Goal: Task Accomplishment & Management: Manage account settings

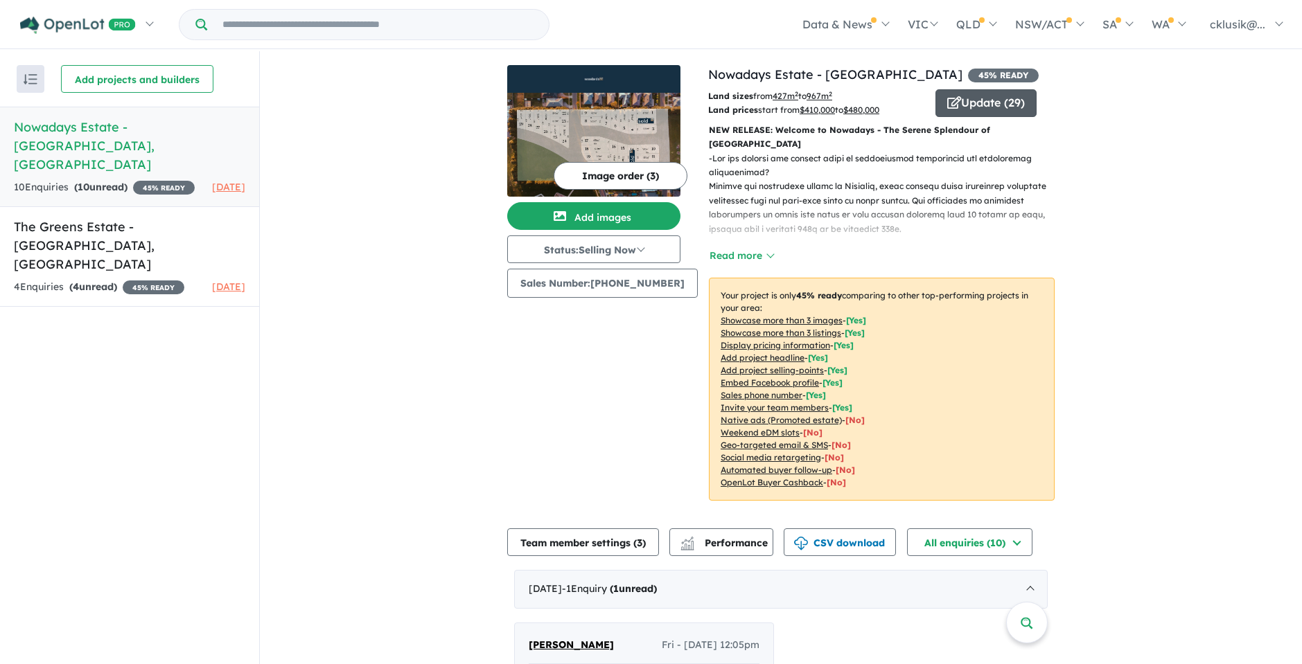
click at [979, 96] on button "Update ( 29 )" at bounding box center [985, 103] width 101 height 28
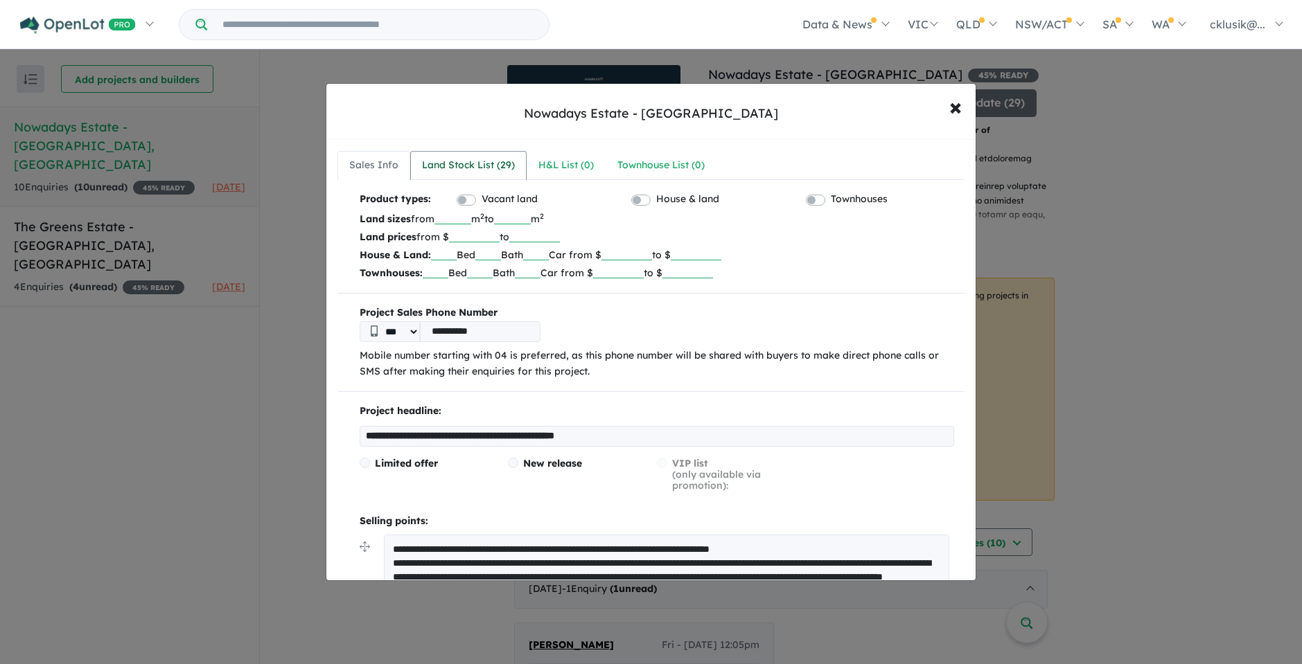
click at [477, 170] on div "Land Stock List ( 29 )" at bounding box center [468, 165] width 93 height 17
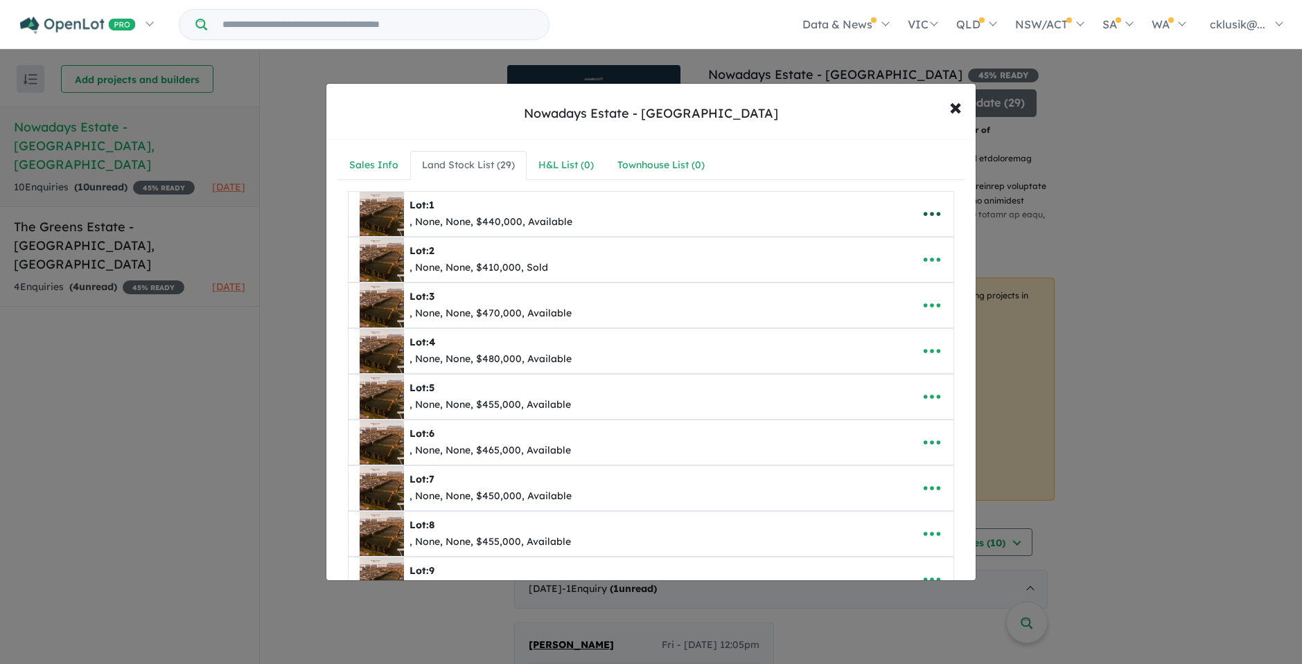
click at [925, 215] on icon "button" at bounding box center [931, 214] width 21 height 21
click at [883, 244] on link "Edit" at bounding box center [901, 248] width 103 height 32
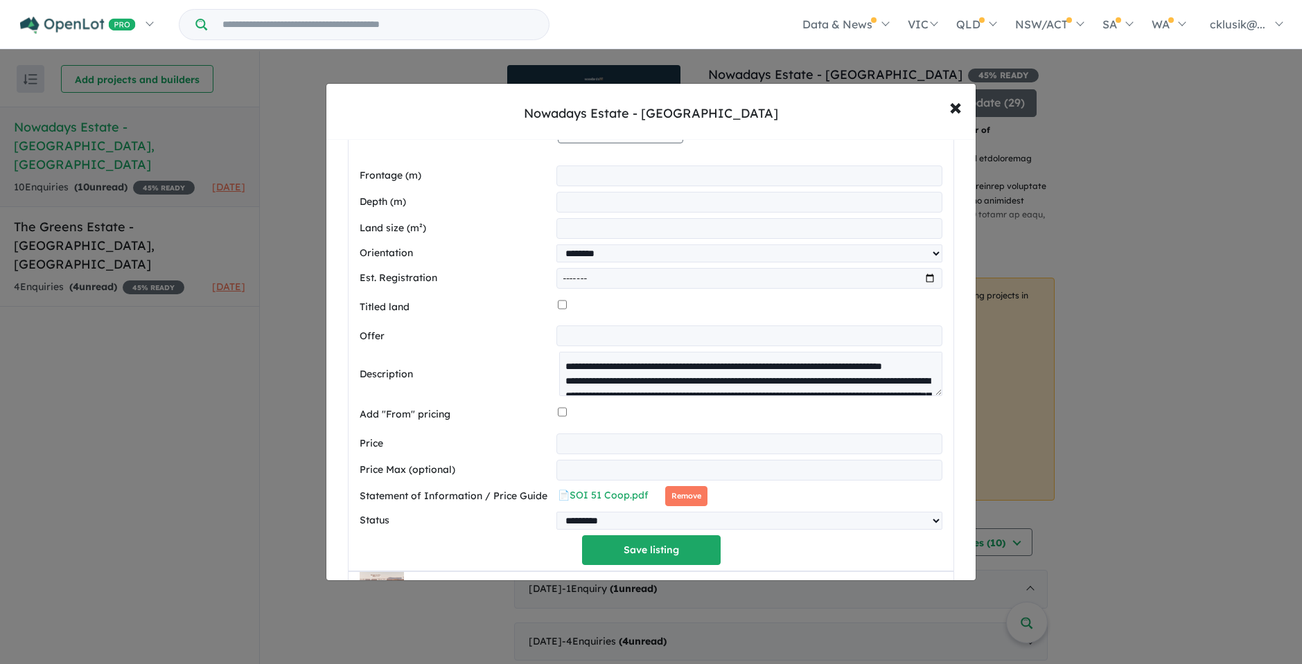
scroll to position [365, 0]
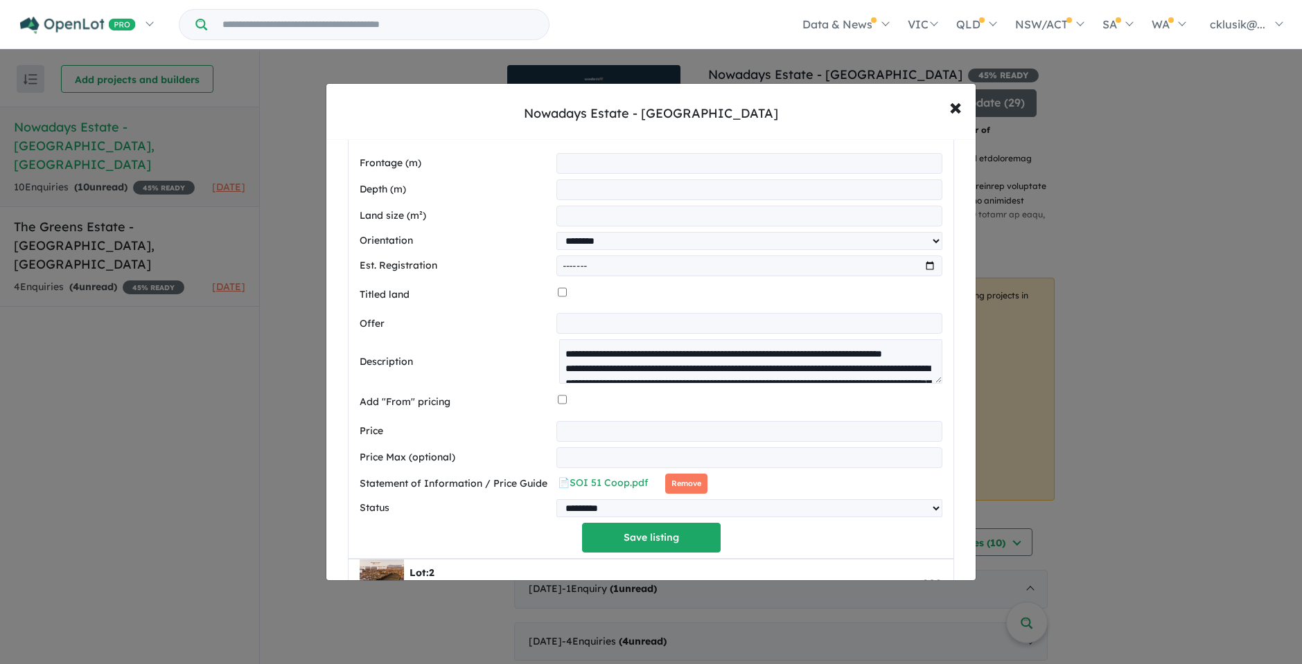
click at [680, 481] on button "Remove" at bounding box center [686, 484] width 42 height 20
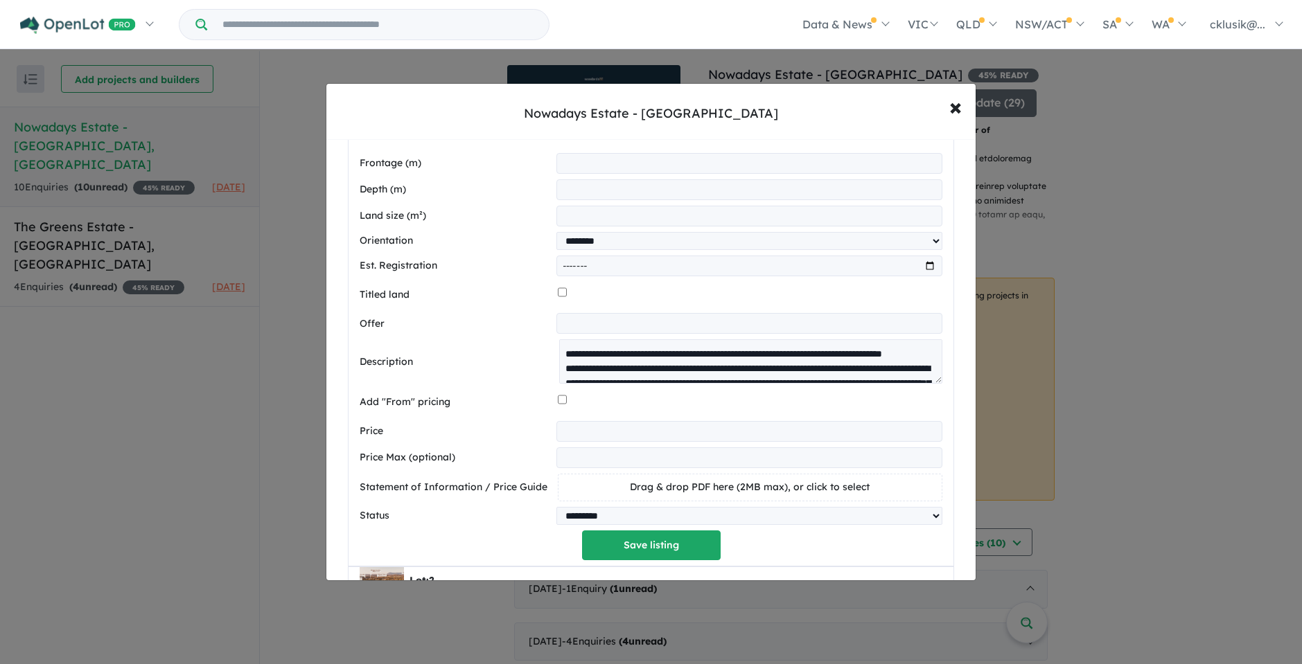
click at [637, 490] on span "Drag & drop PDF here (2MB max), or click to select" at bounding box center [750, 487] width 240 height 12
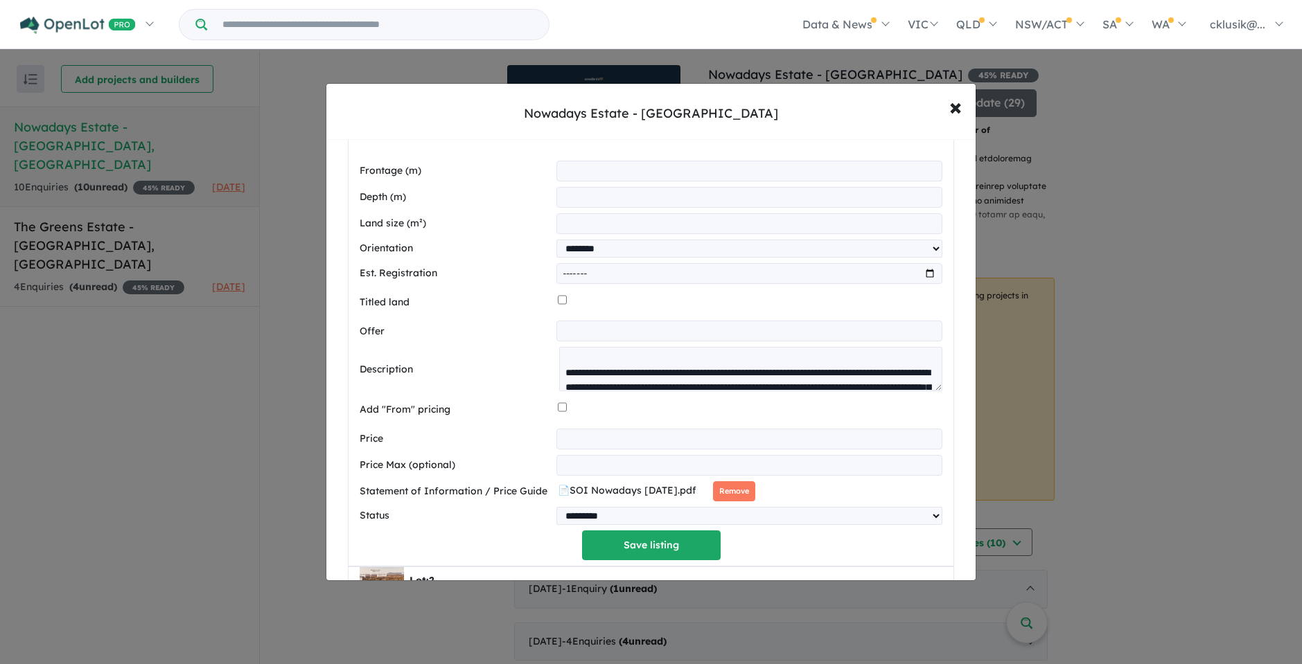
scroll to position [357, 0]
click at [655, 547] on button "Save listing" at bounding box center [651, 546] width 139 height 30
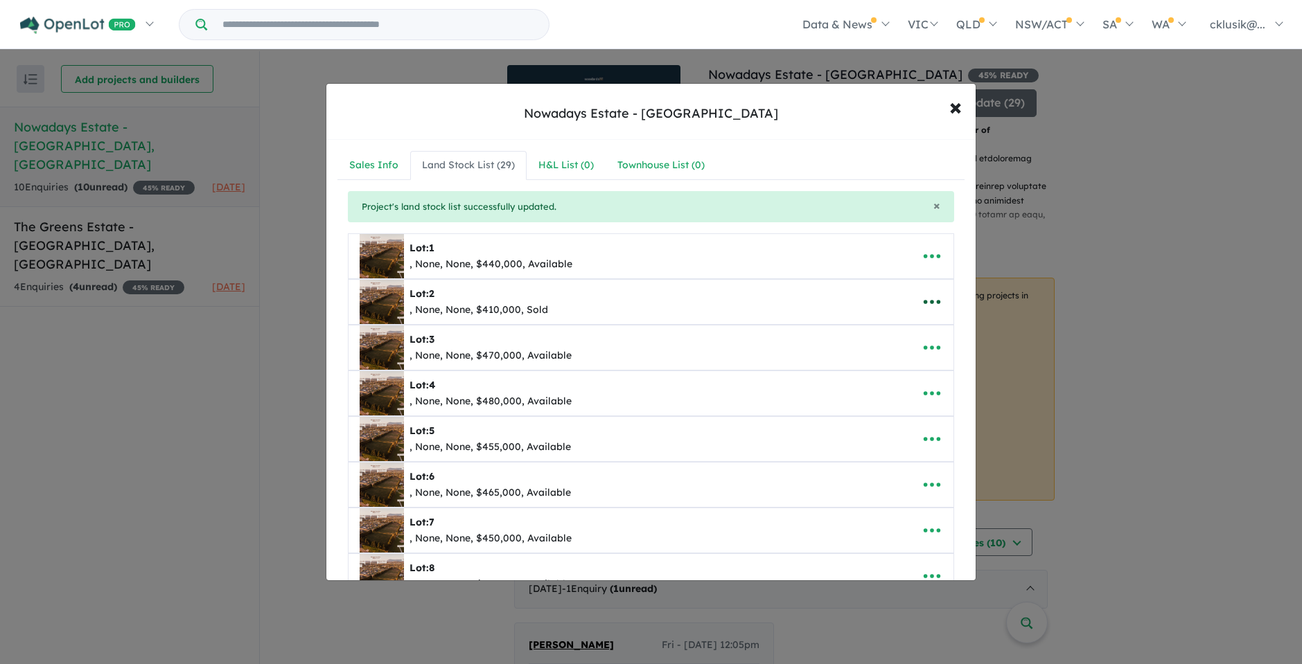
click at [914, 294] on button "button" at bounding box center [931, 302] width 43 height 32
click at [867, 346] on link "Edit" at bounding box center [901, 336] width 103 height 32
select select "****"
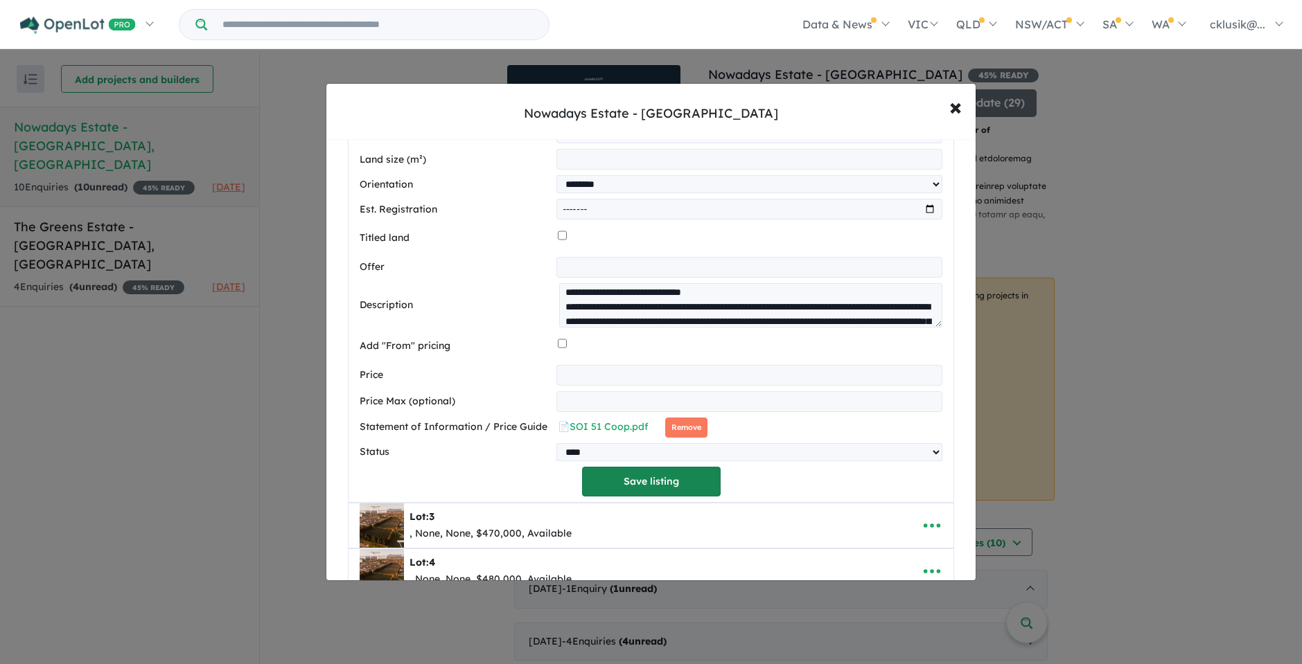
scroll to position [517, 0]
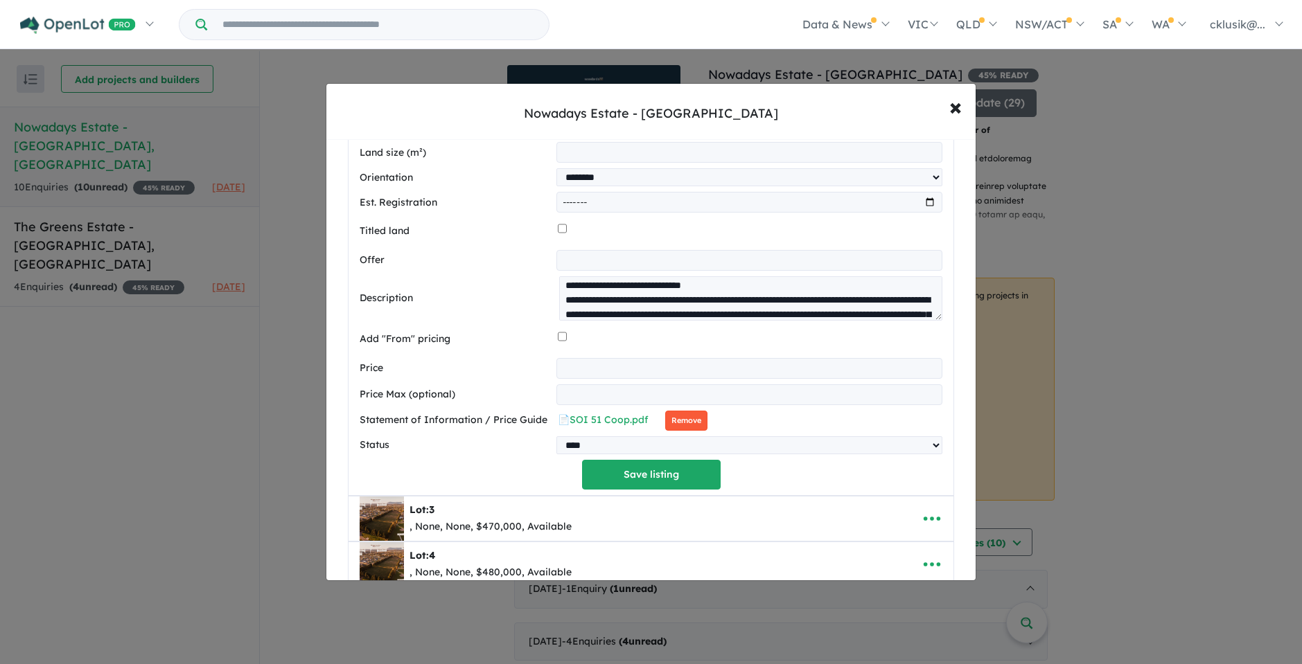
click at [680, 423] on button "Remove" at bounding box center [686, 421] width 42 height 20
click at [659, 477] on button "Save listing" at bounding box center [651, 475] width 139 height 30
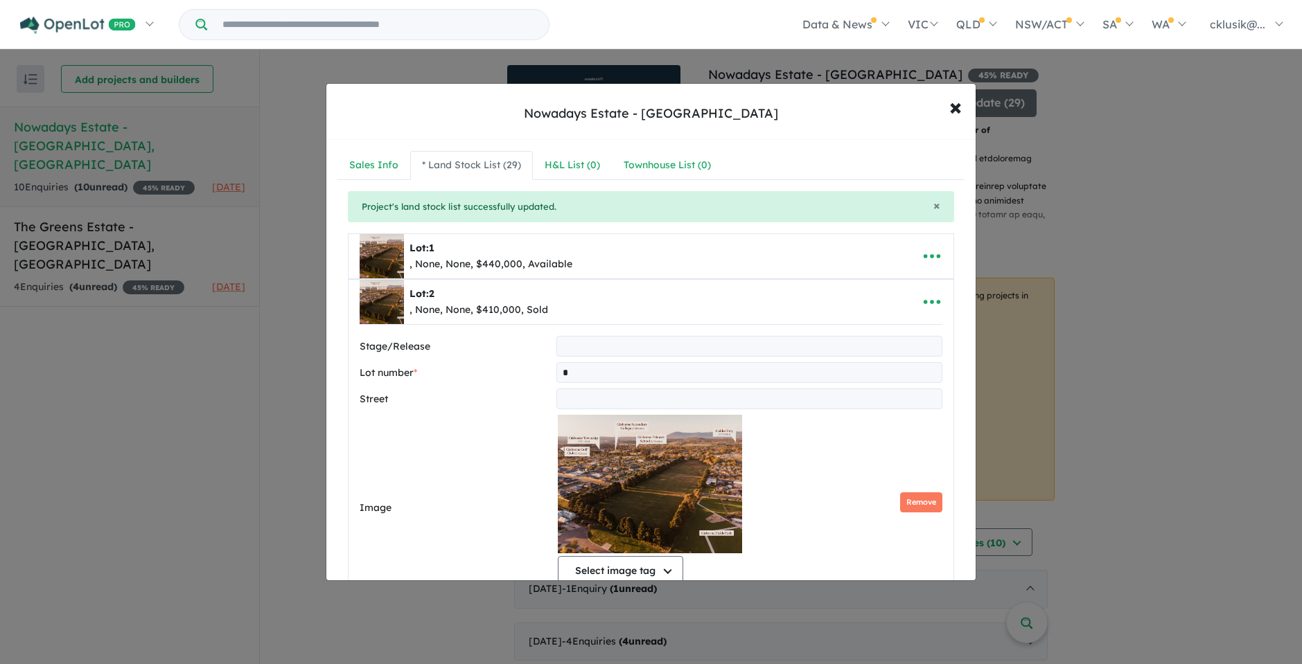
select select "****"
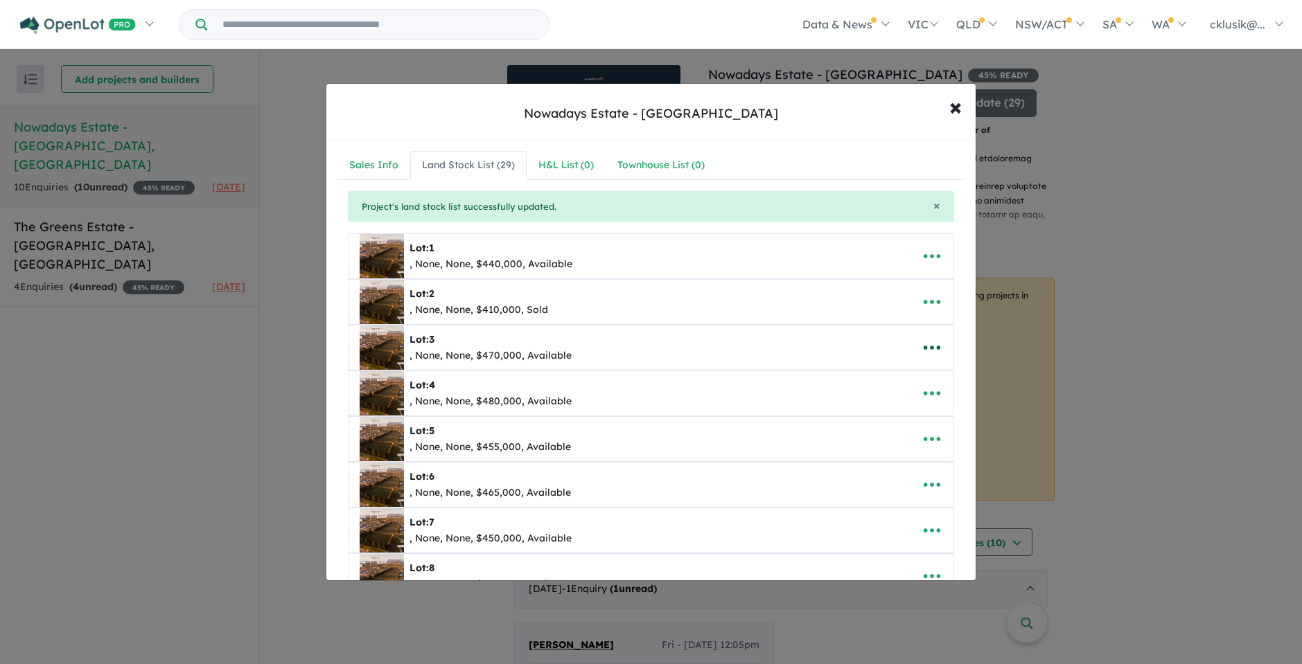
click at [934, 344] on icon "button" at bounding box center [931, 347] width 21 height 21
click at [898, 378] on link "Edit" at bounding box center [901, 382] width 103 height 32
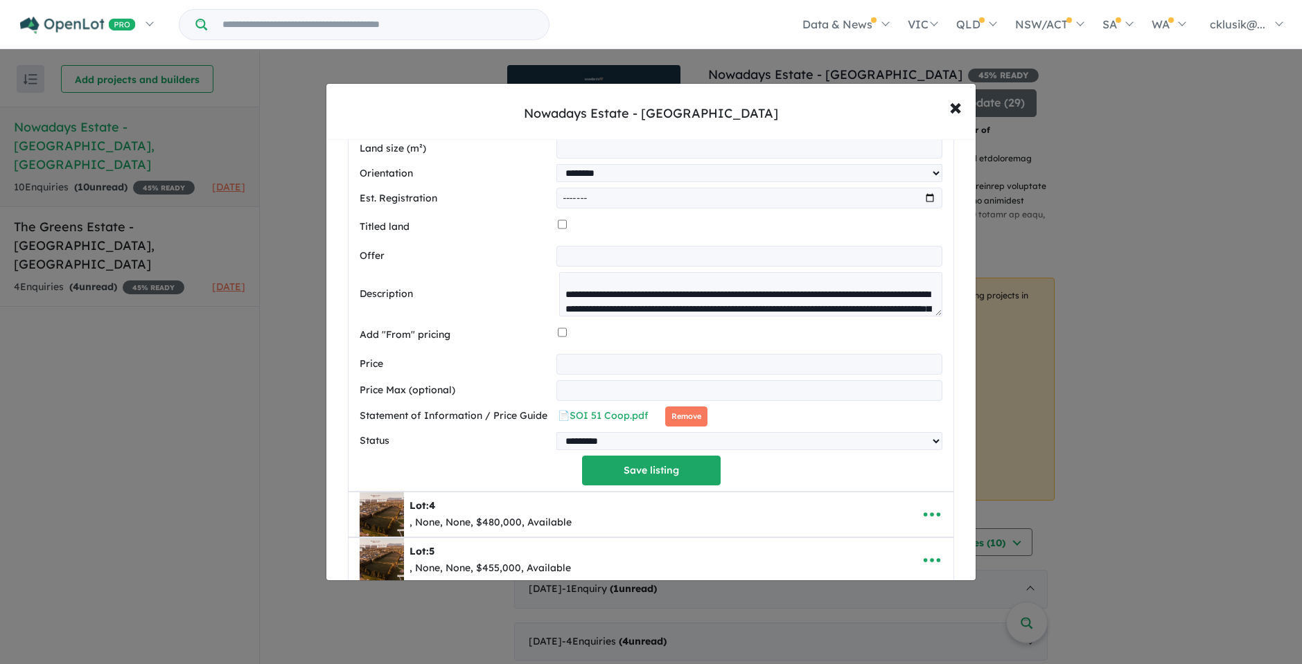
scroll to position [597, 0]
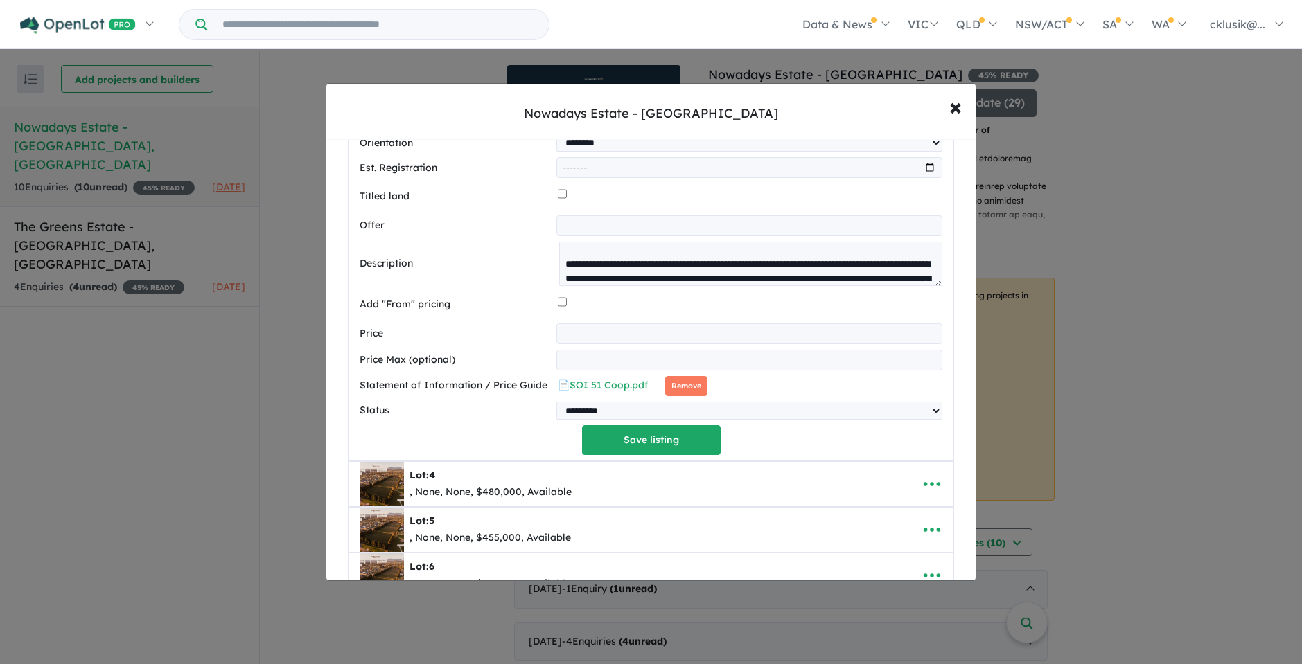
drag, startPoint x: 696, startPoint y: 391, endPoint x: 663, endPoint y: 384, distance: 34.1
click at [696, 391] on button "Remove" at bounding box center [686, 386] width 42 height 20
click at [675, 435] on button "Save listing" at bounding box center [651, 440] width 139 height 30
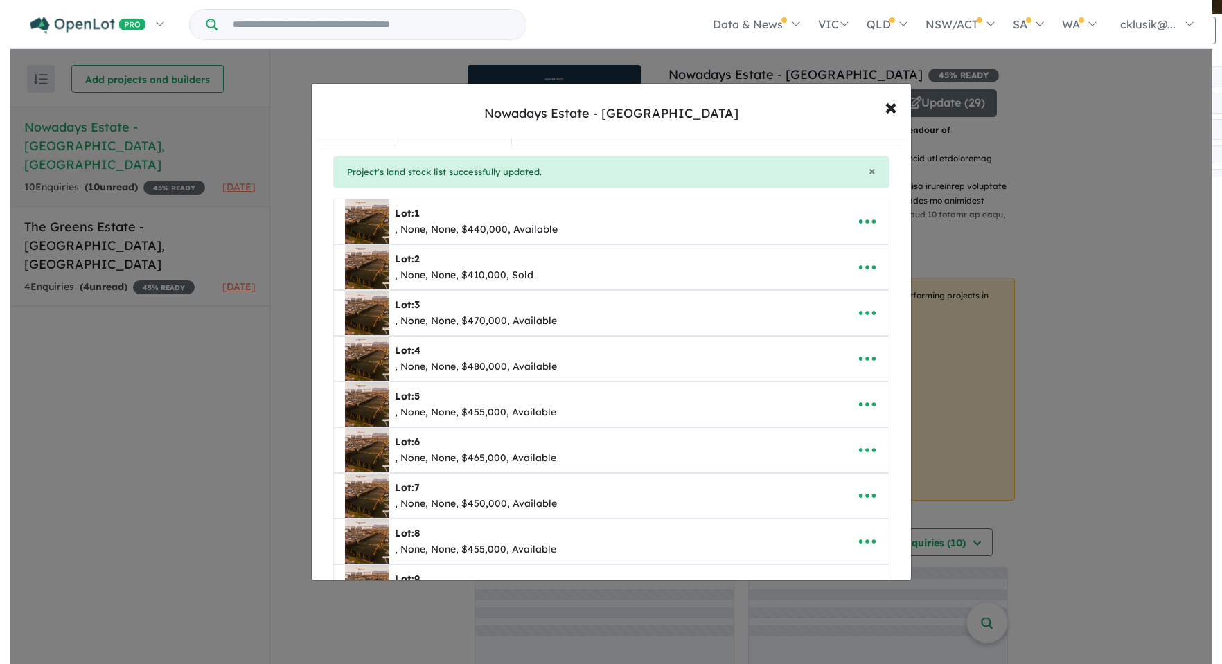
scroll to position [0, 0]
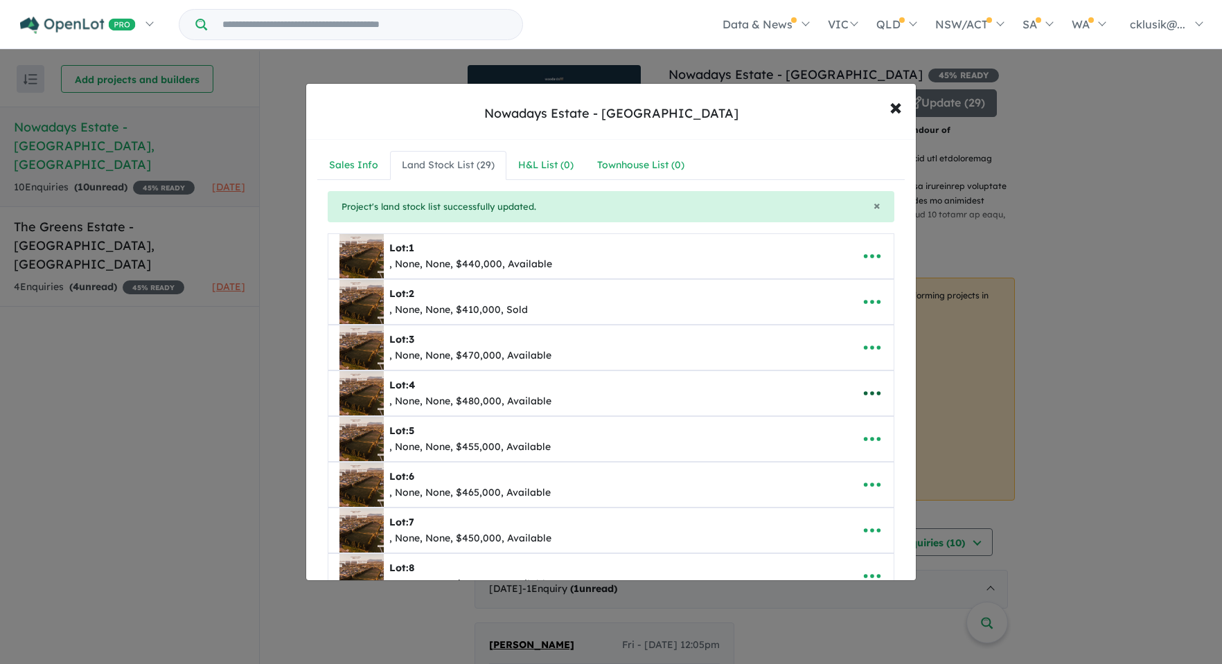
click at [870, 391] on icon "button" at bounding box center [872, 393] width 21 height 21
click at [811, 425] on link "Edit" at bounding box center [841, 427] width 103 height 32
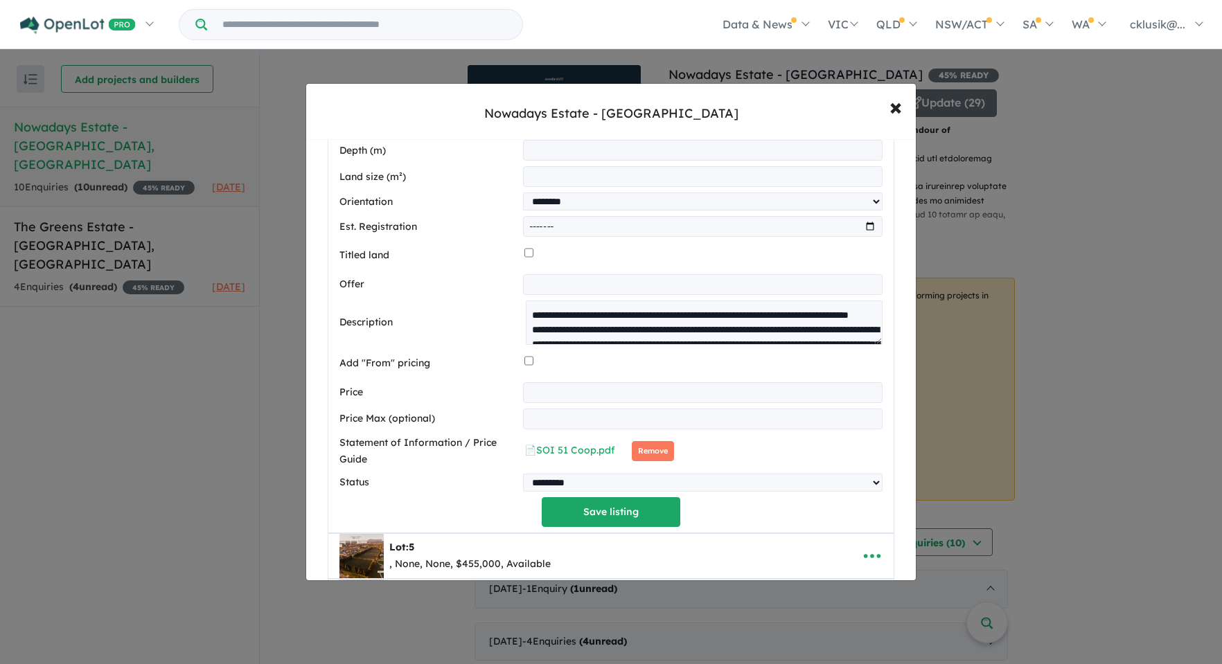
scroll to position [612, 0]
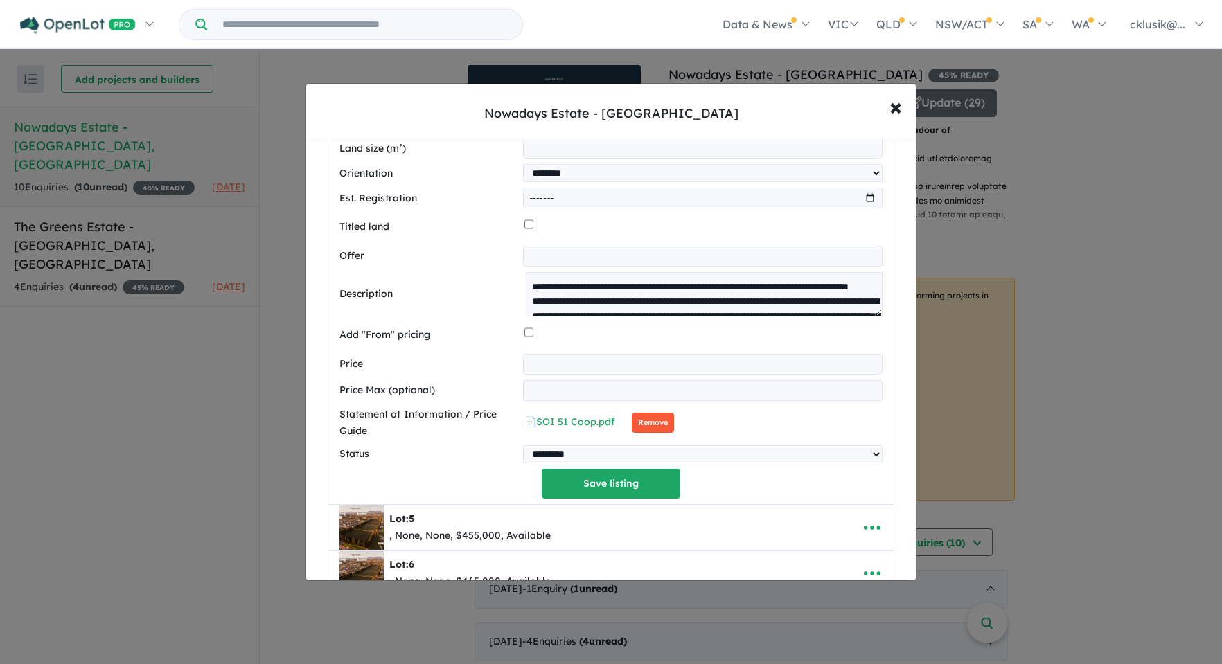
click at [662, 425] on button "Remove" at bounding box center [653, 423] width 42 height 20
click at [606, 489] on button "Save listing" at bounding box center [611, 484] width 139 height 30
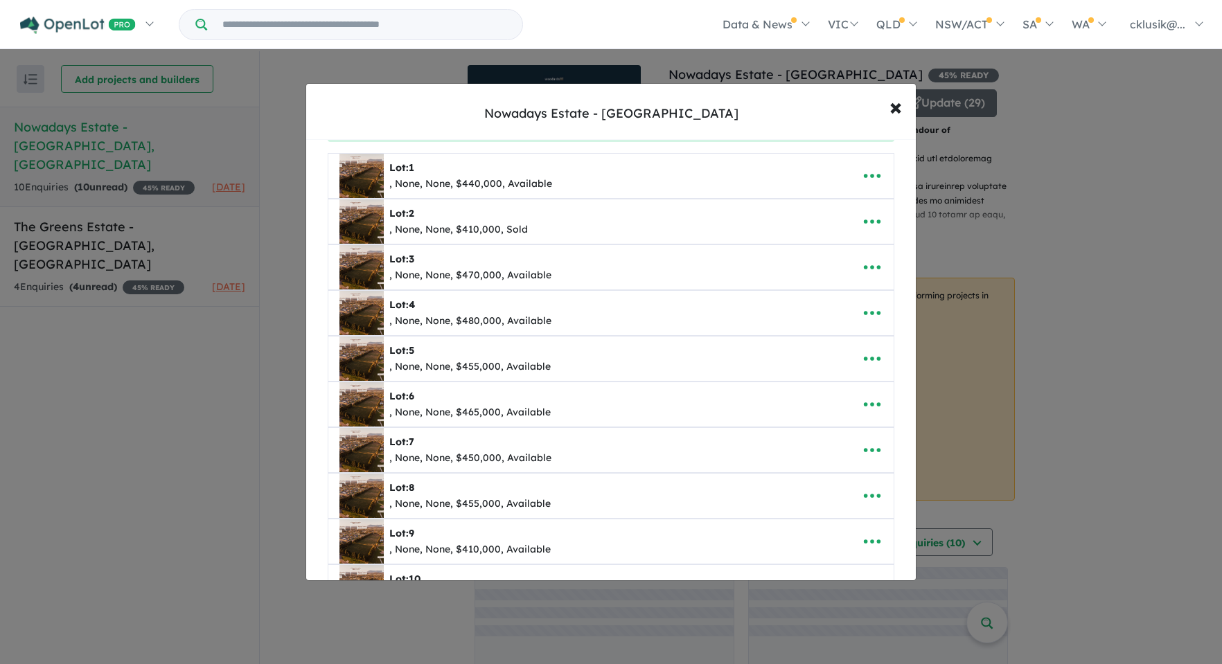
scroll to position [0, 0]
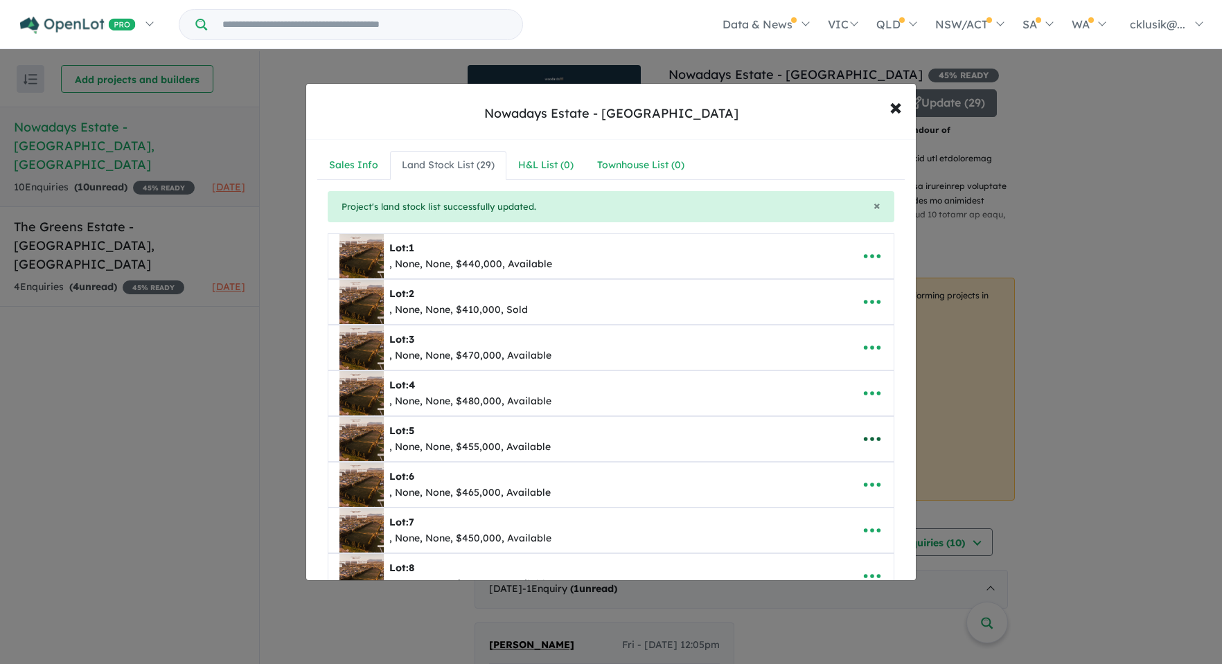
click at [862, 441] on icon "button" at bounding box center [872, 439] width 21 height 21
click at [837, 486] on link "Edit" at bounding box center [841, 473] width 103 height 32
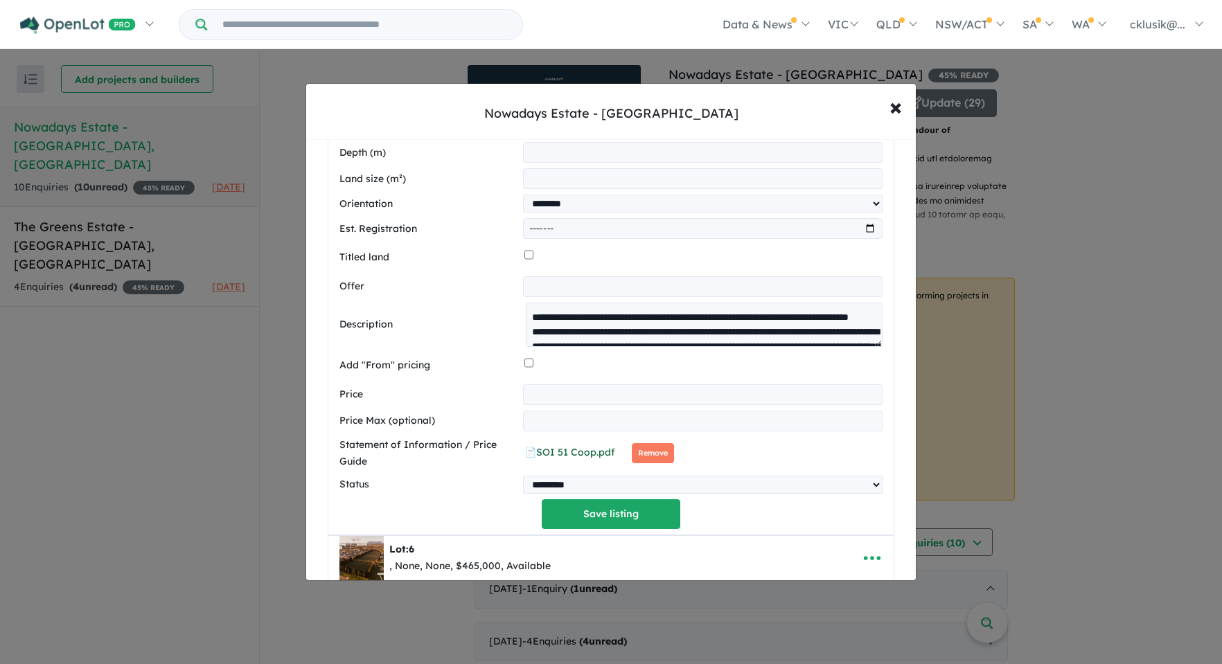
scroll to position [628, 0]
drag, startPoint x: 655, startPoint y: 459, endPoint x: 474, endPoint y: 389, distance: 193.2
click at [654, 459] on button "Remove" at bounding box center [653, 453] width 42 height 20
click at [625, 517] on button "Save listing" at bounding box center [611, 514] width 139 height 30
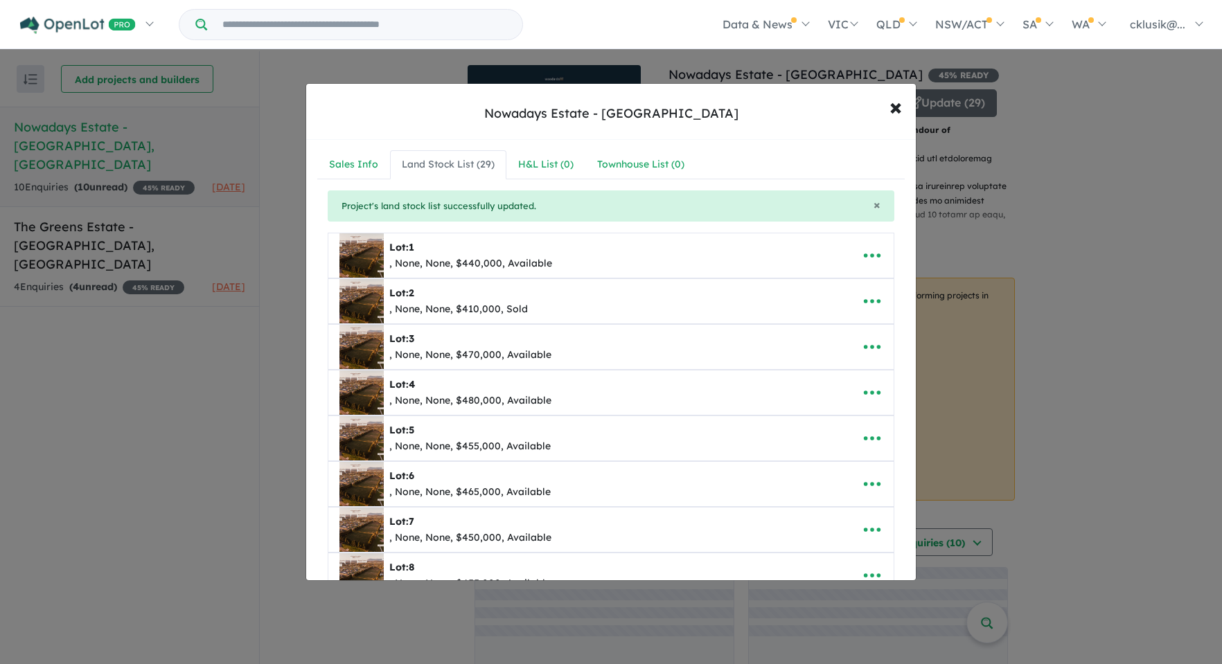
scroll to position [0, 0]
click at [875, 449] on icon "button" at bounding box center [872, 439] width 21 height 21
click at [814, 477] on link "Edit" at bounding box center [841, 473] width 103 height 32
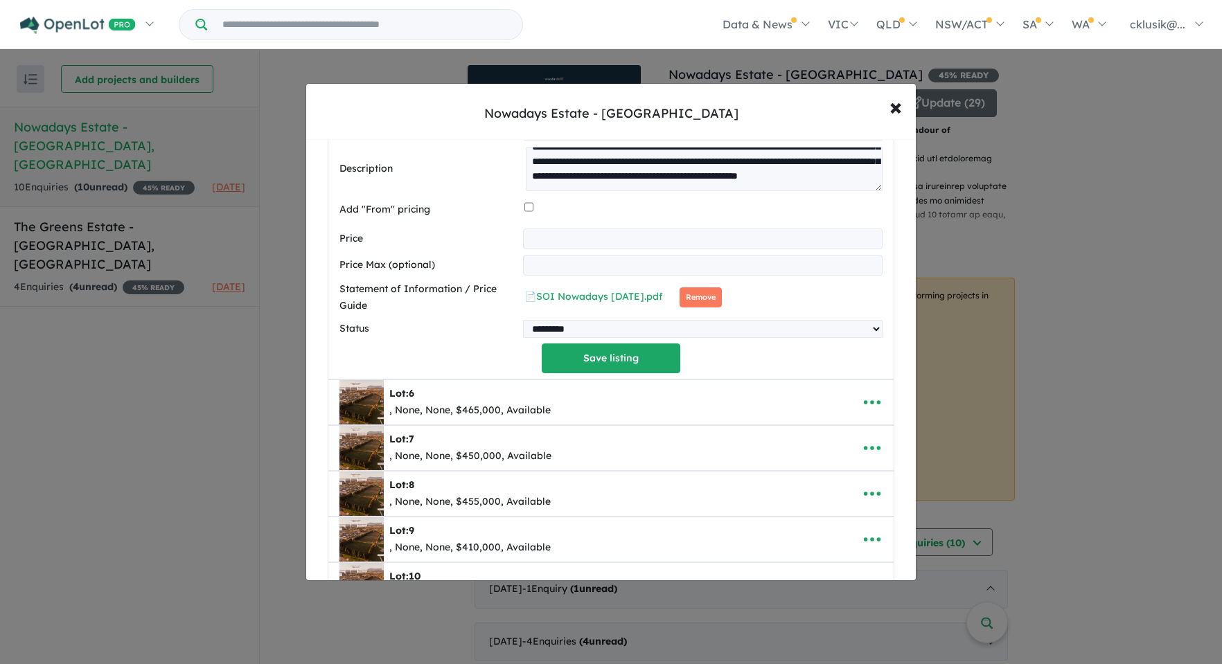
scroll to position [788, 0]
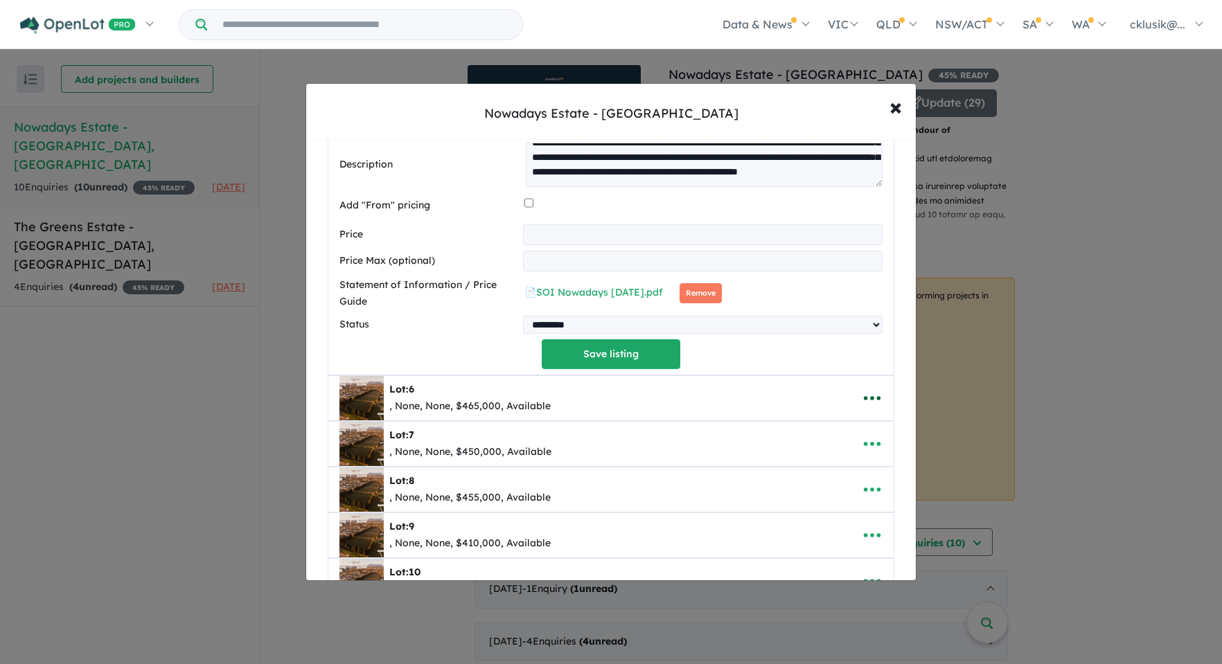
click at [867, 401] on icon "button" at bounding box center [872, 398] width 21 height 21
click at [843, 431] on link "Edit" at bounding box center [841, 432] width 103 height 32
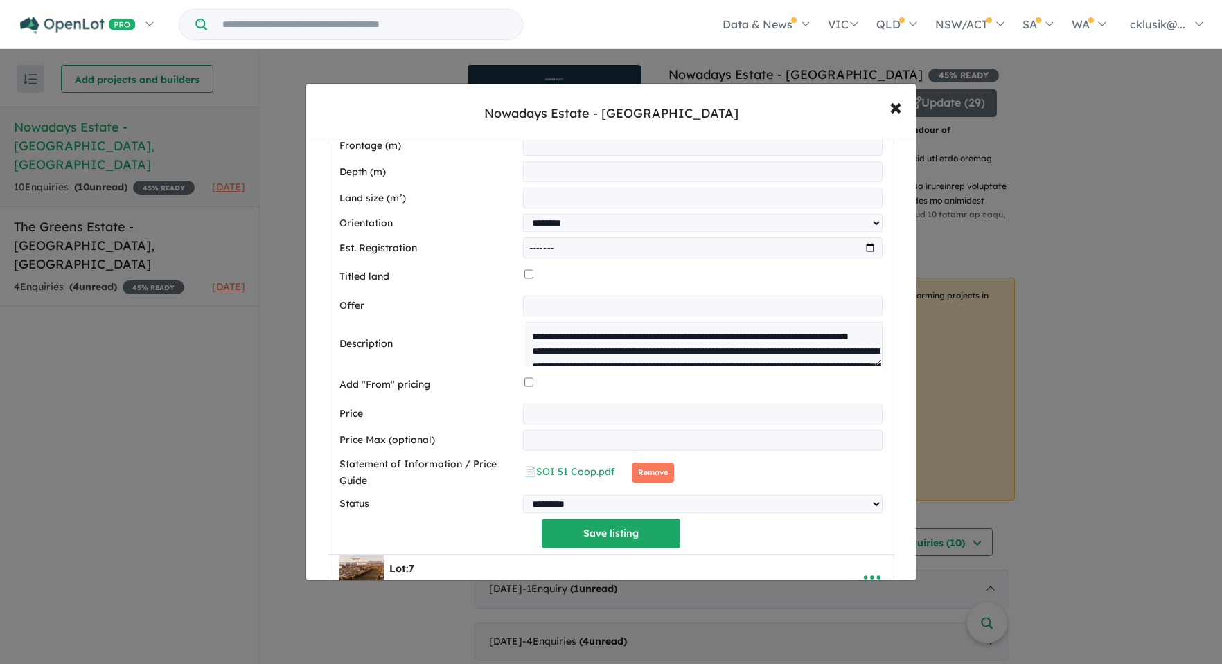
scroll to position [655, 0]
click at [652, 482] on button "Remove" at bounding box center [653, 472] width 42 height 20
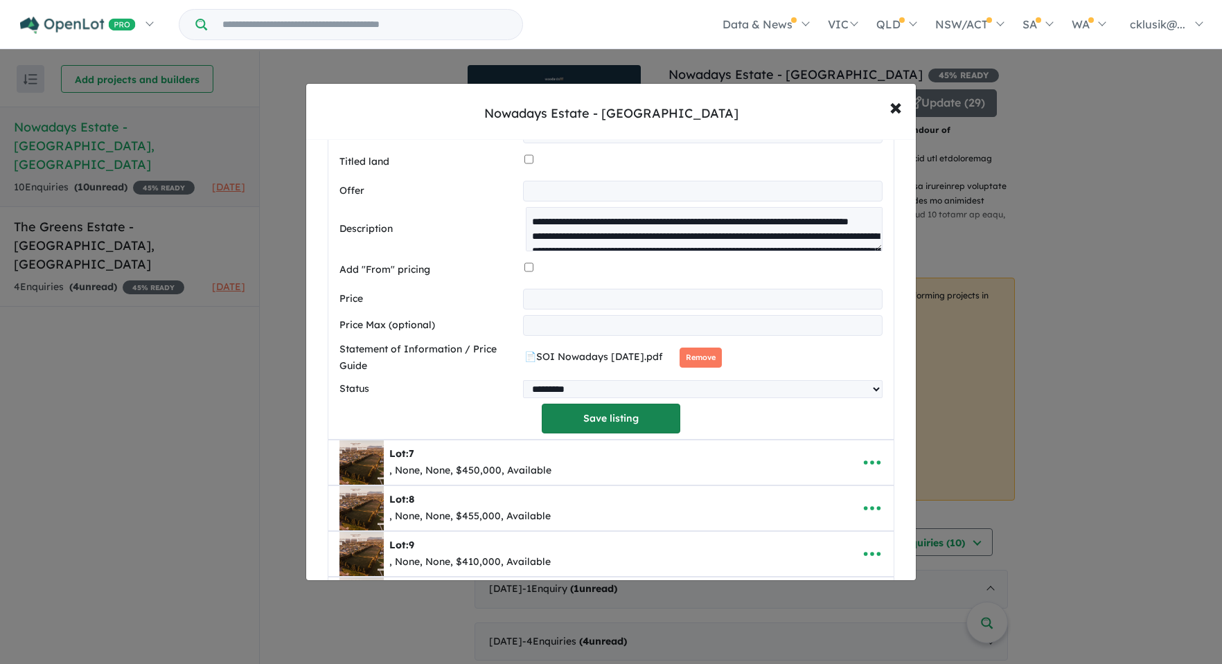
click at [639, 420] on button "Save listing" at bounding box center [611, 419] width 139 height 30
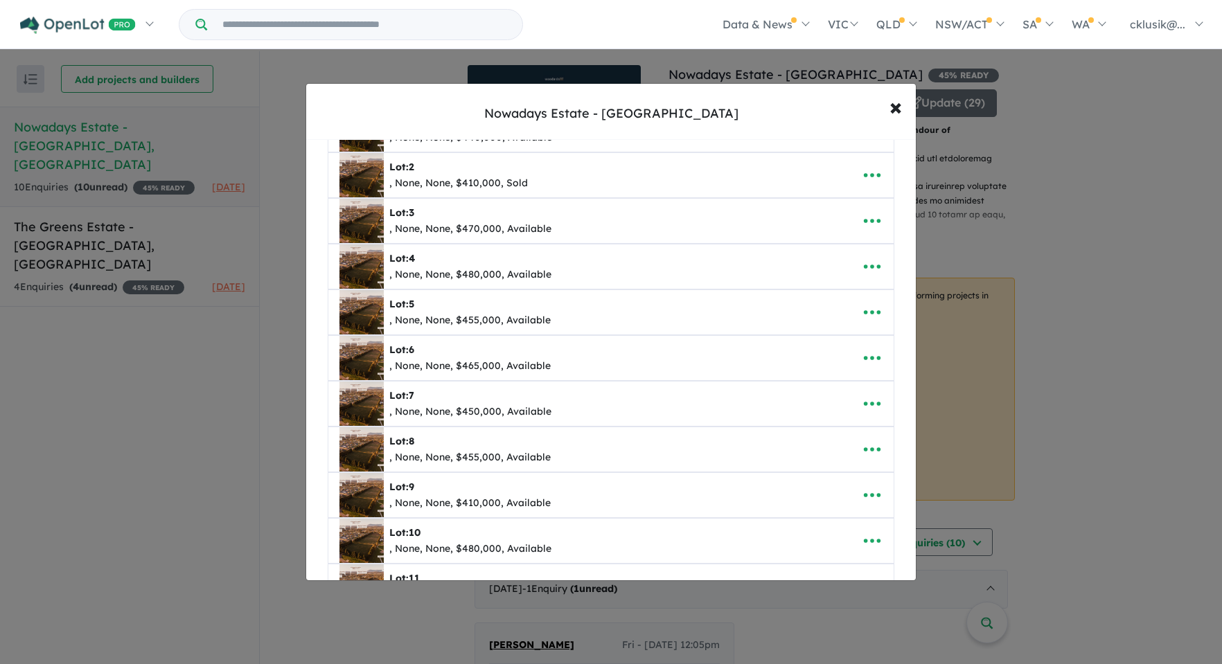
scroll to position [141, 0]
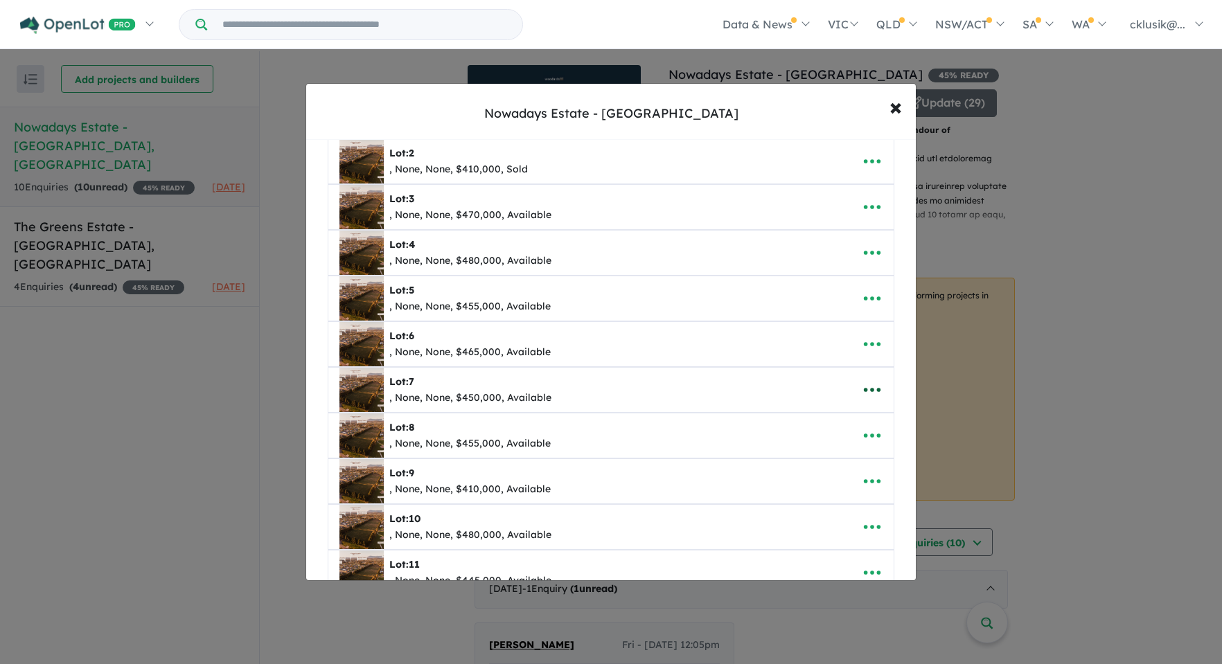
click at [864, 391] on icon "button" at bounding box center [872, 391] width 17 height 4
click at [837, 414] on link "Edit" at bounding box center [841, 424] width 103 height 32
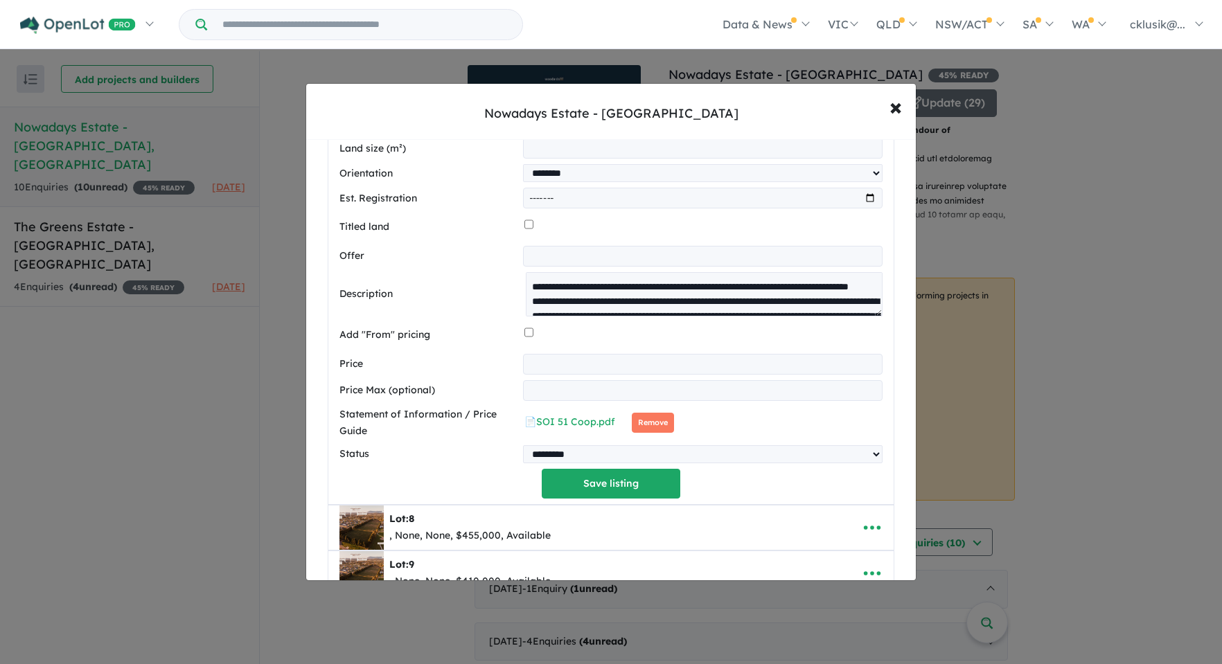
scroll to position [765, 0]
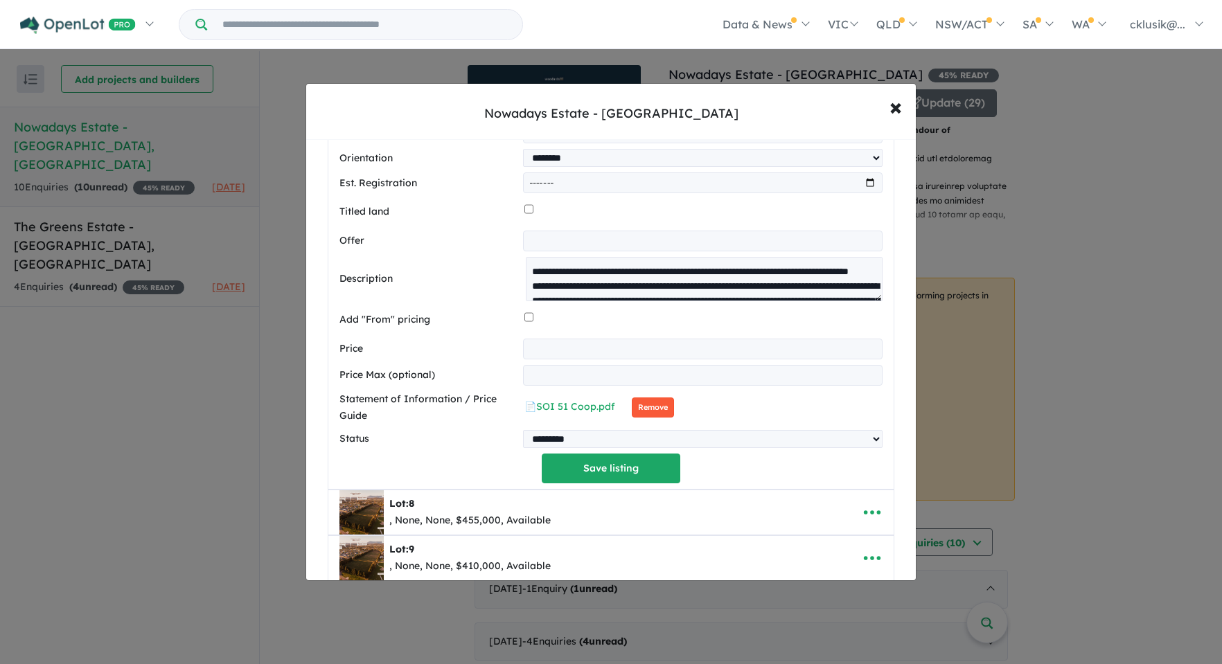
click at [651, 410] on button "Remove" at bounding box center [653, 408] width 42 height 20
click at [603, 480] on button "Save listing" at bounding box center [611, 469] width 139 height 30
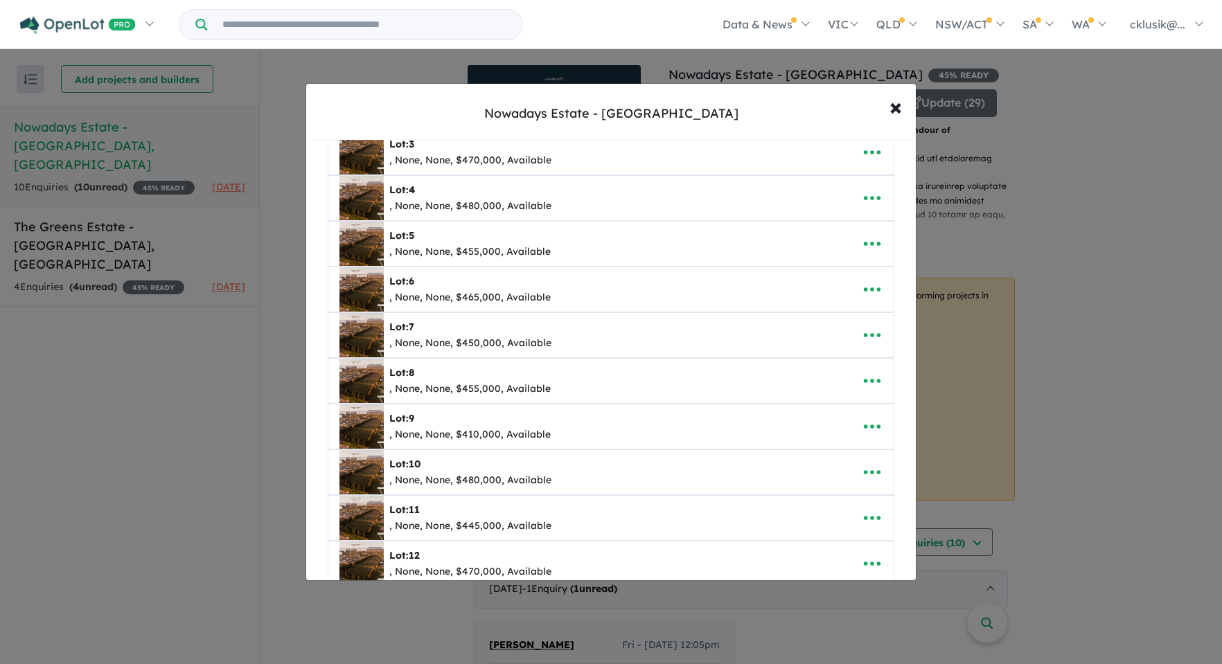
scroll to position [196, 0]
click at [865, 381] on icon "button" at bounding box center [872, 380] width 21 height 21
click at [856, 405] on link "Edit" at bounding box center [841, 414] width 103 height 32
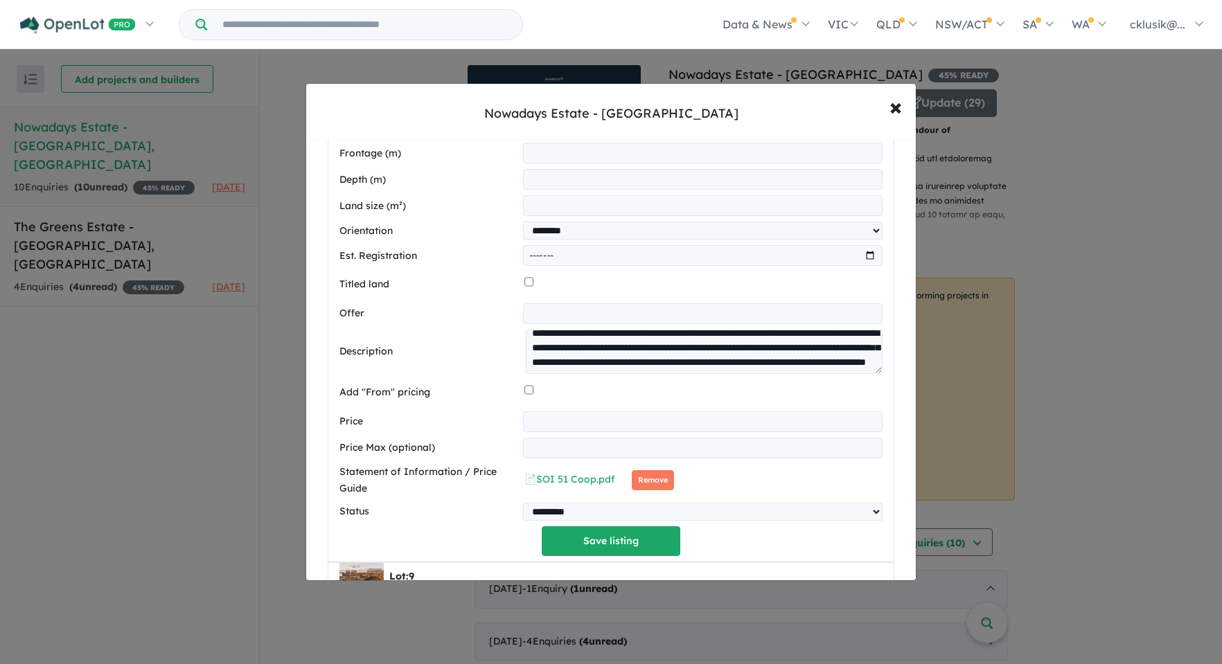
scroll to position [32, 0]
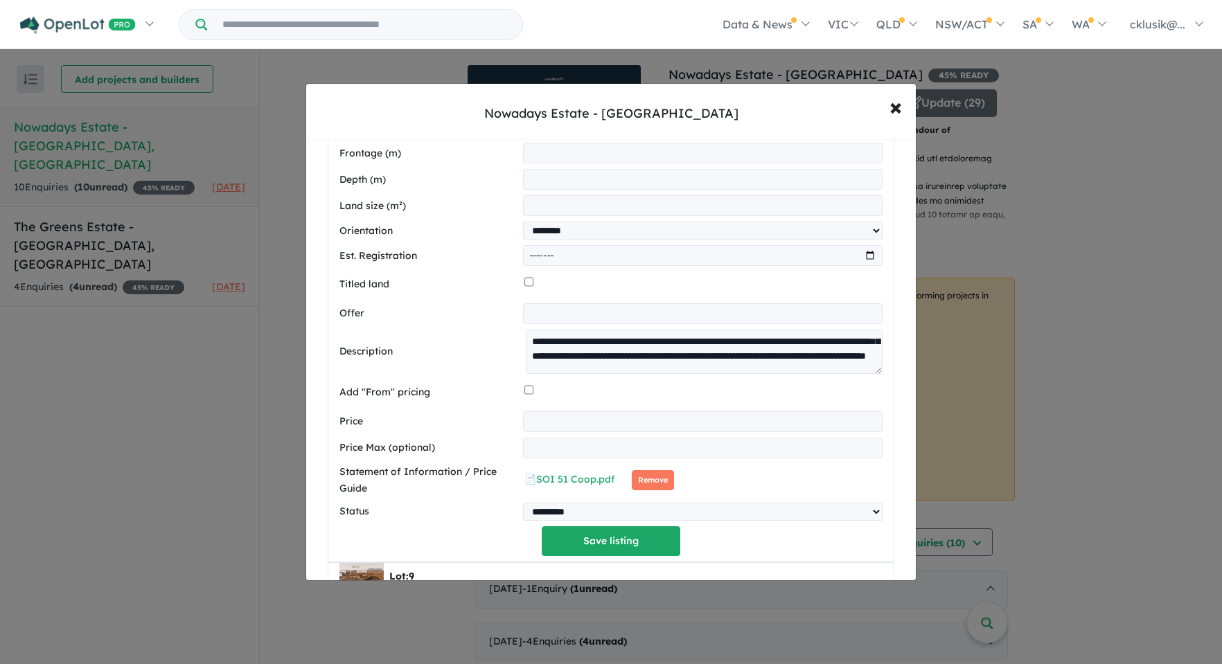
drag, startPoint x: 646, startPoint y: 486, endPoint x: 547, endPoint y: 429, distance: 114.8
click at [646, 486] on button "Remove" at bounding box center [653, 480] width 42 height 20
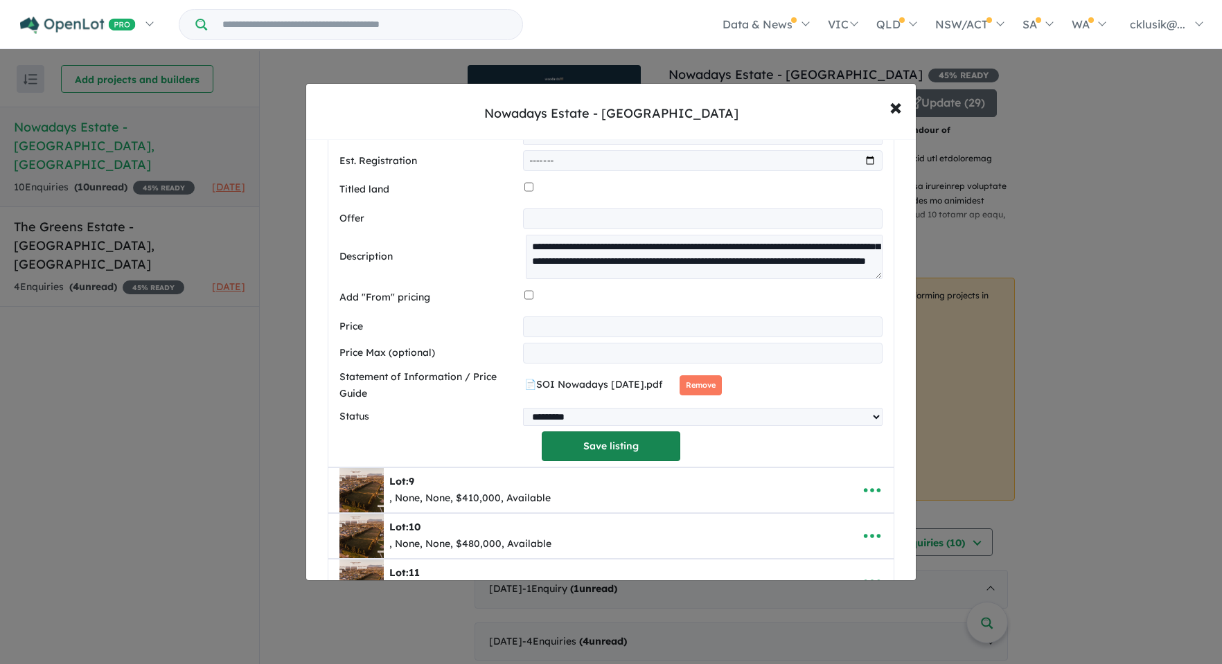
click at [578, 455] on button "Save listing" at bounding box center [611, 447] width 139 height 30
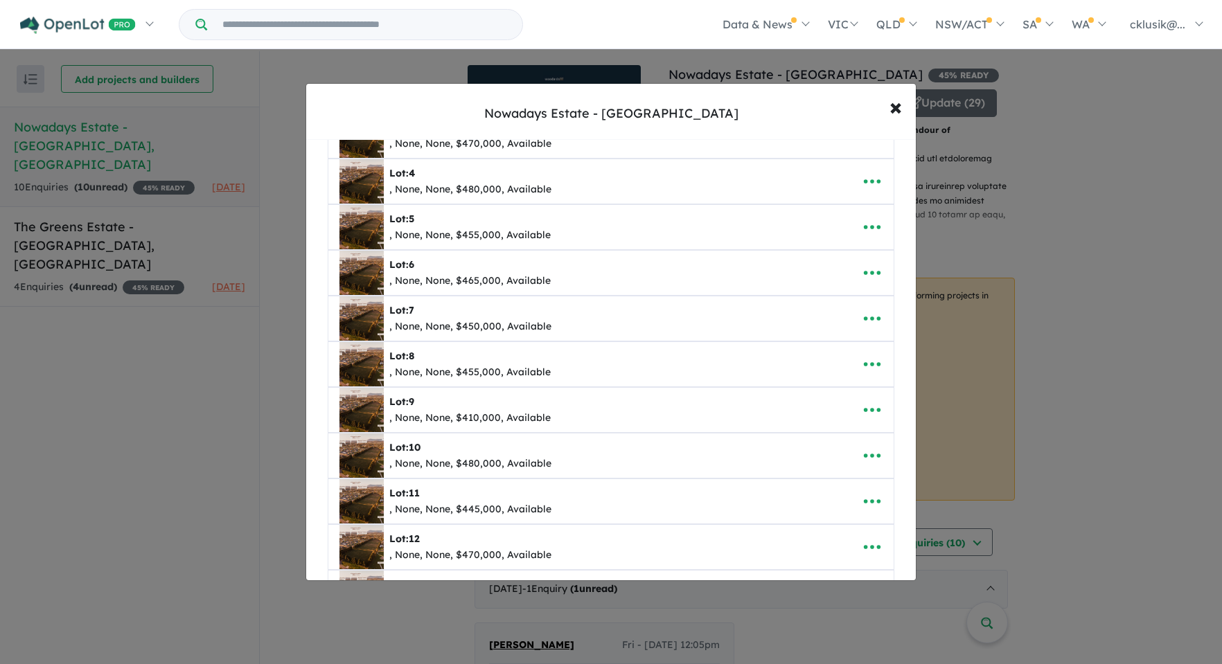
scroll to position [214, 0]
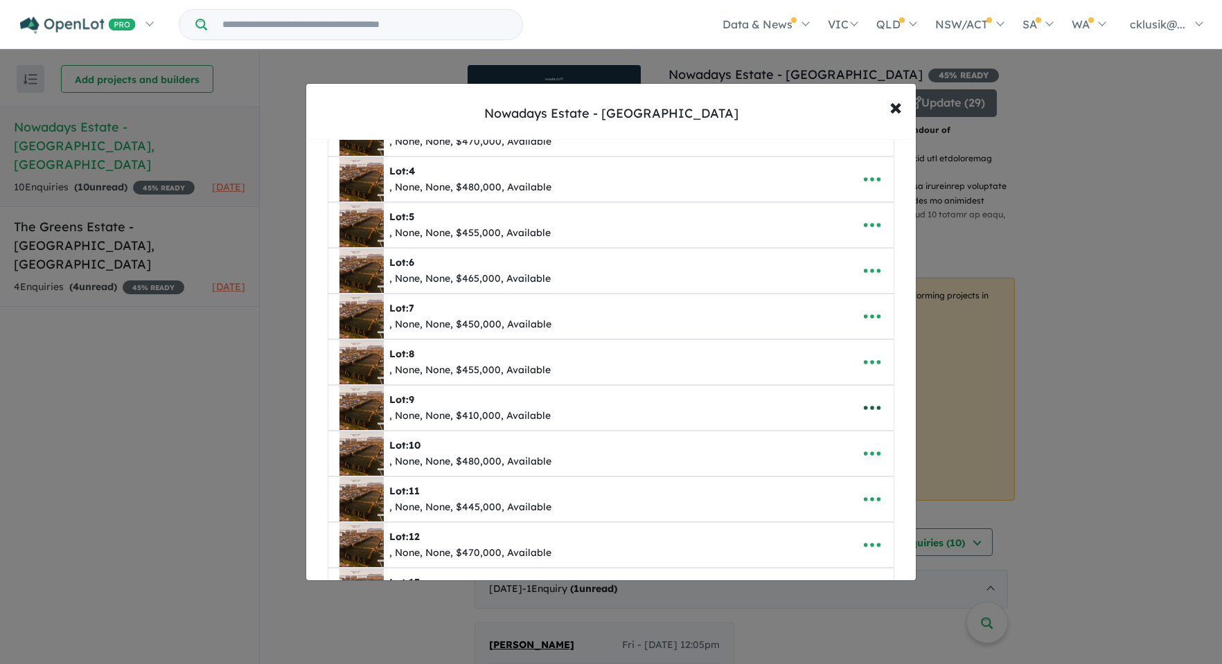
click at [879, 411] on button "button" at bounding box center [872, 408] width 43 height 32
click at [823, 441] on link "Edit" at bounding box center [841, 442] width 103 height 32
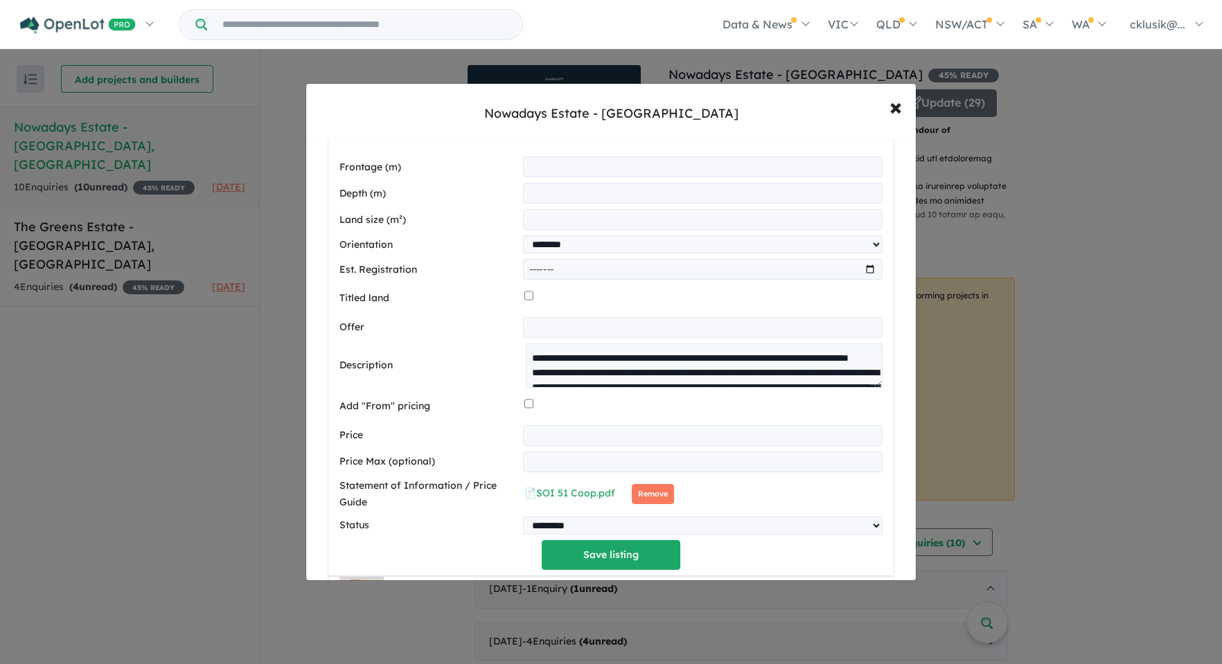
scroll to position [810, 0]
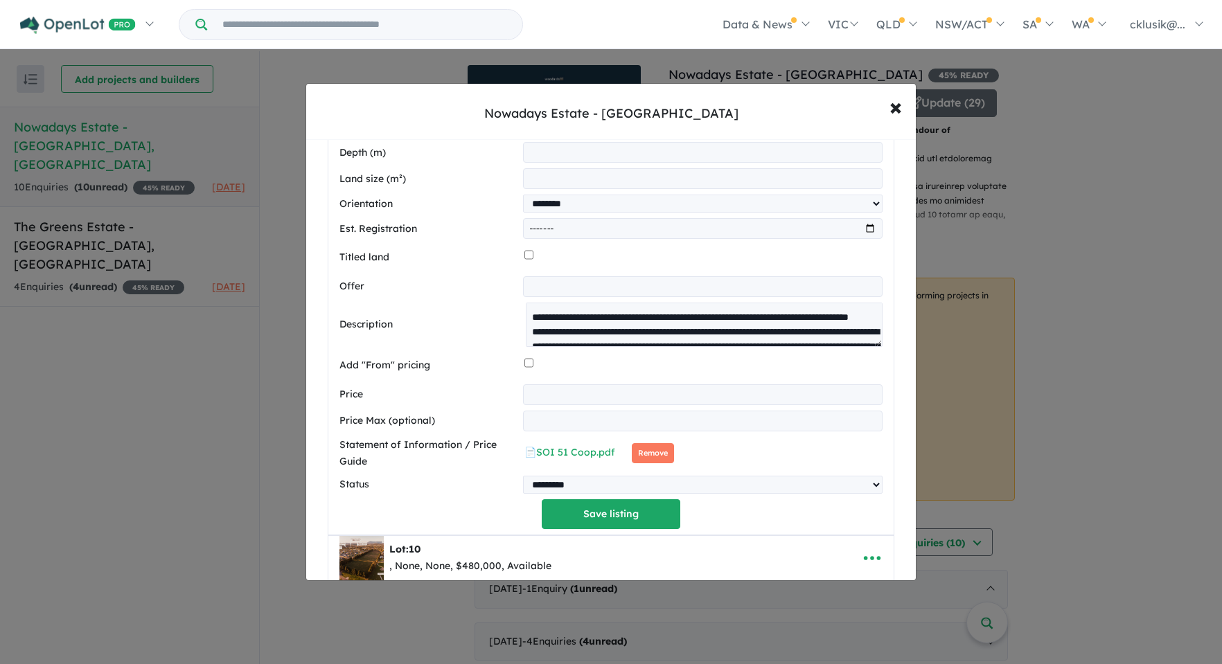
drag, startPoint x: 640, startPoint y: 460, endPoint x: 604, endPoint y: 433, distance: 45.0
click at [640, 460] on button "Remove" at bounding box center [653, 453] width 42 height 20
click at [622, 520] on button "Save listing" at bounding box center [611, 514] width 139 height 30
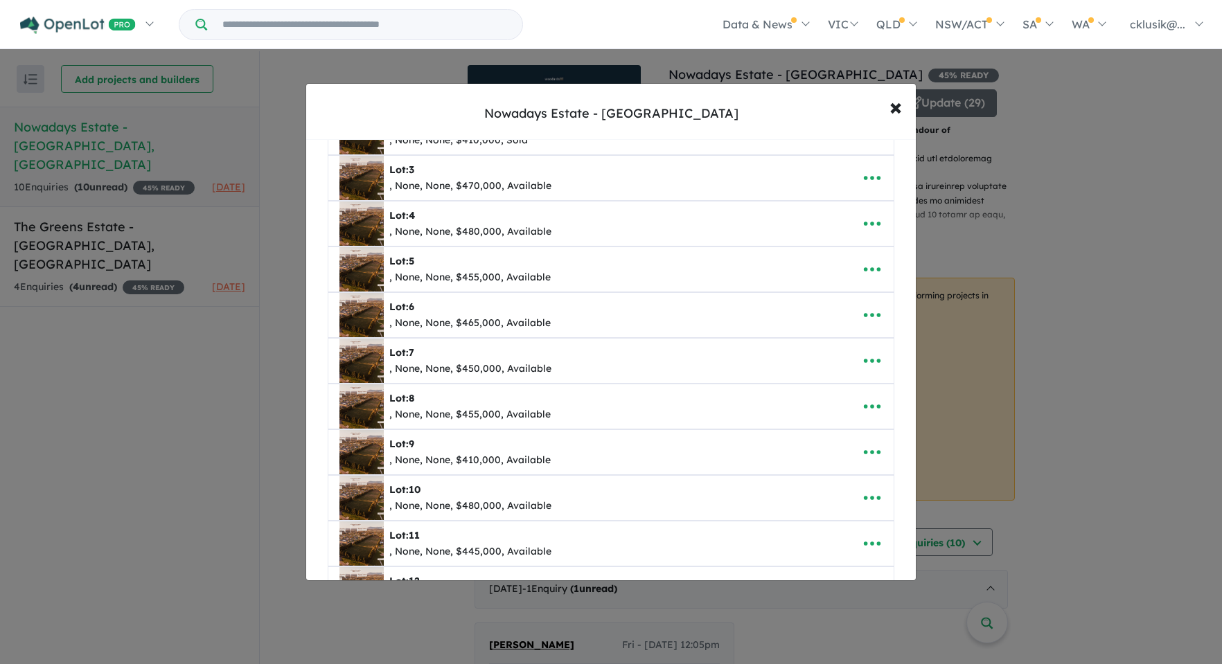
scroll to position [195, 0]
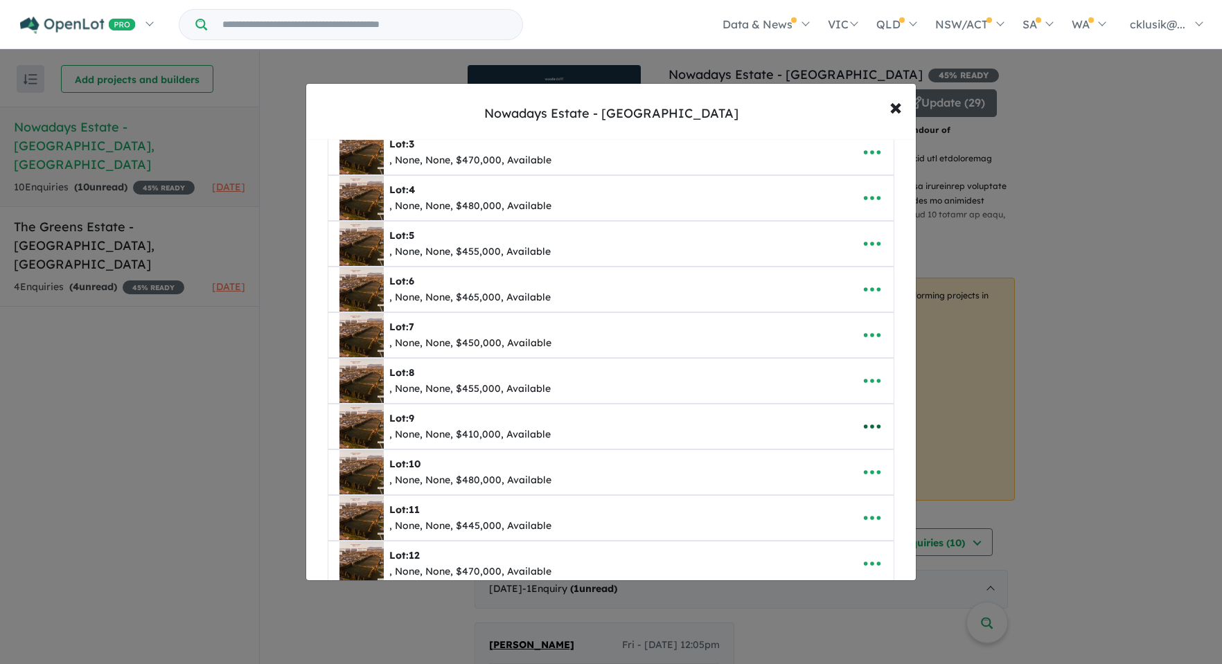
drag, startPoint x: 867, startPoint y: 429, endPoint x: 848, endPoint y: 419, distance: 21.7
click at [867, 429] on icon "button" at bounding box center [872, 426] width 21 height 21
click at [826, 449] on link "Edit" at bounding box center [841, 461] width 103 height 32
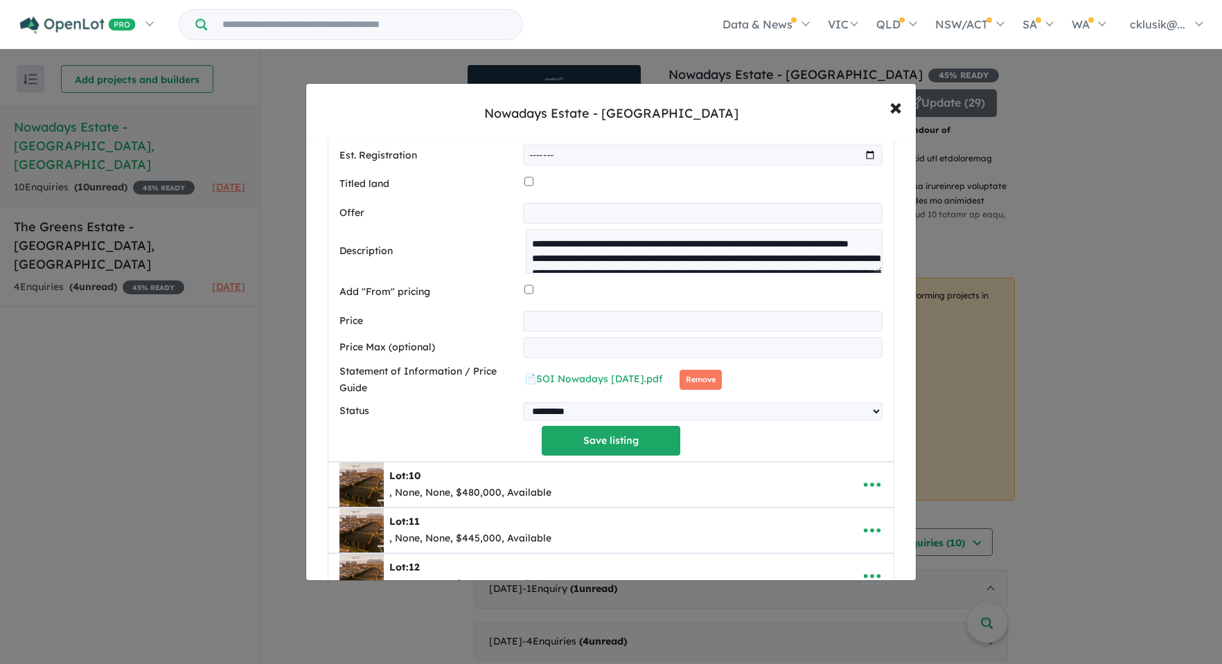
scroll to position [864, 0]
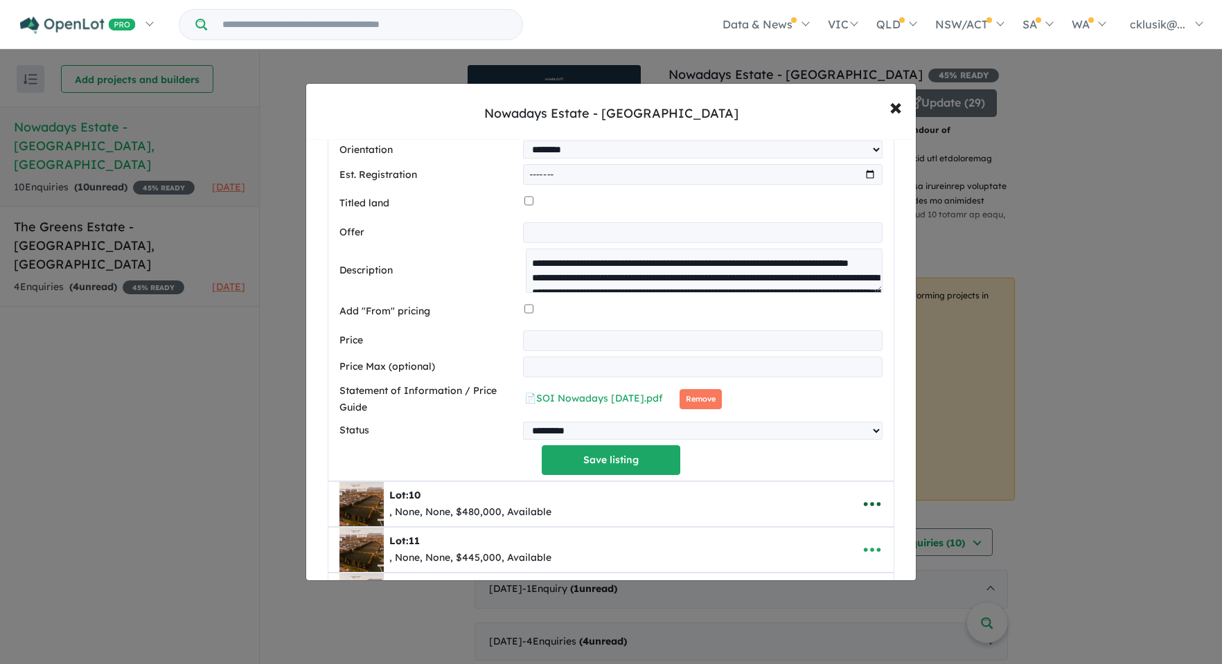
click at [864, 506] on icon "button" at bounding box center [872, 504] width 17 height 4
click at [848, 415] on link "Edit" at bounding box center [841, 409] width 103 height 32
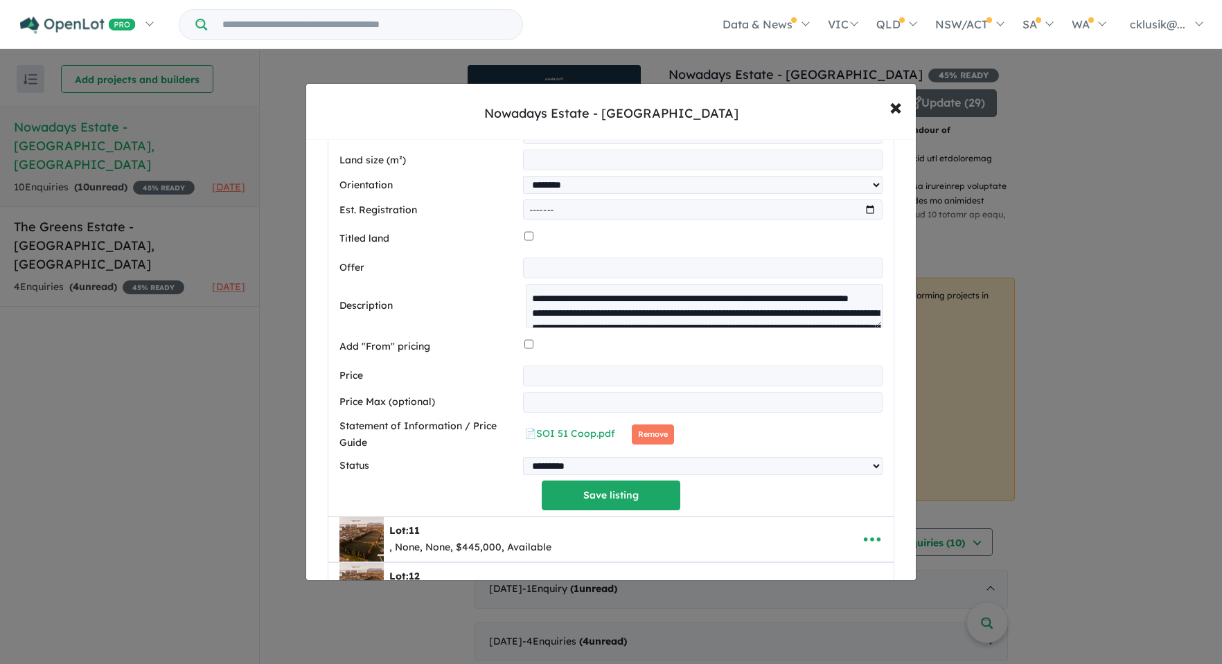
scroll to position [884, 0]
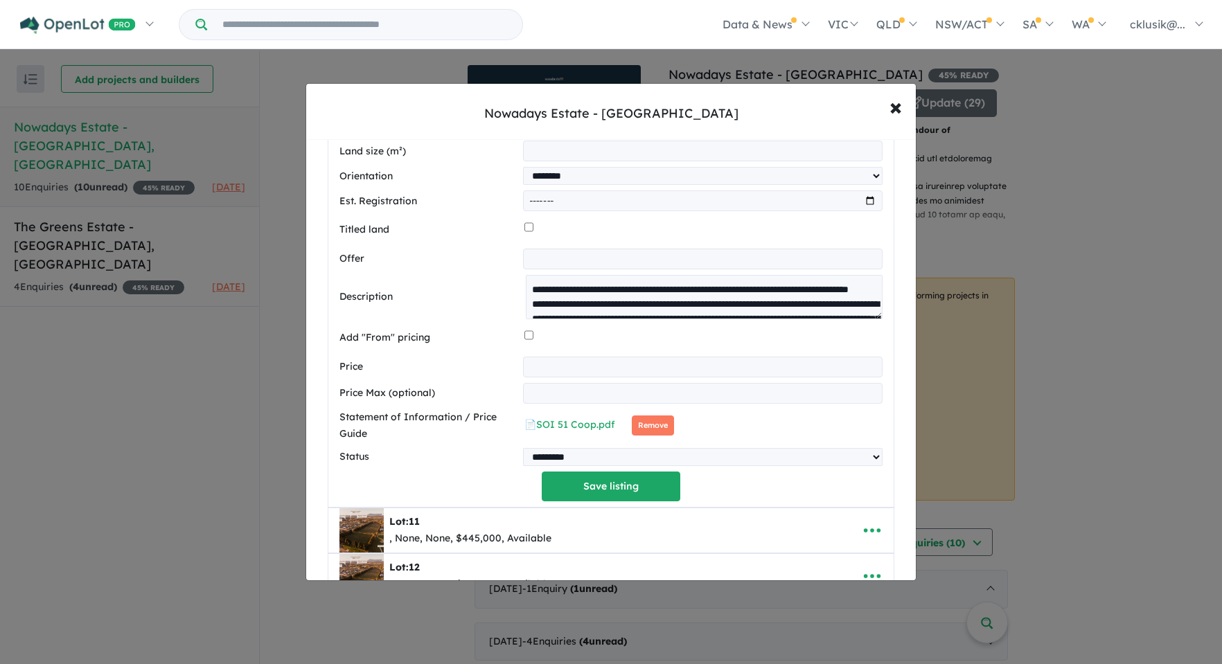
drag, startPoint x: 659, startPoint y: 433, endPoint x: 614, endPoint y: 412, distance: 49.0
click at [658, 433] on button "Remove" at bounding box center [653, 426] width 42 height 20
click at [616, 502] on button "Save listing" at bounding box center [611, 487] width 139 height 30
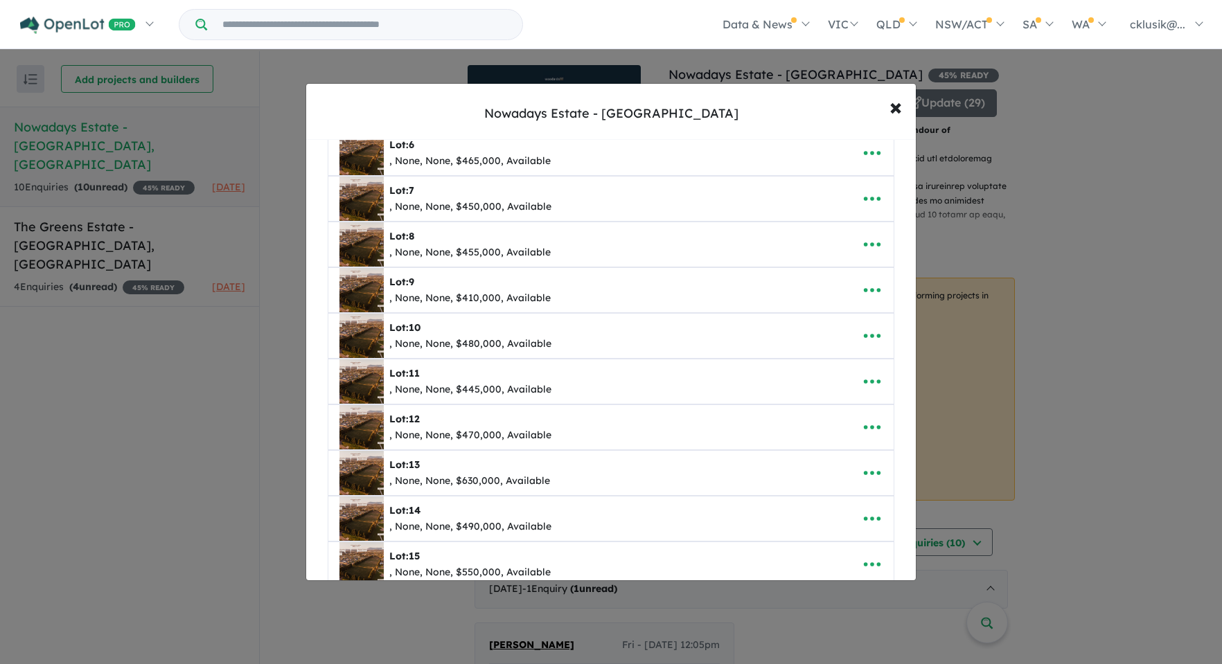
scroll to position [332, 0]
click at [862, 387] on icon "button" at bounding box center [872, 381] width 21 height 21
click at [839, 407] on link "Edit" at bounding box center [841, 415] width 103 height 32
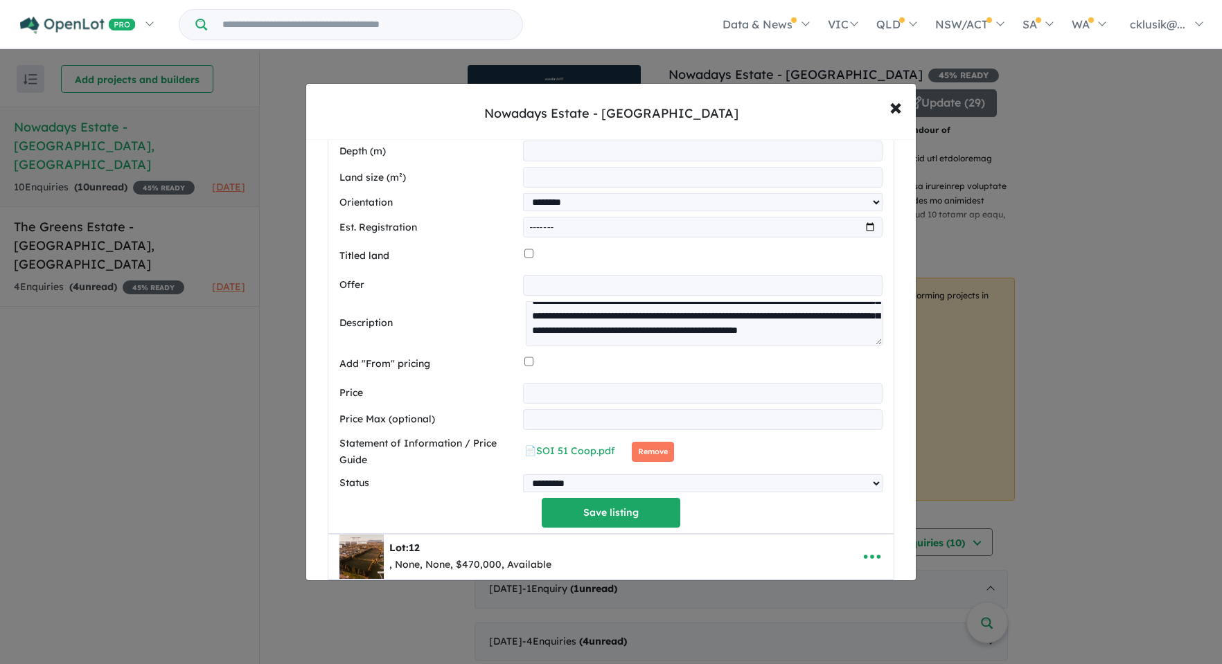
scroll to position [918, 0]
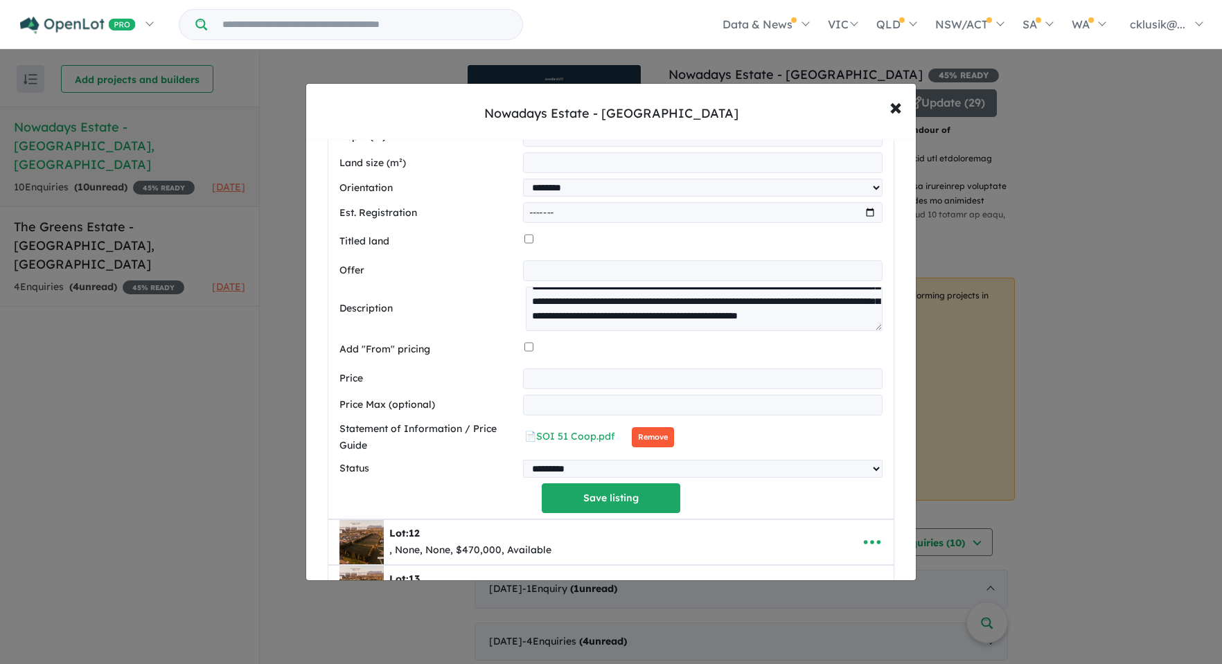
click at [665, 443] on button "Remove" at bounding box center [653, 437] width 42 height 20
click at [604, 502] on button "Save listing" at bounding box center [611, 499] width 139 height 30
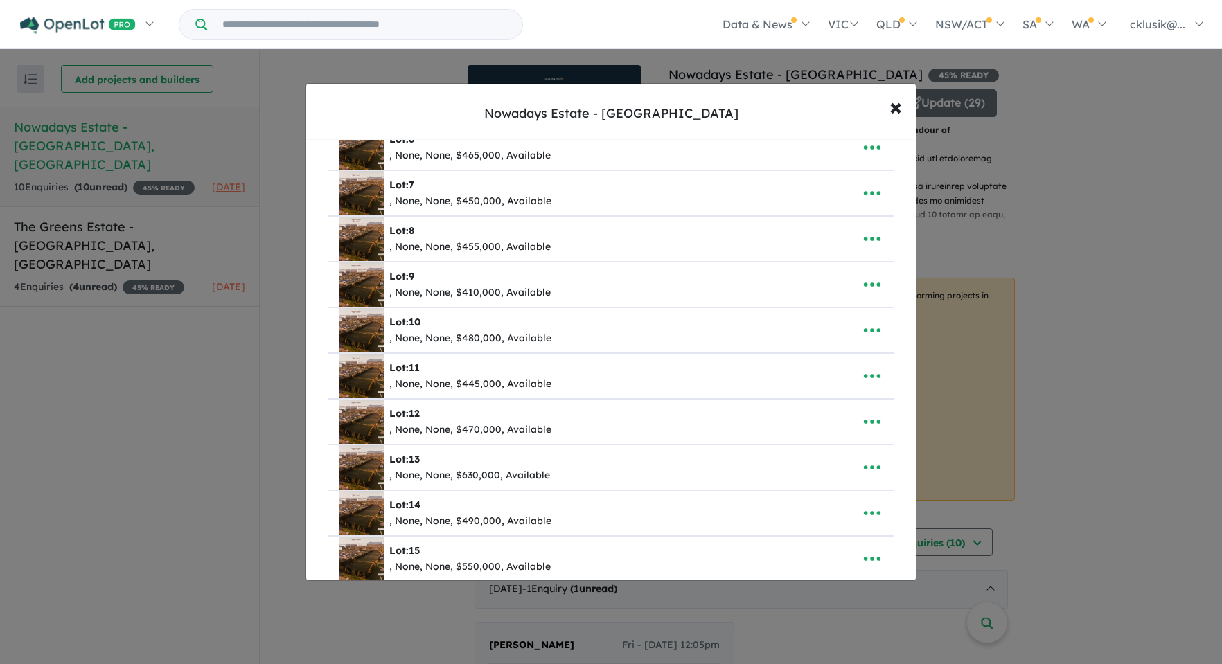
scroll to position [382, 0]
click at [879, 381] on button "button" at bounding box center [872, 377] width 43 height 32
click at [840, 406] on link "Edit" at bounding box center [841, 411] width 103 height 32
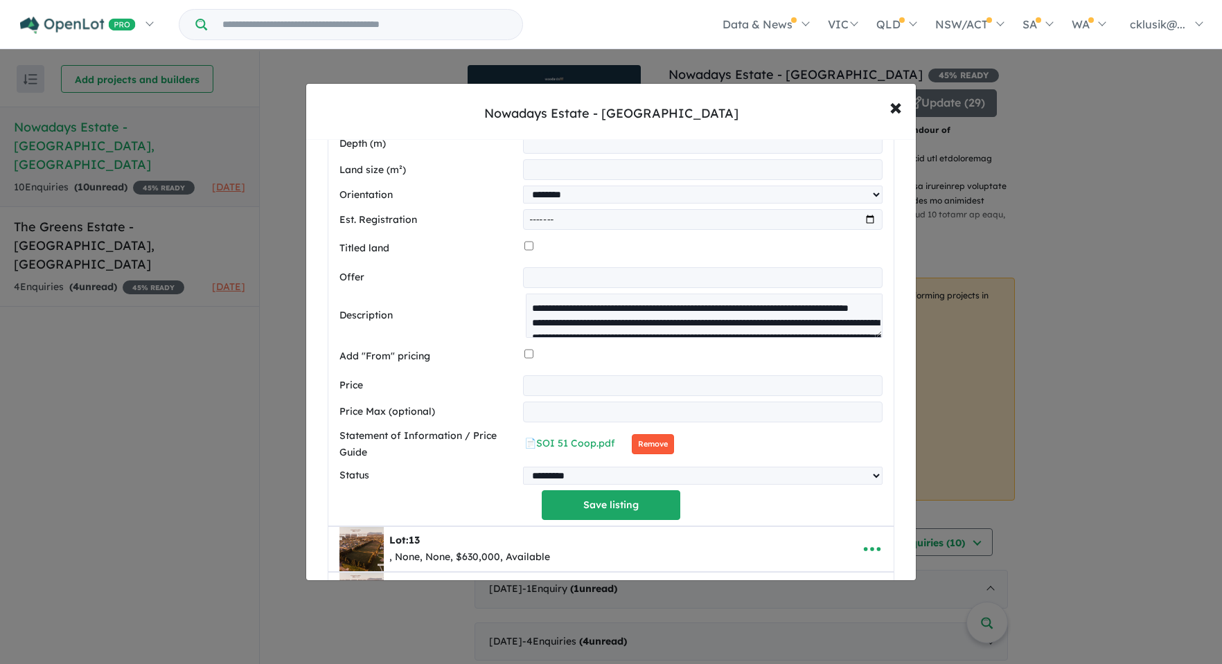
scroll to position [959, 0]
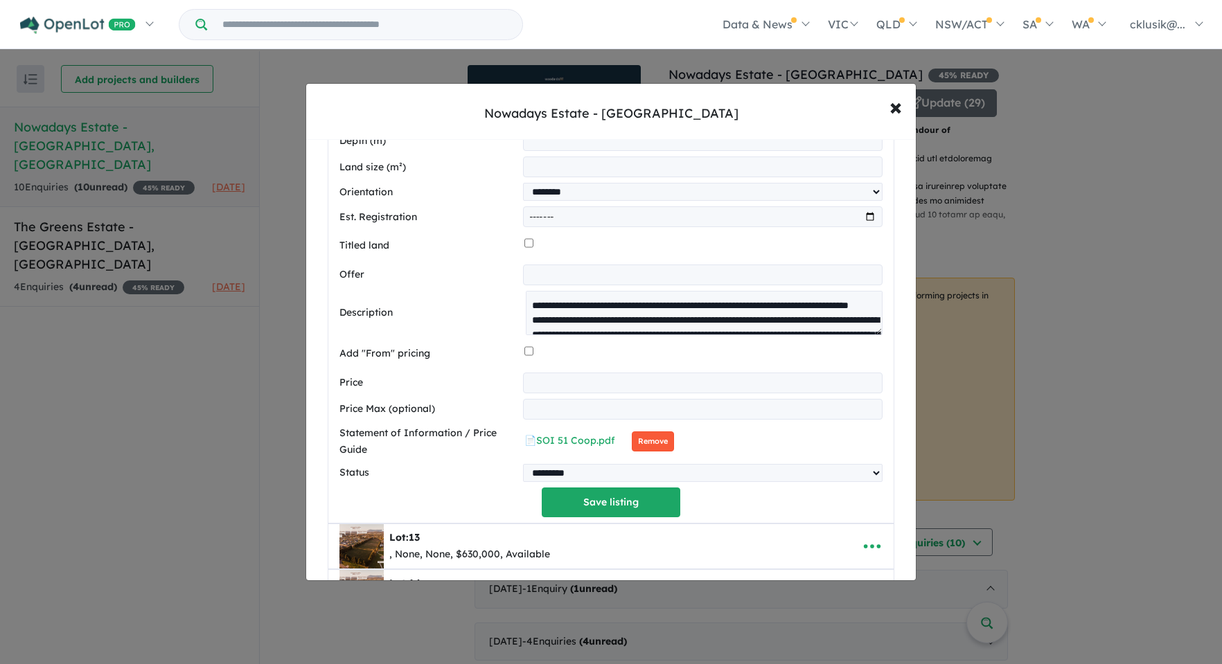
click at [659, 438] on button "Remove" at bounding box center [653, 442] width 42 height 20
click at [595, 510] on button "Save listing" at bounding box center [611, 503] width 139 height 30
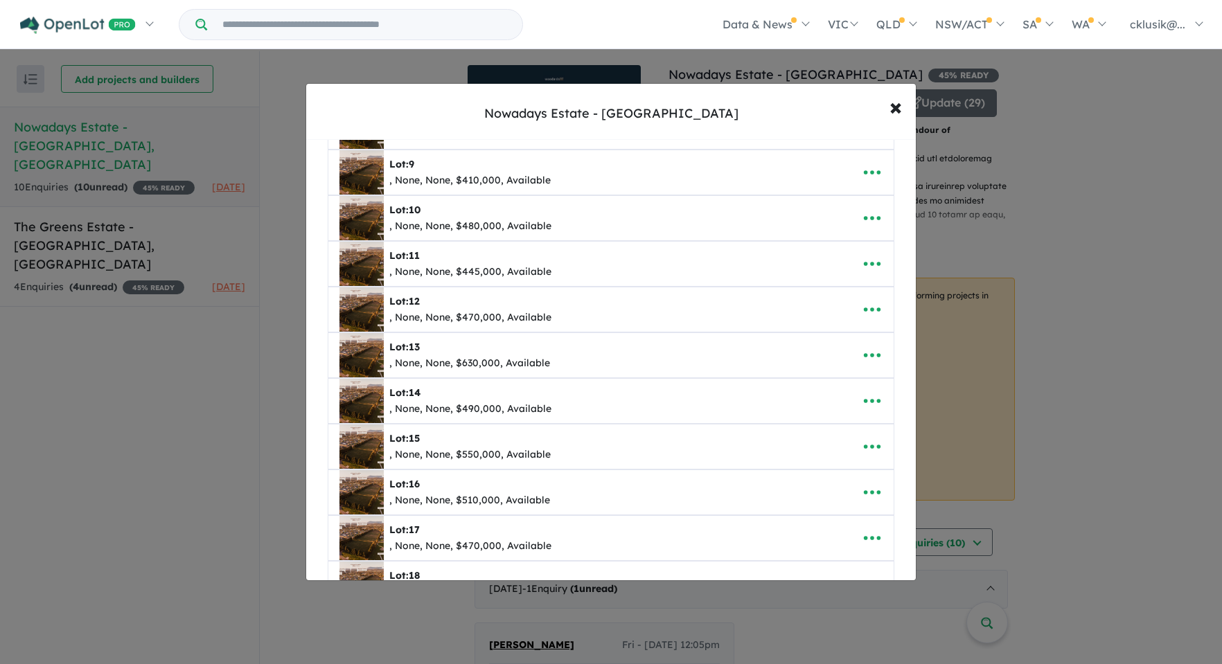
scroll to position [458, 0]
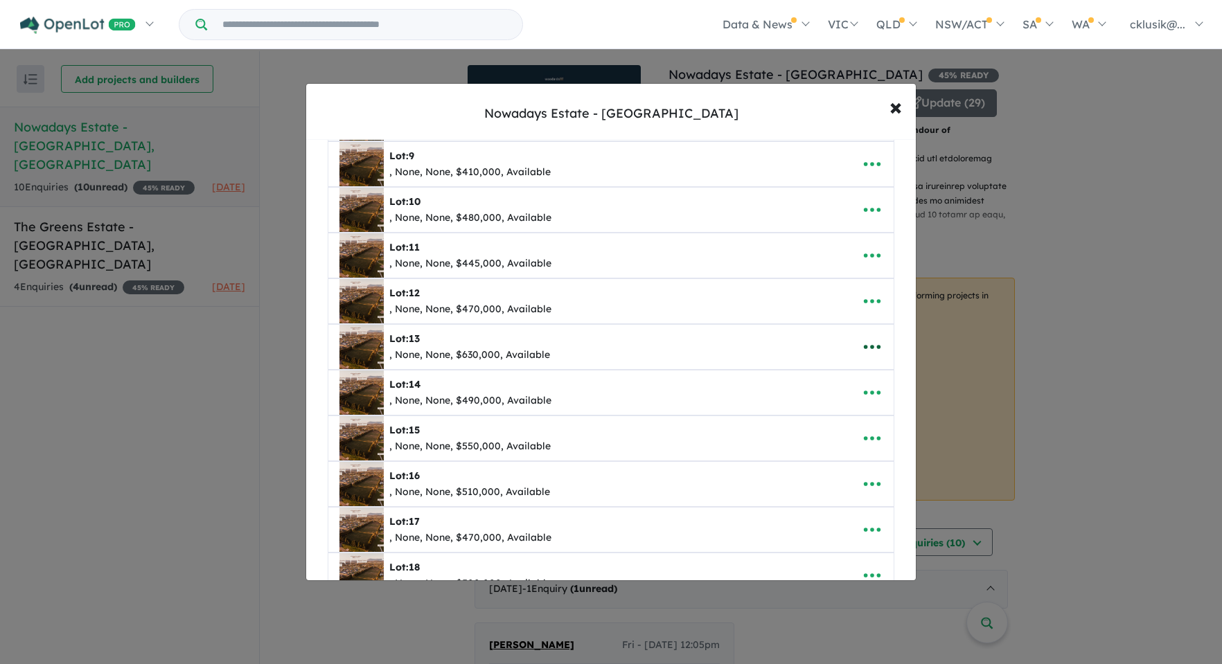
click at [862, 352] on icon "button" at bounding box center [872, 347] width 21 height 21
click at [837, 375] on link "Edit" at bounding box center [841, 381] width 103 height 32
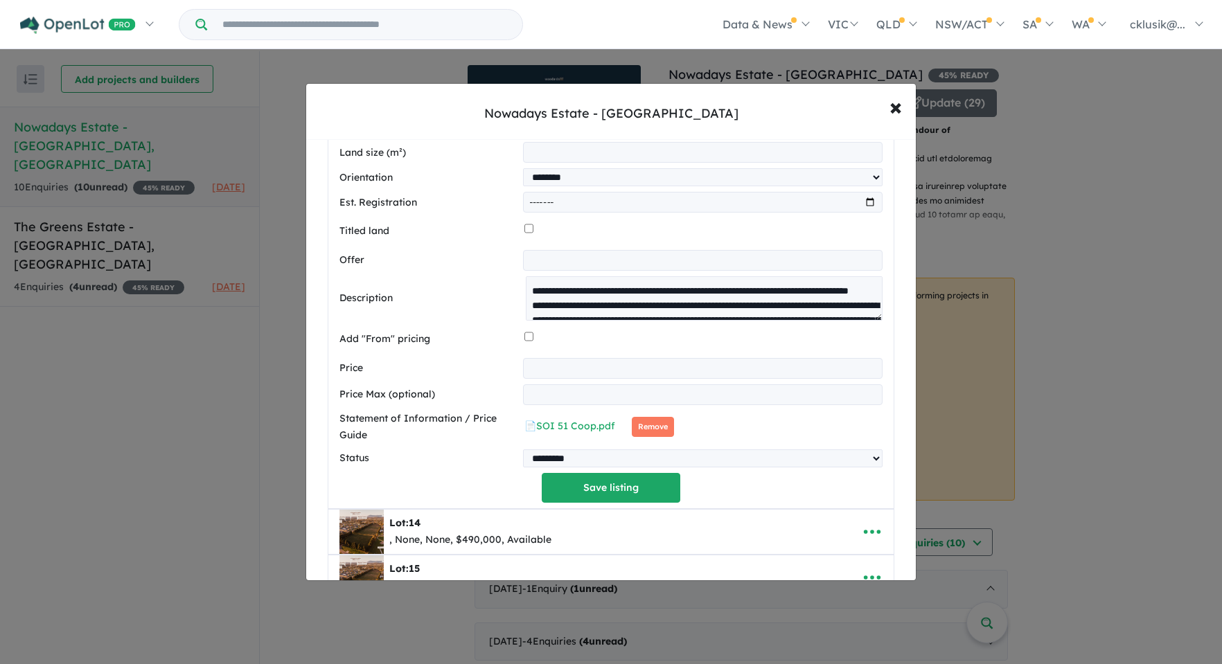
scroll to position [1022, 0]
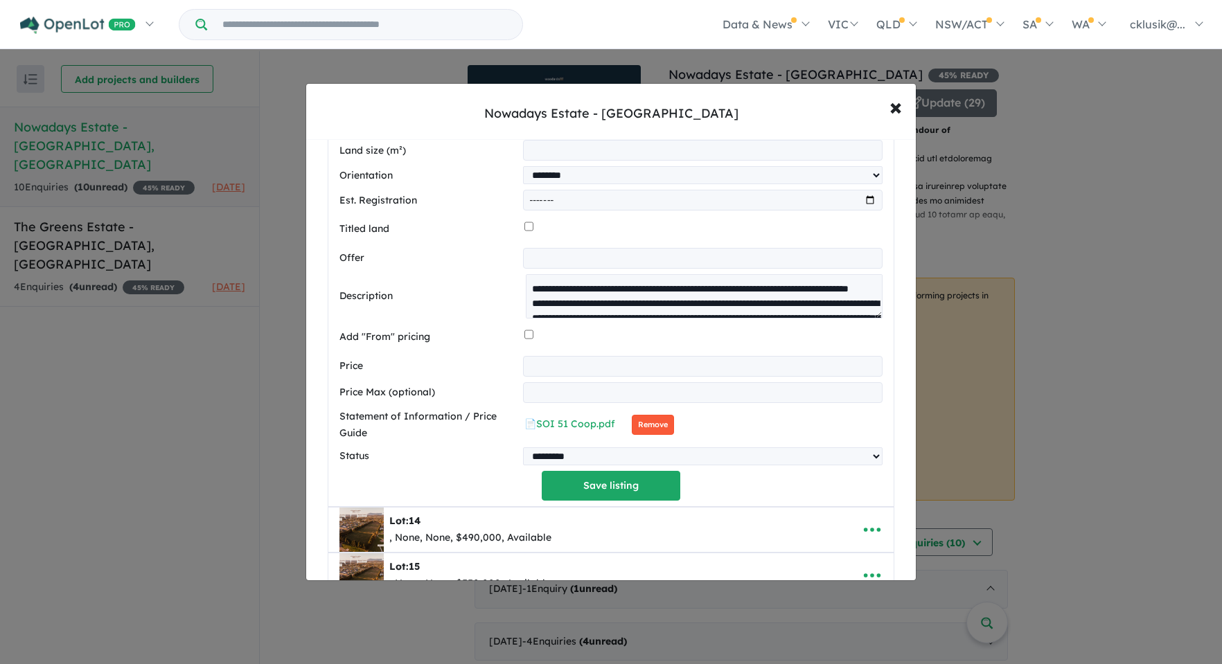
click at [657, 427] on button "Remove" at bounding box center [653, 425] width 42 height 20
click at [610, 487] on button "Save listing" at bounding box center [611, 486] width 139 height 30
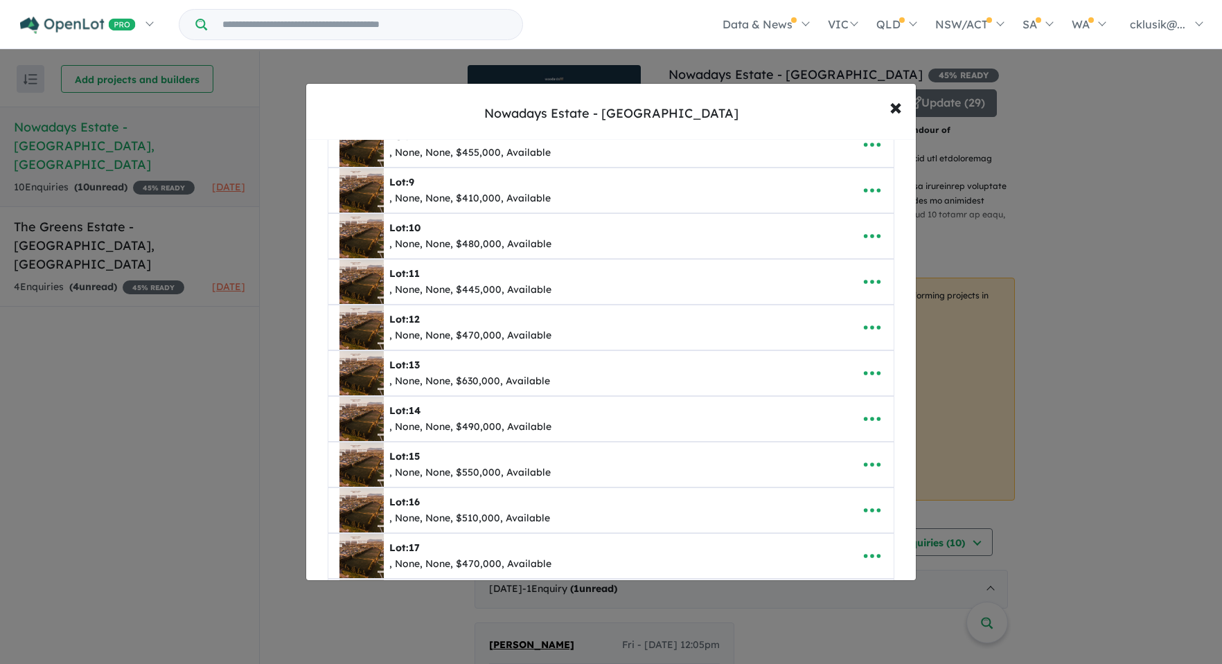
scroll to position [433, 0]
click at [873, 423] on icon "button" at bounding box center [872, 417] width 21 height 21
click at [819, 443] on link "Edit" at bounding box center [841, 452] width 103 height 32
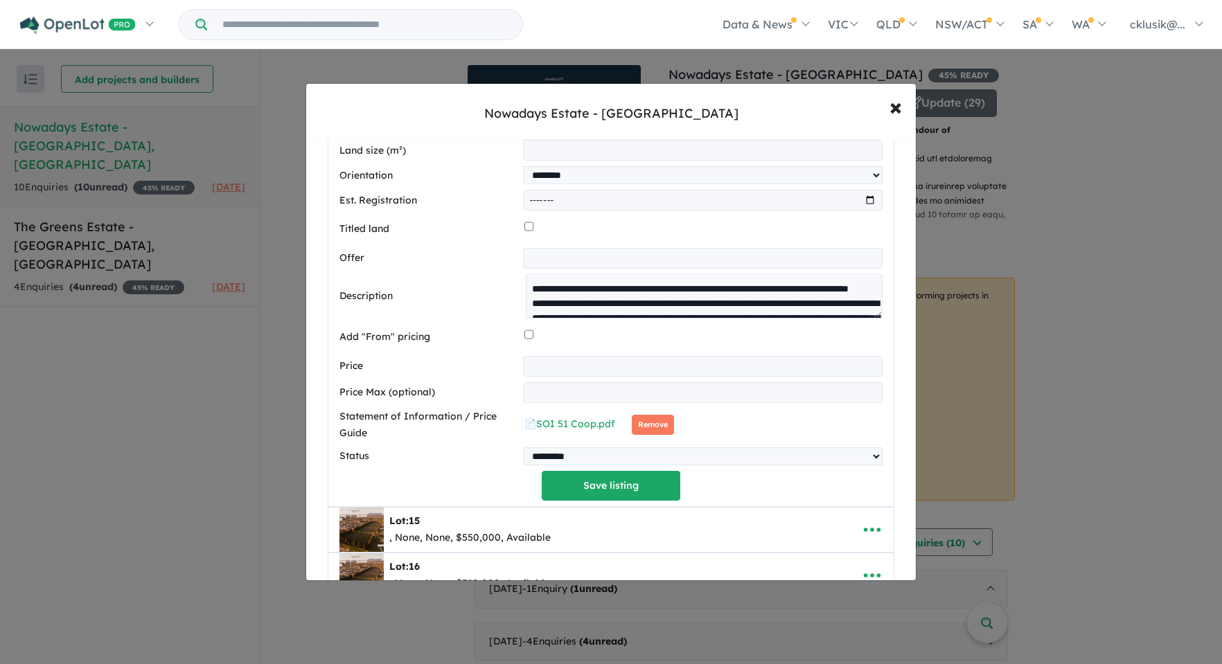
scroll to position [1068, 0]
click at [637, 429] on button "Remove" at bounding box center [653, 424] width 42 height 20
click at [648, 493] on button "Save listing" at bounding box center [611, 485] width 139 height 30
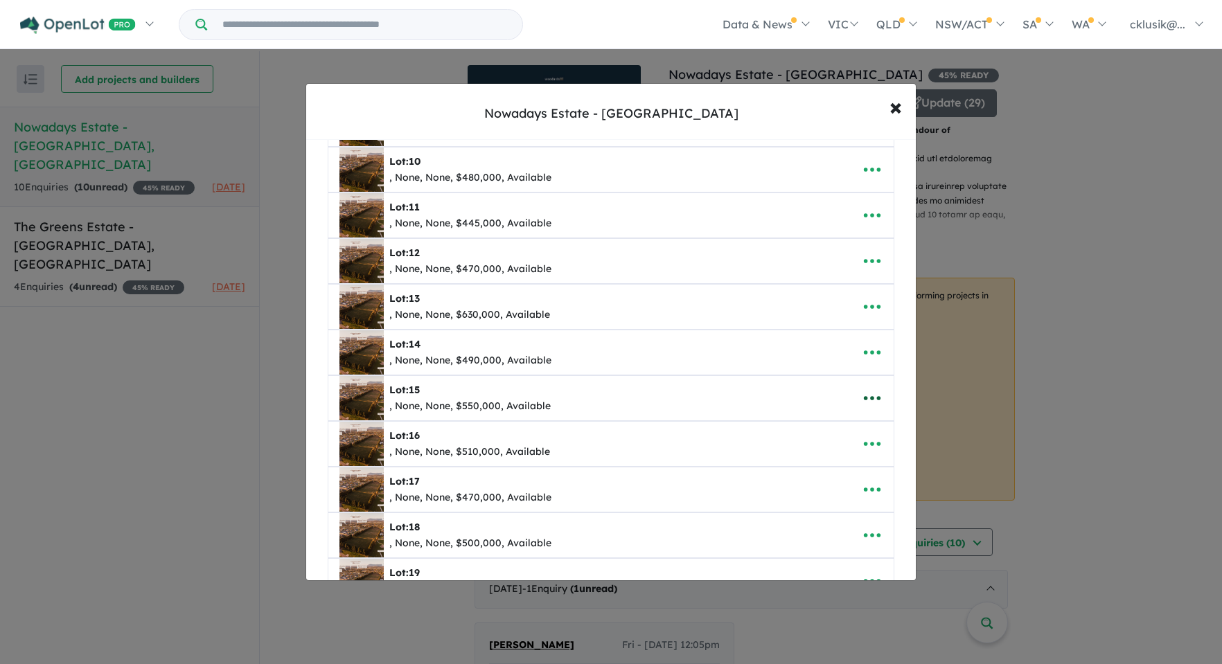
scroll to position [499, 0]
drag, startPoint x: 878, startPoint y: 389, endPoint x: 855, endPoint y: 391, distance: 22.9
click at [878, 389] on button "button" at bounding box center [872, 397] width 43 height 32
click at [821, 433] on link "Edit" at bounding box center [841, 431] width 103 height 32
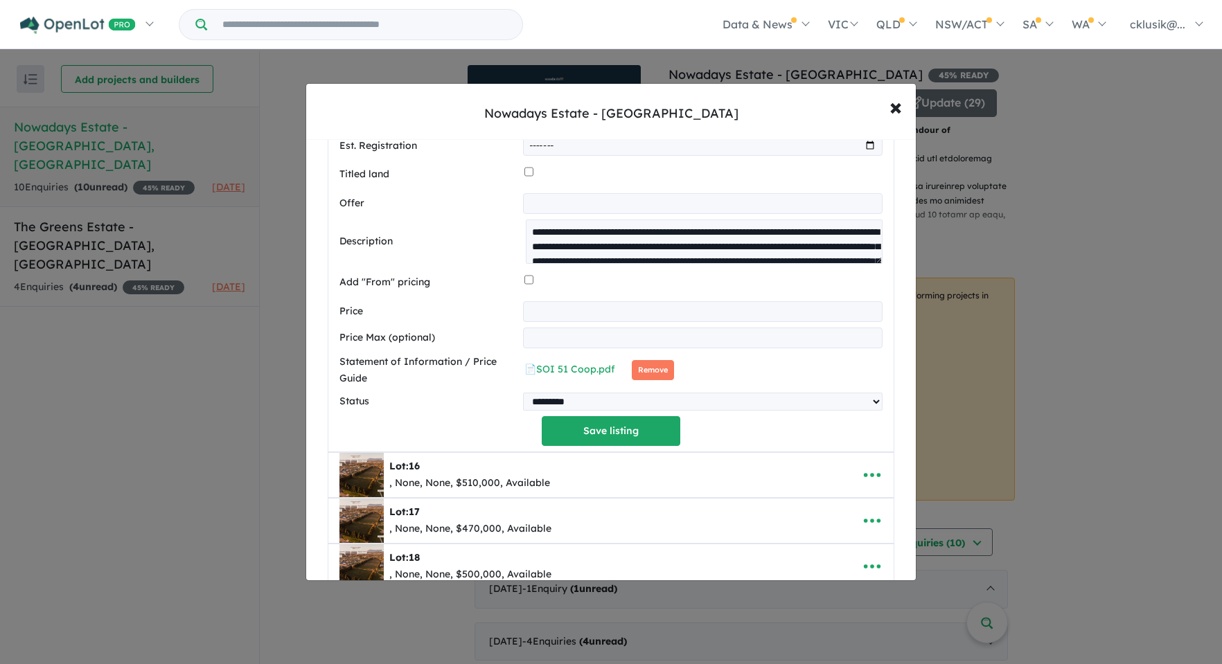
scroll to position [1171, 0]
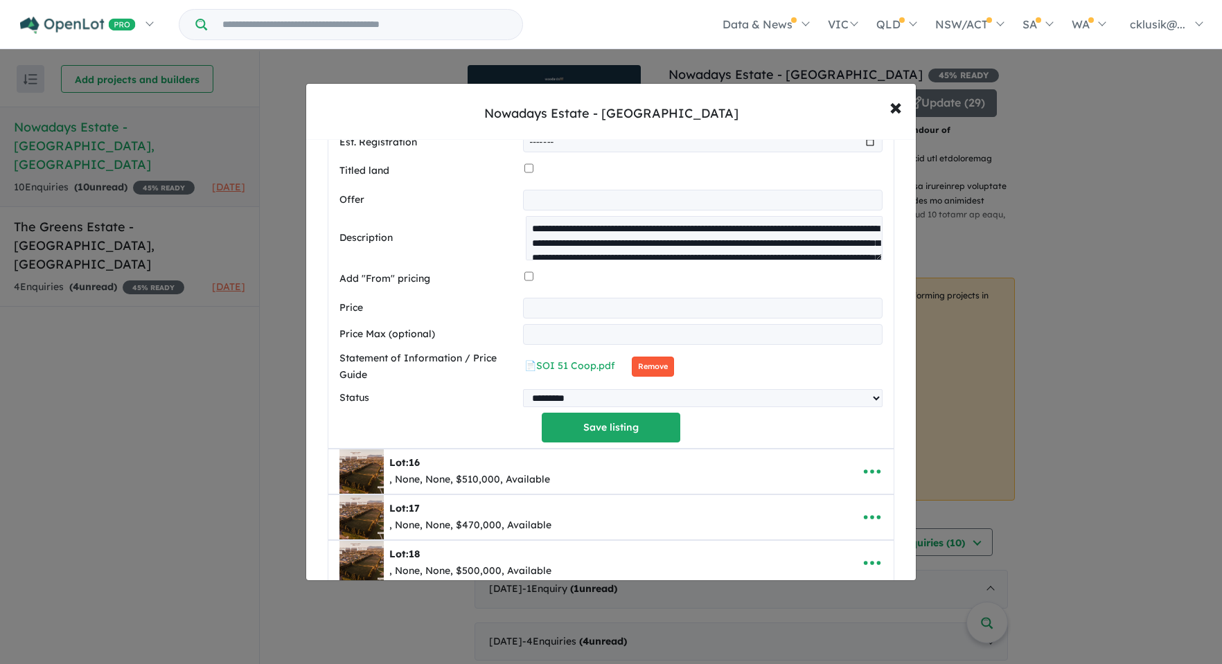
drag, startPoint x: 657, startPoint y: 367, endPoint x: 542, endPoint y: 335, distance: 119.3
click at [657, 367] on button "Remove" at bounding box center [653, 367] width 42 height 20
click at [569, 430] on button "Save listing" at bounding box center [611, 428] width 139 height 30
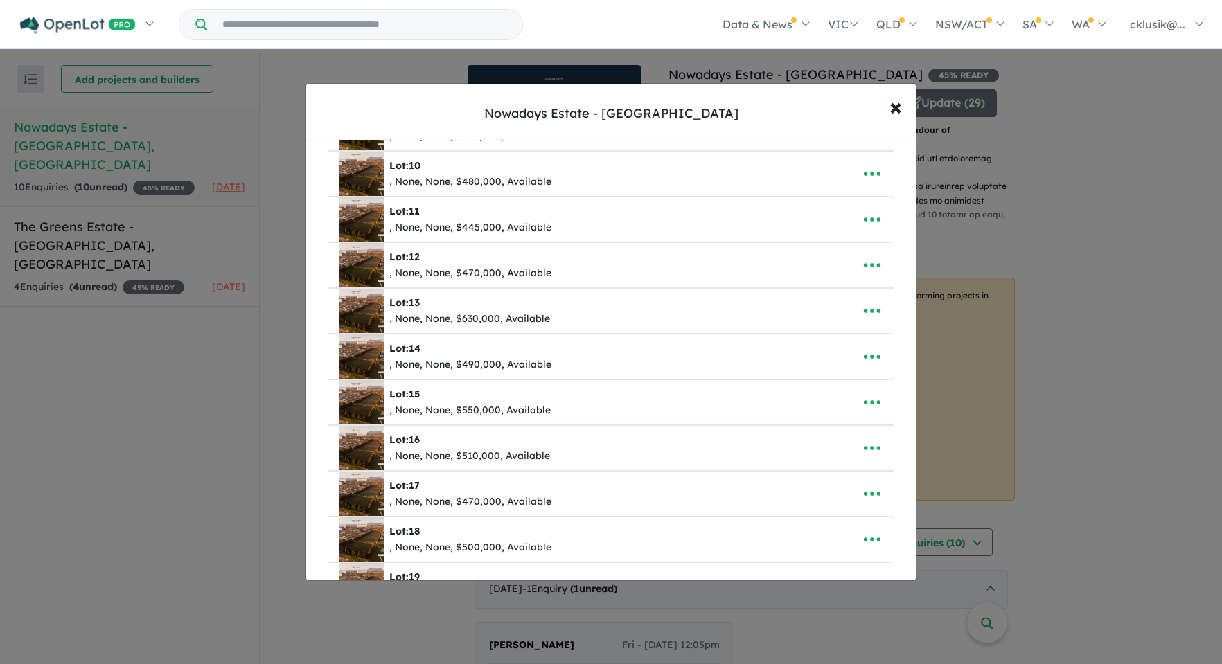
scroll to position [502, 0]
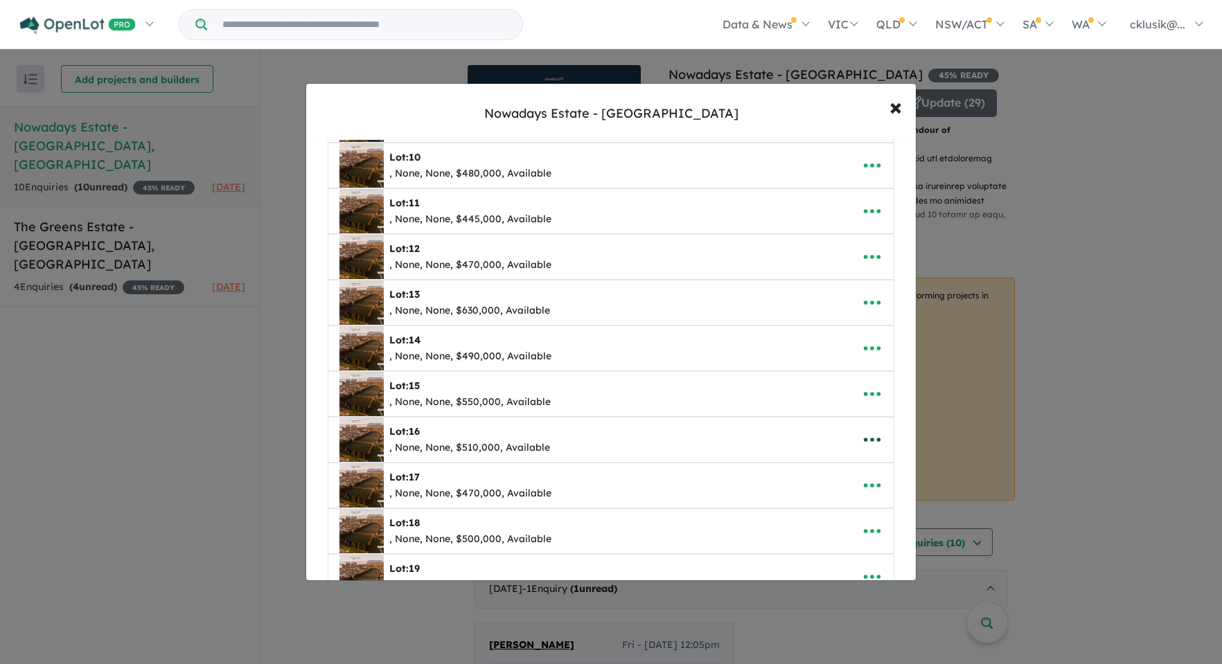
drag, startPoint x: 867, startPoint y: 441, endPoint x: 858, endPoint y: 443, distance: 9.2
click at [867, 441] on icon "button" at bounding box center [872, 440] width 17 height 4
click at [846, 461] on link "Edit" at bounding box center [841, 474] width 103 height 32
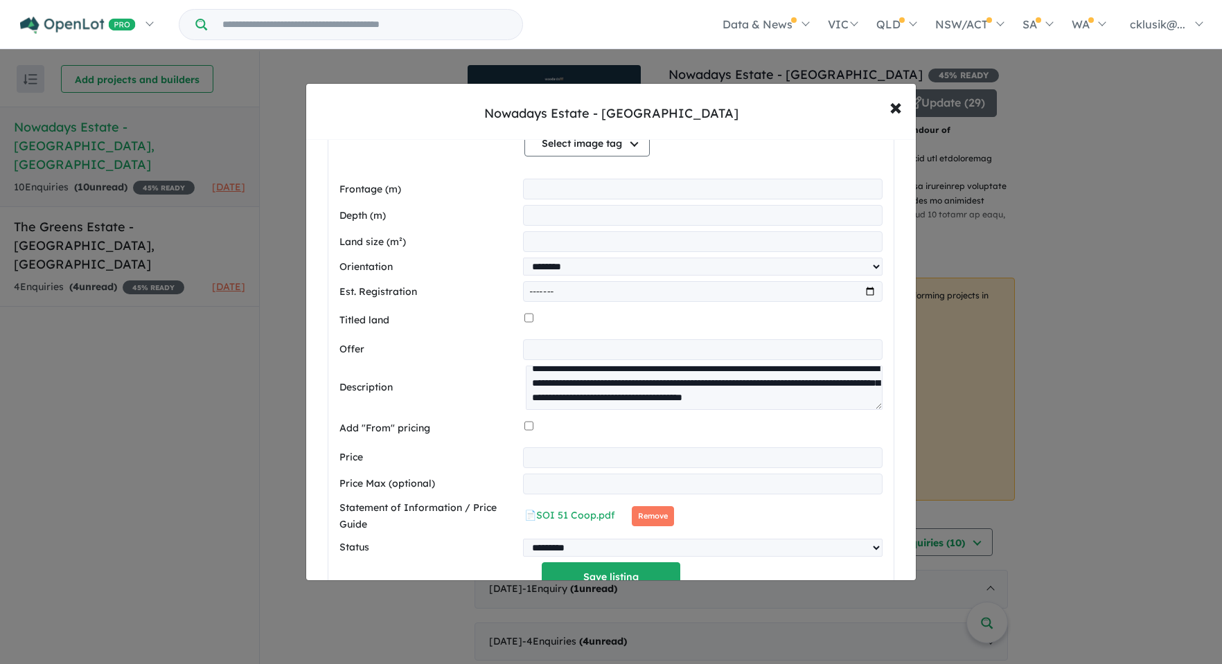
scroll to position [103, 0]
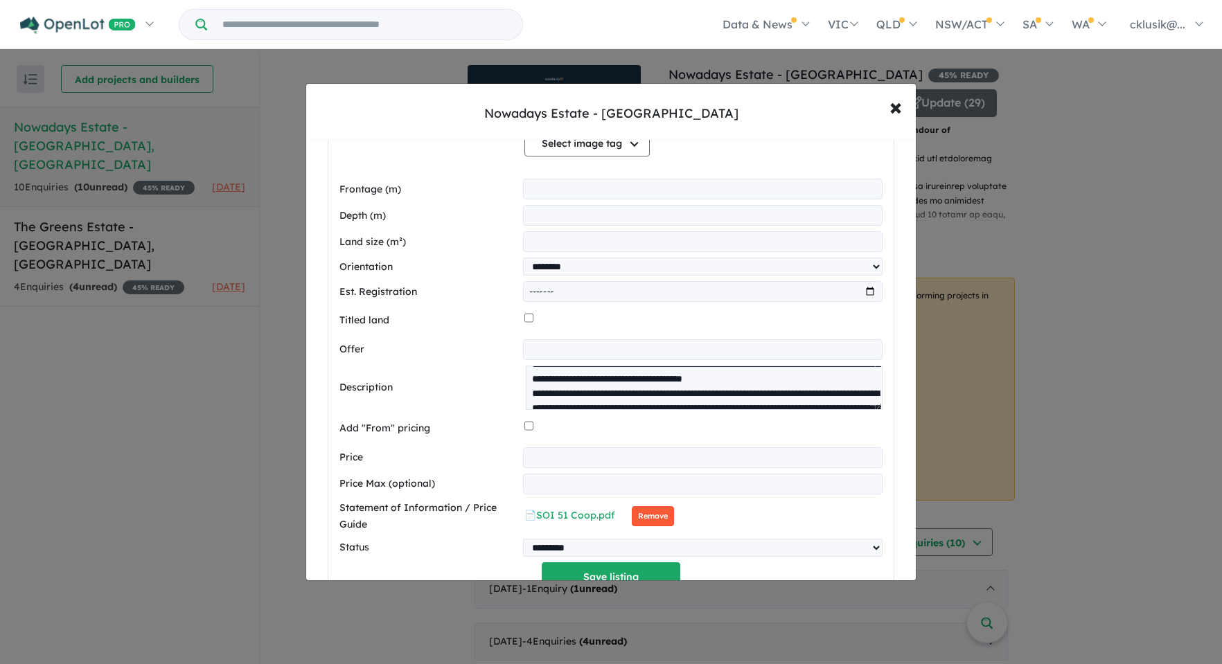
click at [659, 512] on button "Remove" at bounding box center [653, 516] width 42 height 20
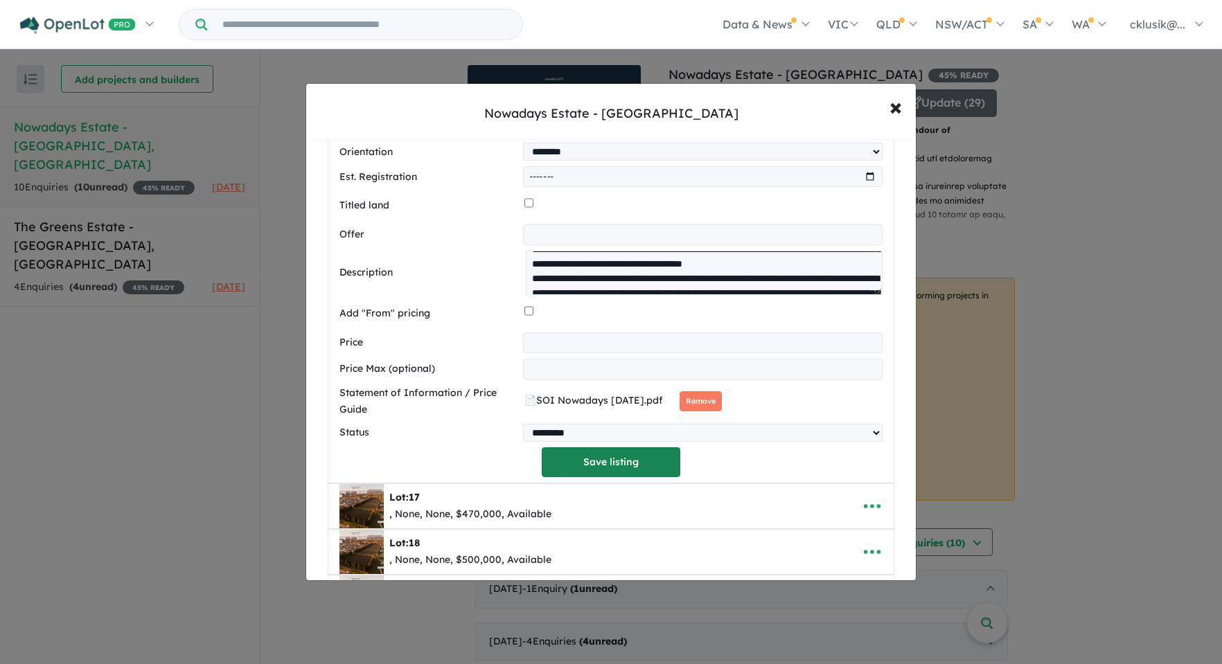
click at [583, 477] on button "Save listing" at bounding box center [611, 462] width 139 height 30
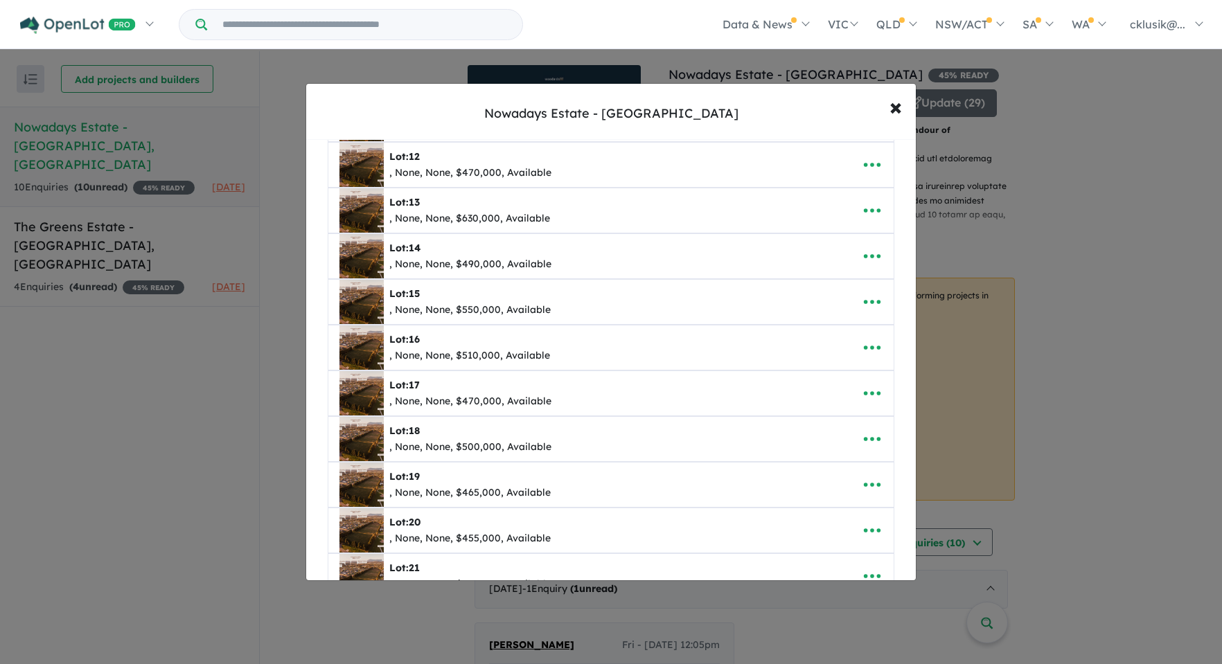
scroll to position [609, 0]
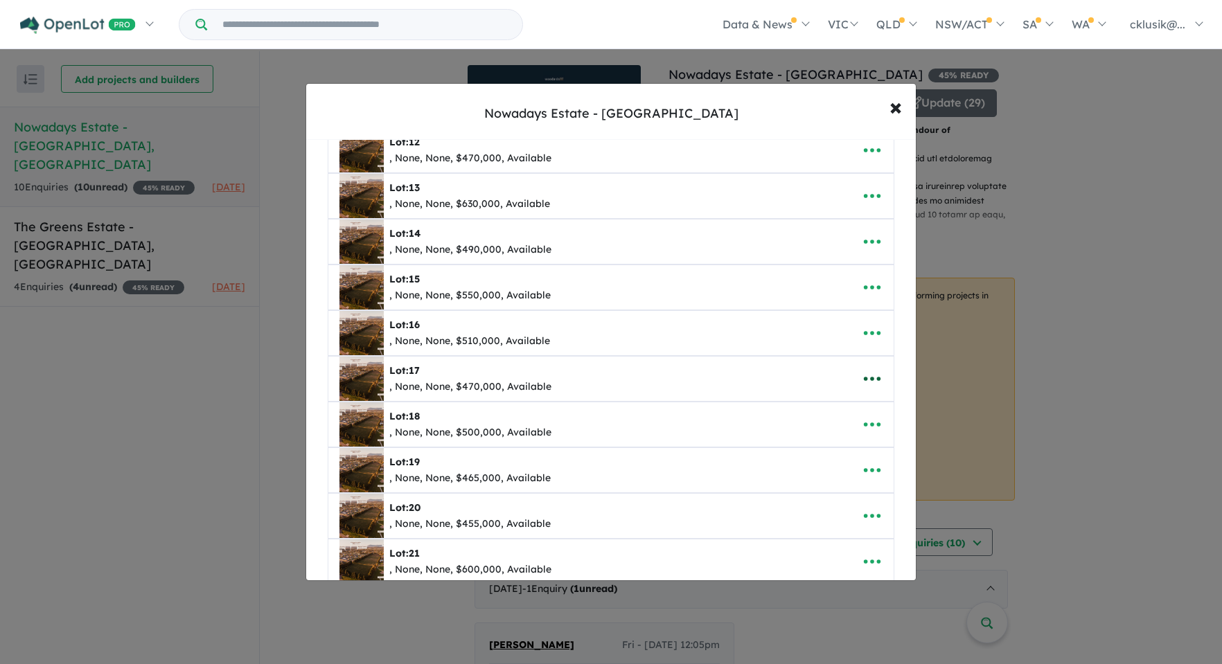
click at [869, 383] on icon "button" at bounding box center [872, 379] width 21 height 21
click at [828, 410] on link "Edit" at bounding box center [841, 413] width 103 height 32
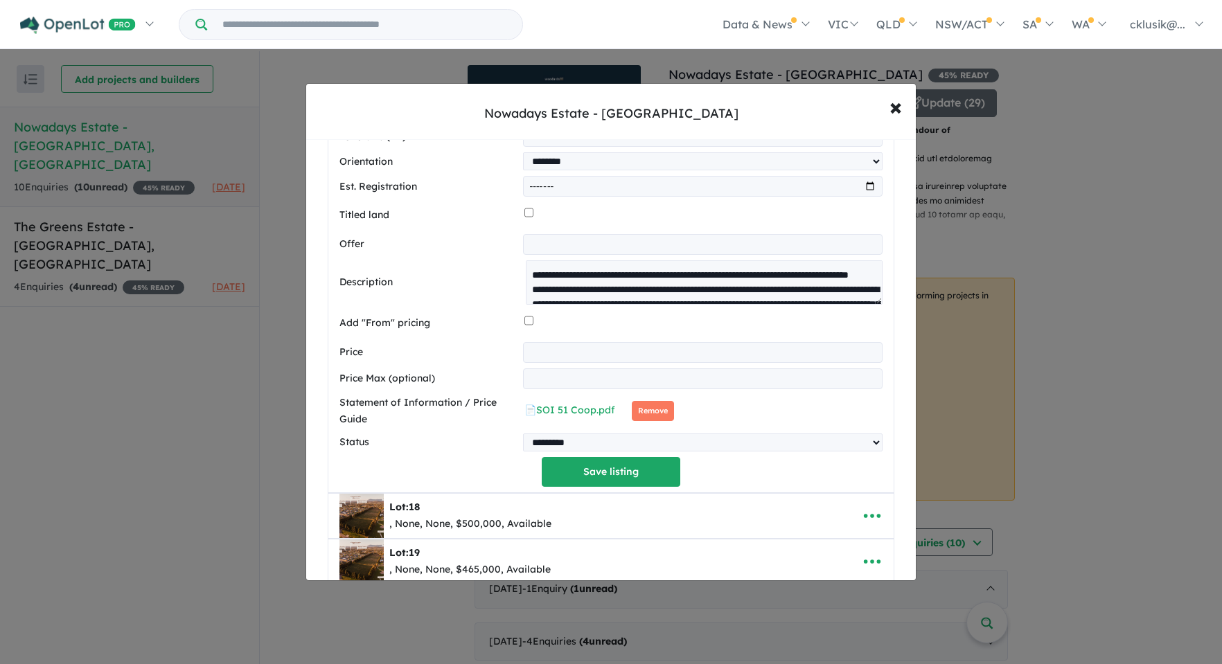
scroll to position [1230, 0]
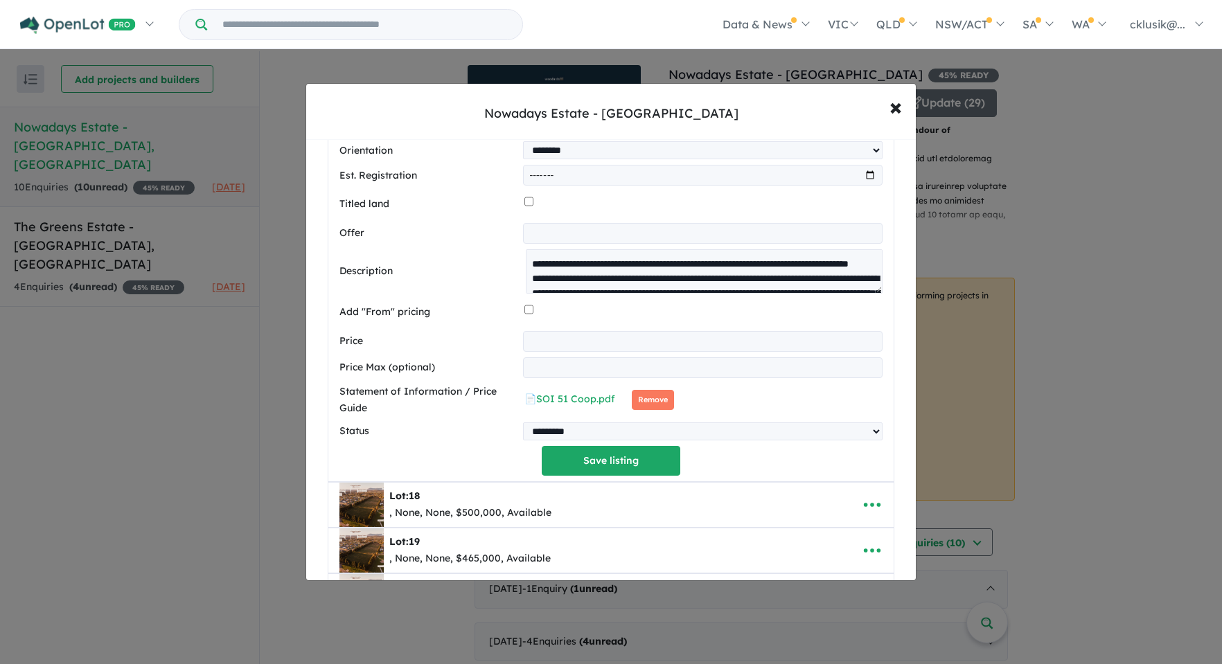
drag, startPoint x: 671, startPoint y: 408, endPoint x: 556, endPoint y: 345, distance: 131.7
click at [671, 408] on button "Remove" at bounding box center [653, 400] width 42 height 20
click at [587, 465] on button "Save listing" at bounding box center [611, 461] width 139 height 30
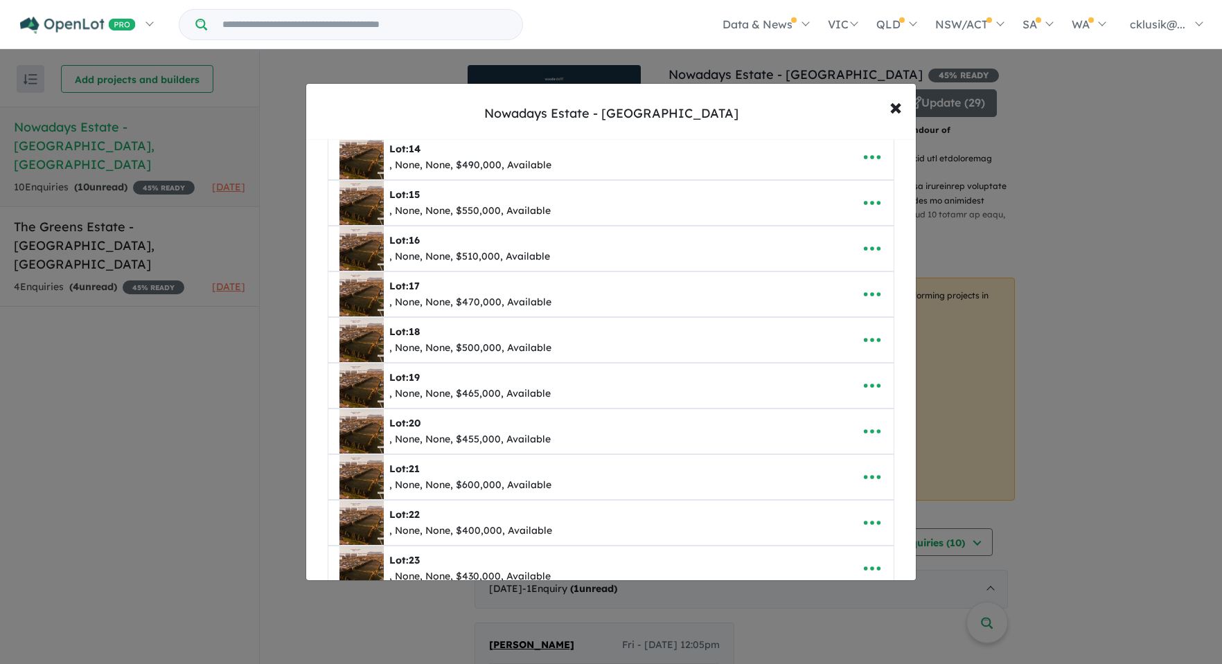
scroll to position [704, 0]
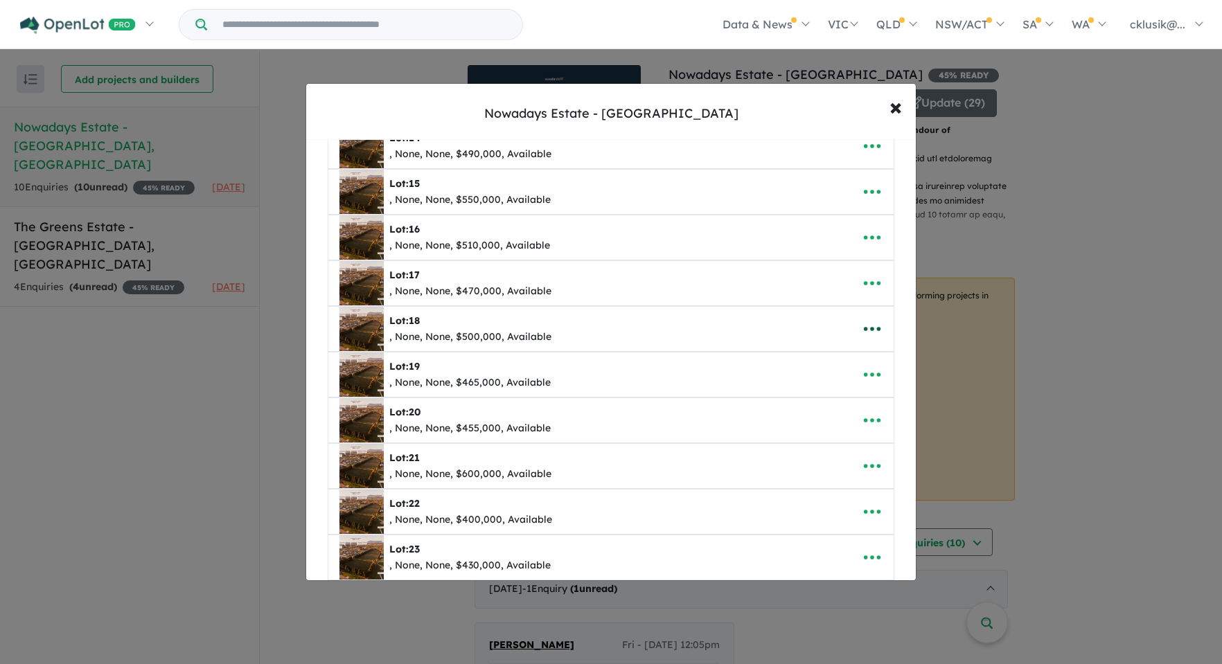
click at [872, 327] on icon "button" at bounding box center [872, 329] width 21 height 21
click at [847, 354] on link "Edit" at bounding box center [841, 363] width 103 height 32
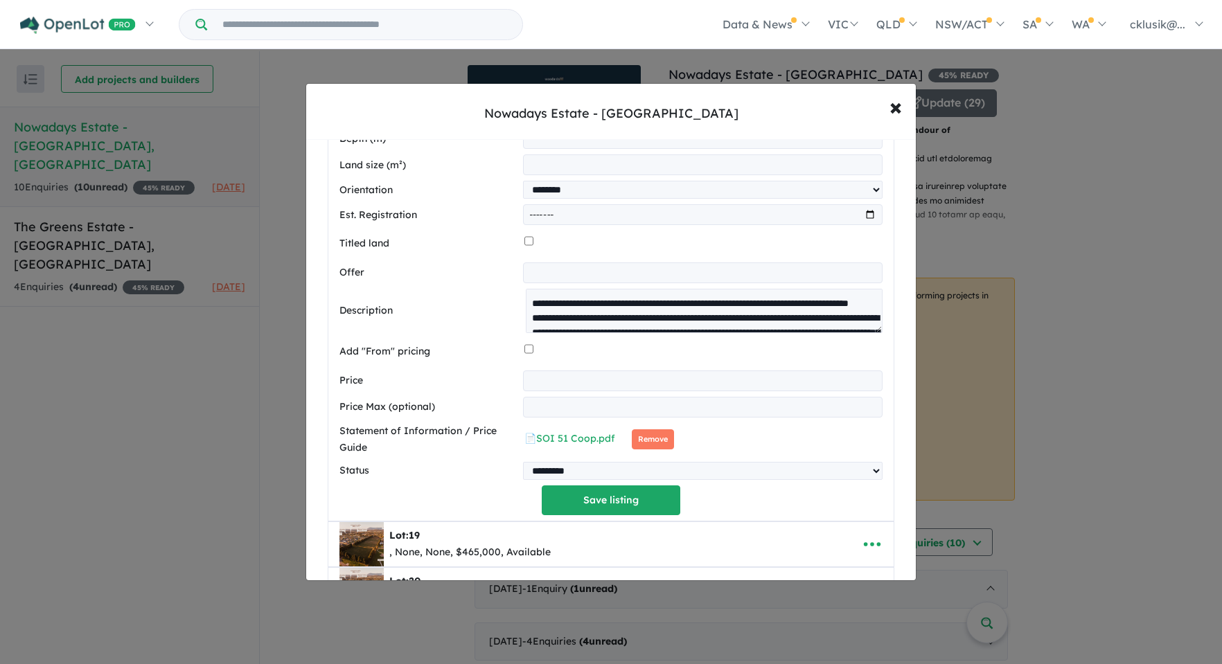
scroll to position [1272, 0]
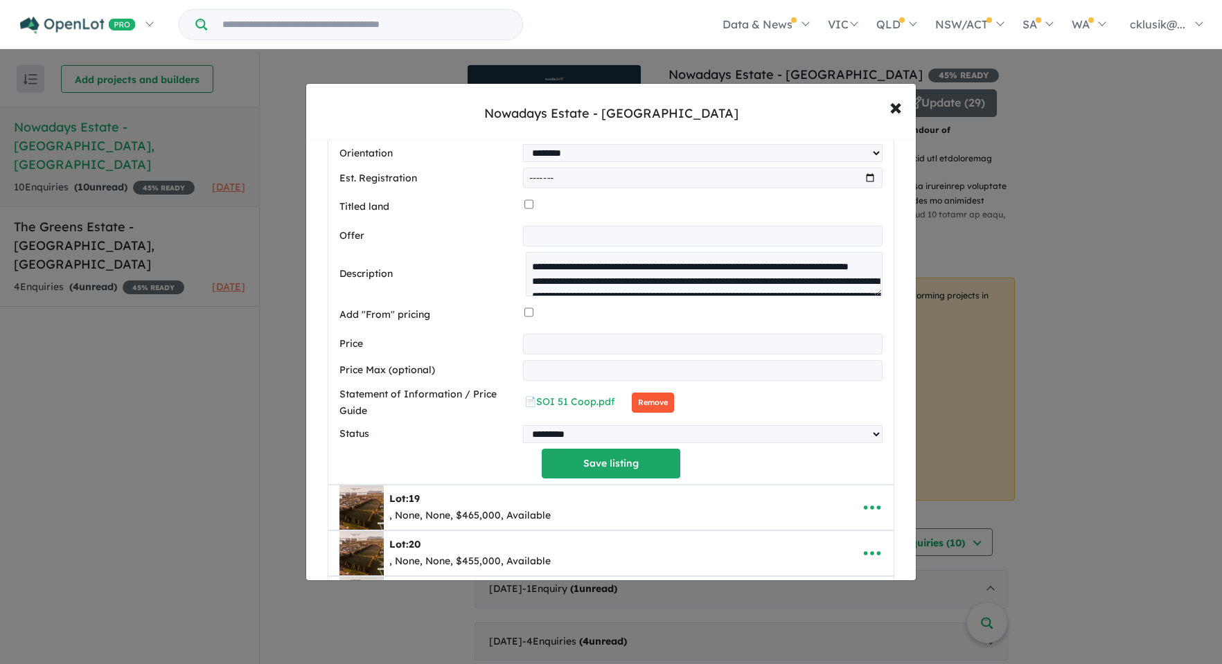
click at [638, 405] on button "Remove" at bounding box center [653, 403] width 42 height 20
click at [624, 468] on button "Save listing" at bounding box center [611, 464] width 139 height 30
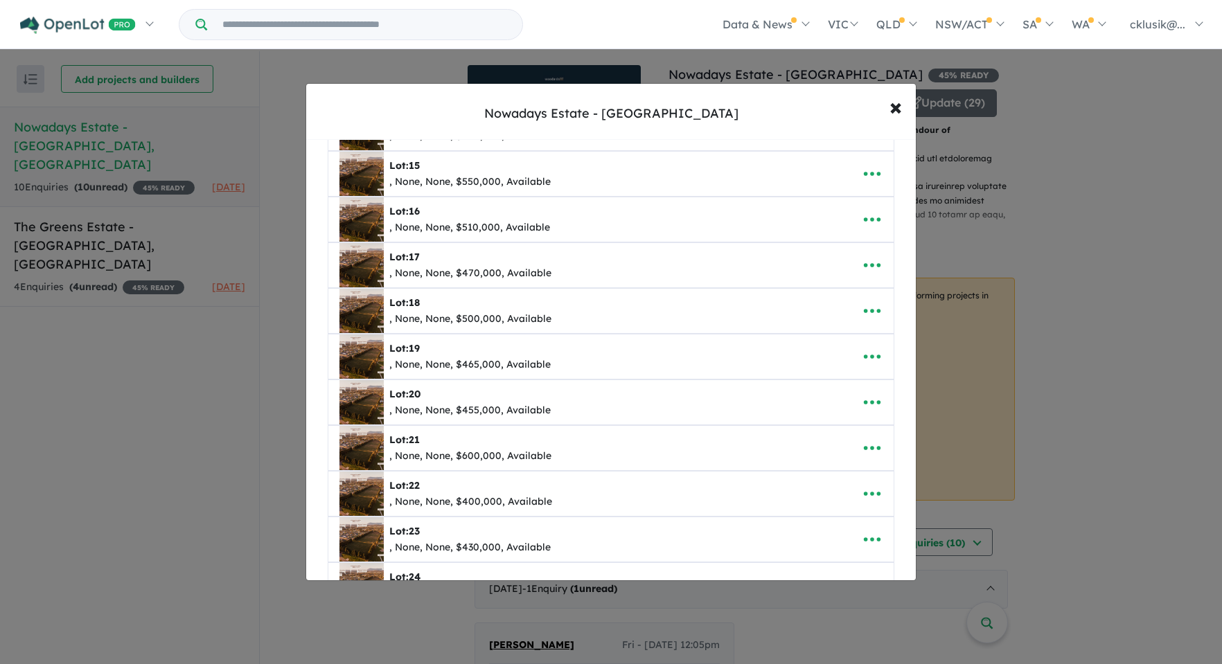
scroll to position [723, 0]
drag, startPoint x: 859, startPoint y: 350, endPoint x: 849, endPoint y: 351, distance: 9.8
click at [862, 350] on icon "button" at bounding box center [872, 356] width 21 height 21
click at [826, 379] on link "Edit" at bounding box center [841, 390] width 103 height 32
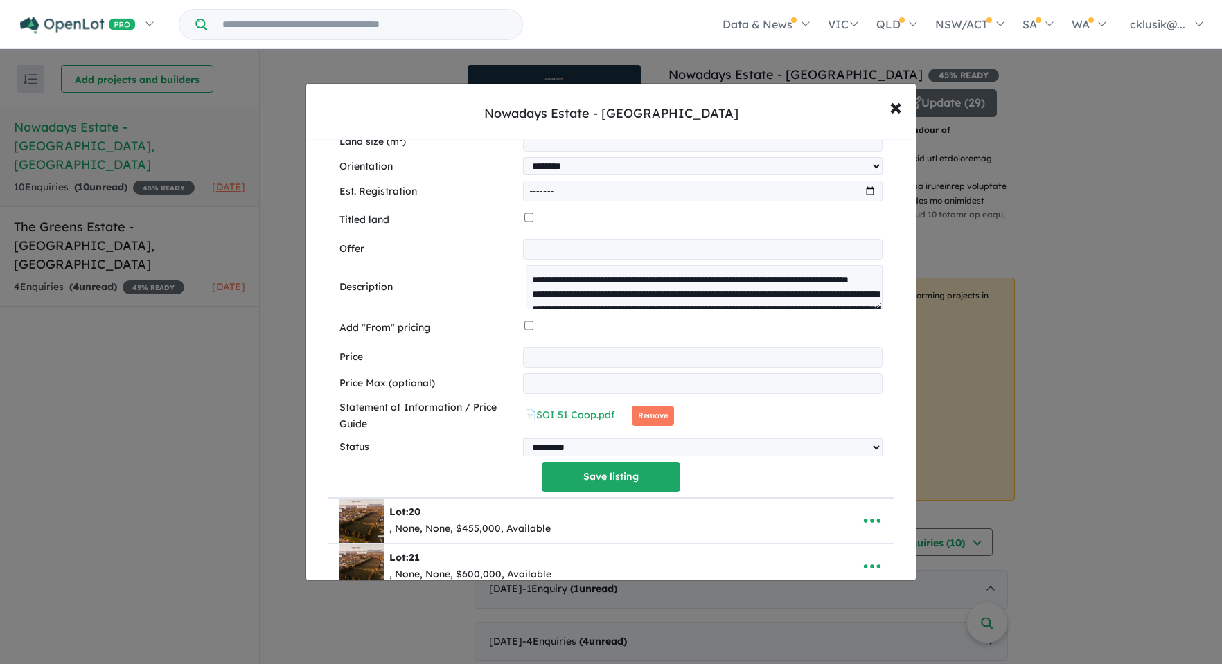
scroll to position [1312, 0]
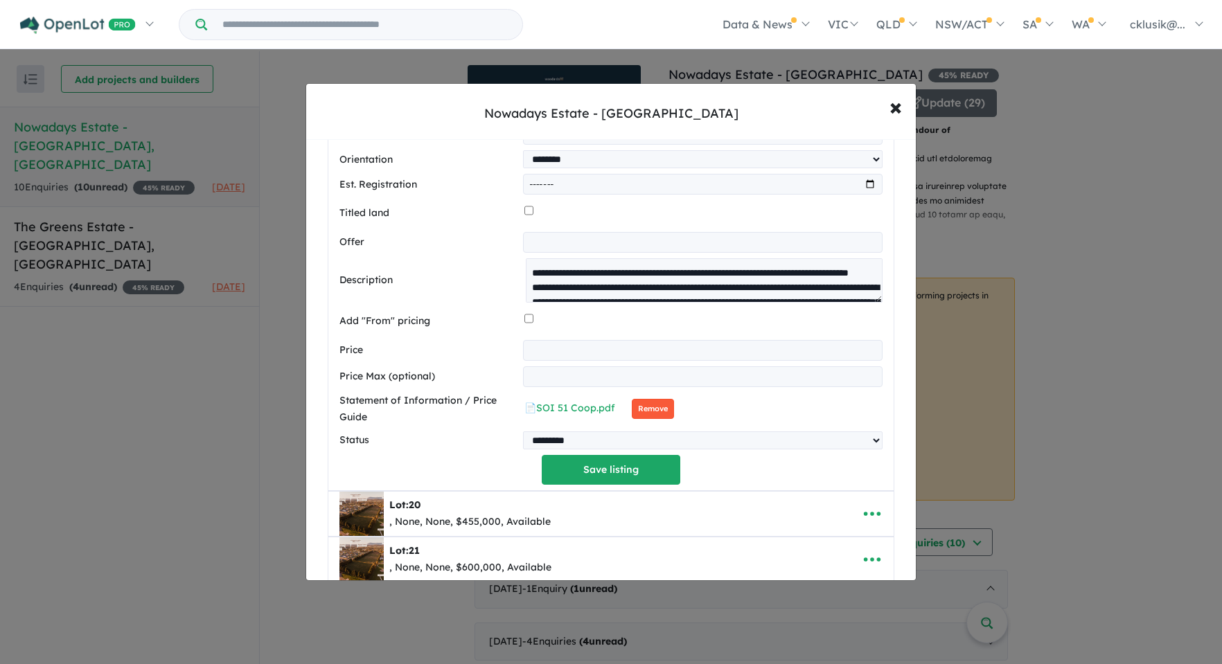
click at [646, 412] on button "Remove" at bounding box center [653, 409] width 42 height 20
click at [593, 470] on button "Save listing" at bounding box center [611, 470] width 139 height 30
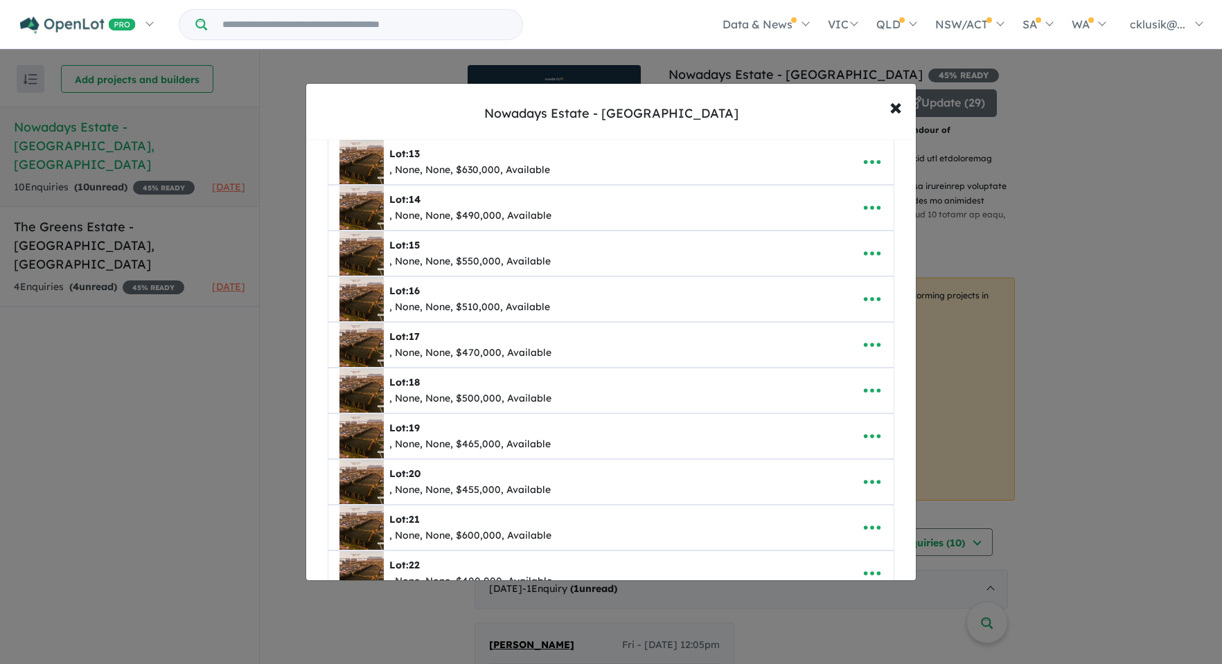
scroll to position [709, 0]
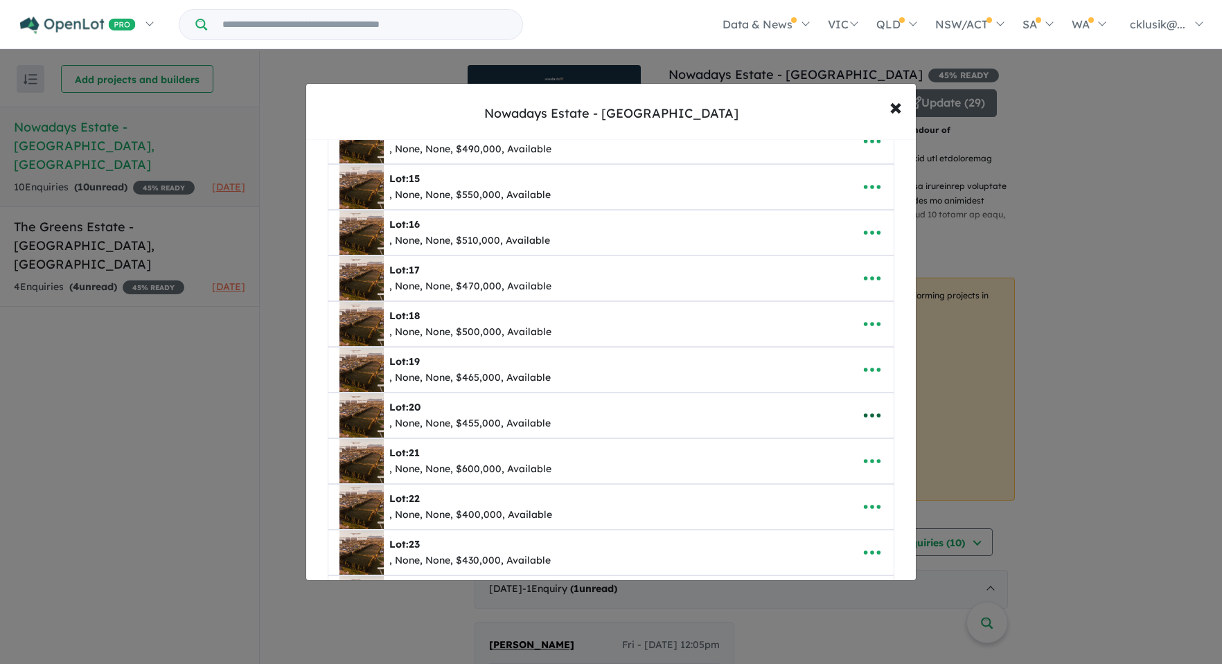
click at [863, 415] on icon "button" at bounding box center [872, 415] width 21 height 21
click at [822, 441] on link "Edit" at bounding box center [841, 450] width 103 height 32
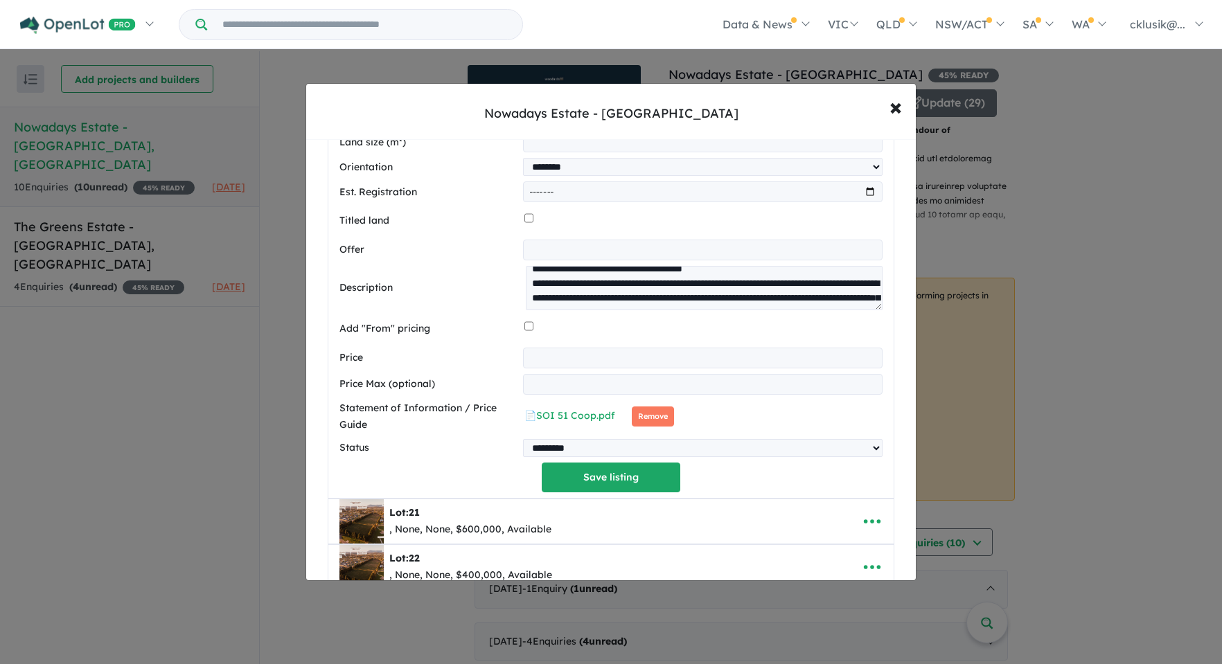
scroll to position [1353, 0]
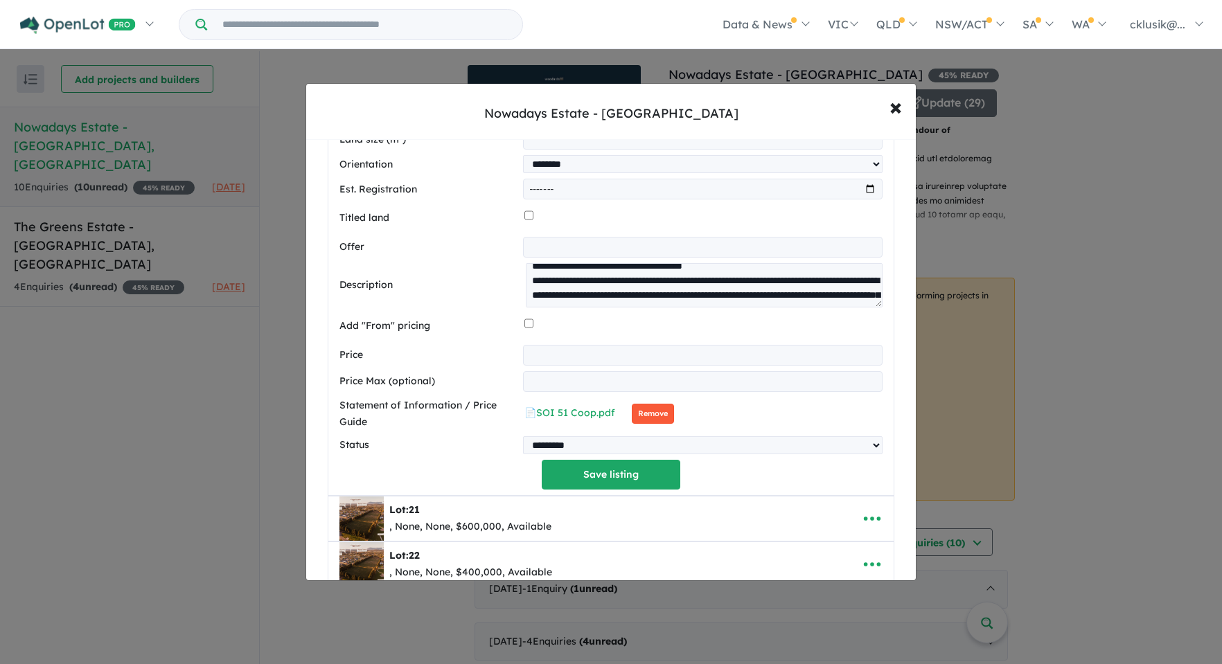
click at [643, 416] on button "Remove" at bounding box center [653, 414] width 42 height 20
click at [630, 476] on button "Save listing" at bounding box center [611, 475] width 139 height 30
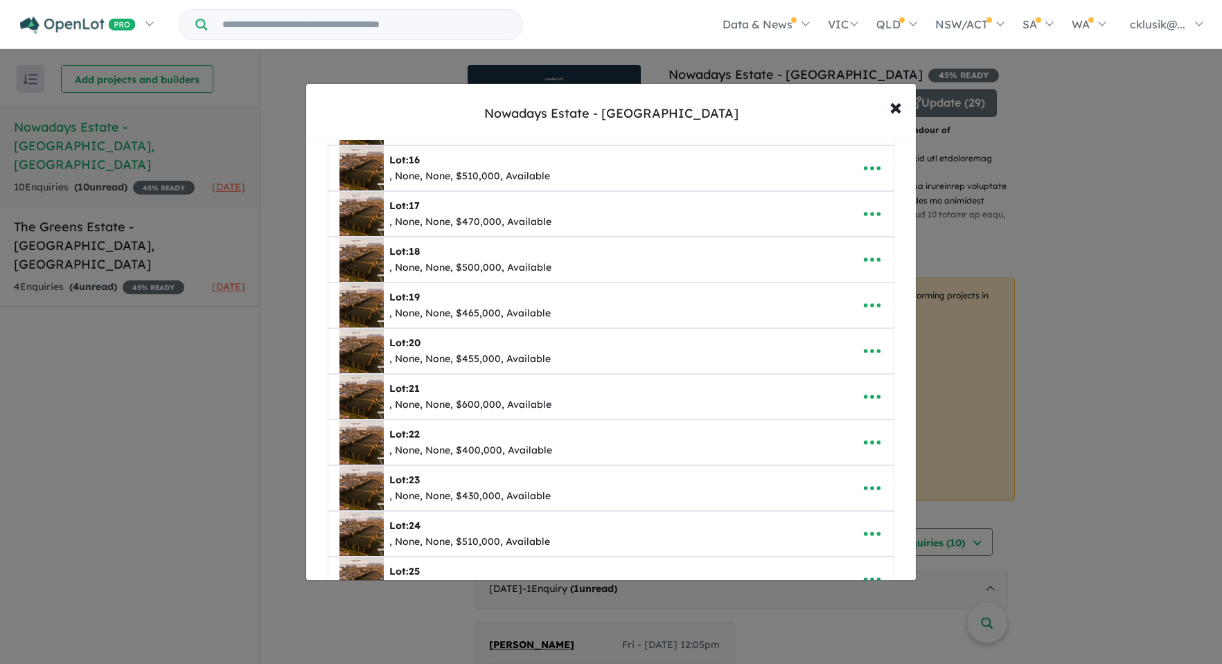
scroll to position [782, 0]
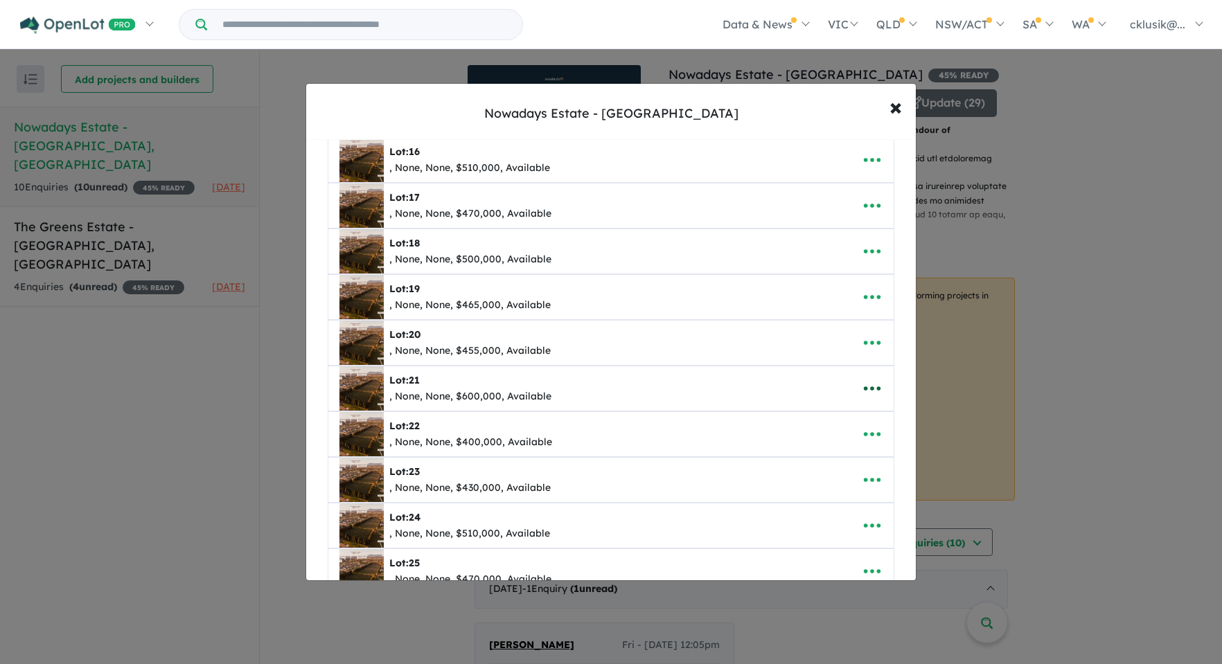
drag, startPoint x: 880, startPoint y: 386, endPoint x: 871, endPoint y: 389, distance: 10.3
click at [880, 385] on button "button" at bounding box center [872, 389] width 43 height 32
click at [851, 414] on link "Edit" at bounding box center [841, 423] width 103 height 32
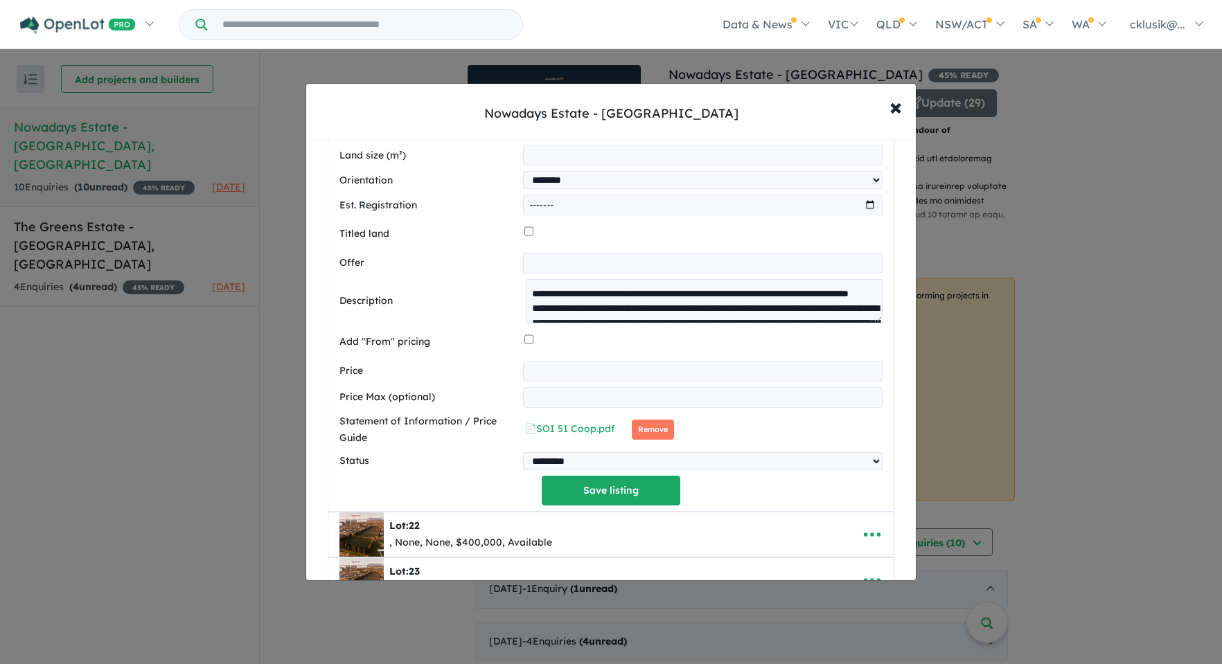
scroll to position [1394, 0]
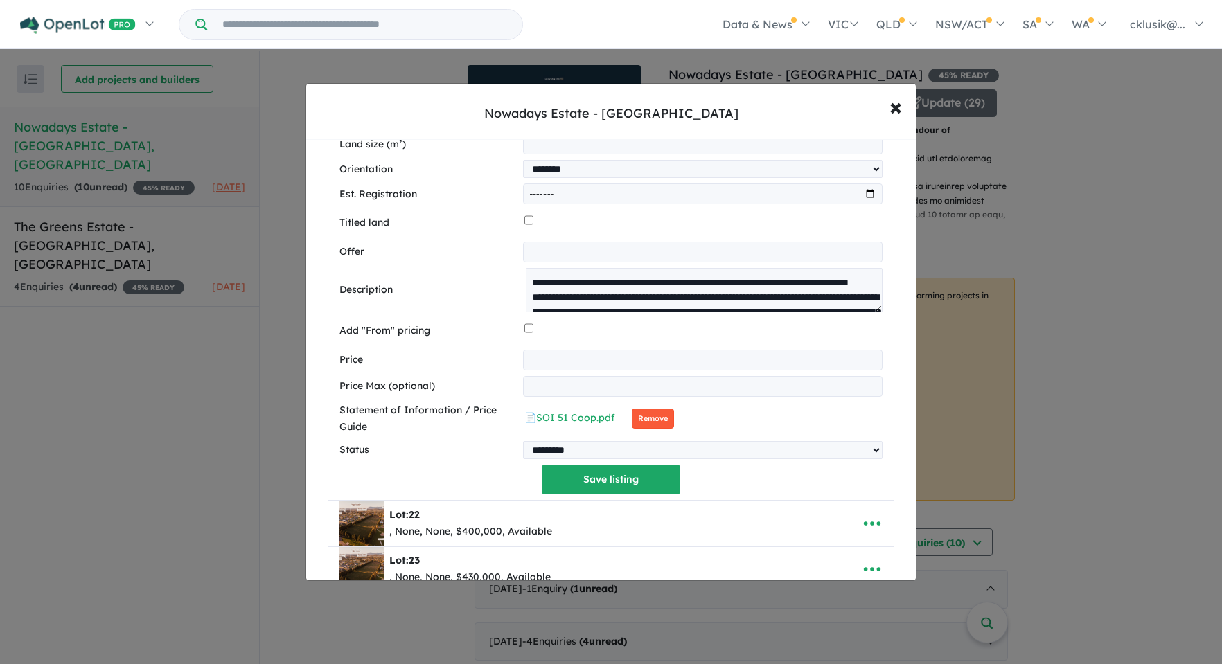
click at [648, 423] on button "Remove" at bounding box center [653, 419] width 42 height 20
click at [585, 492] on button "Save listing" at bounding box center [611, 480] width 139 height 30
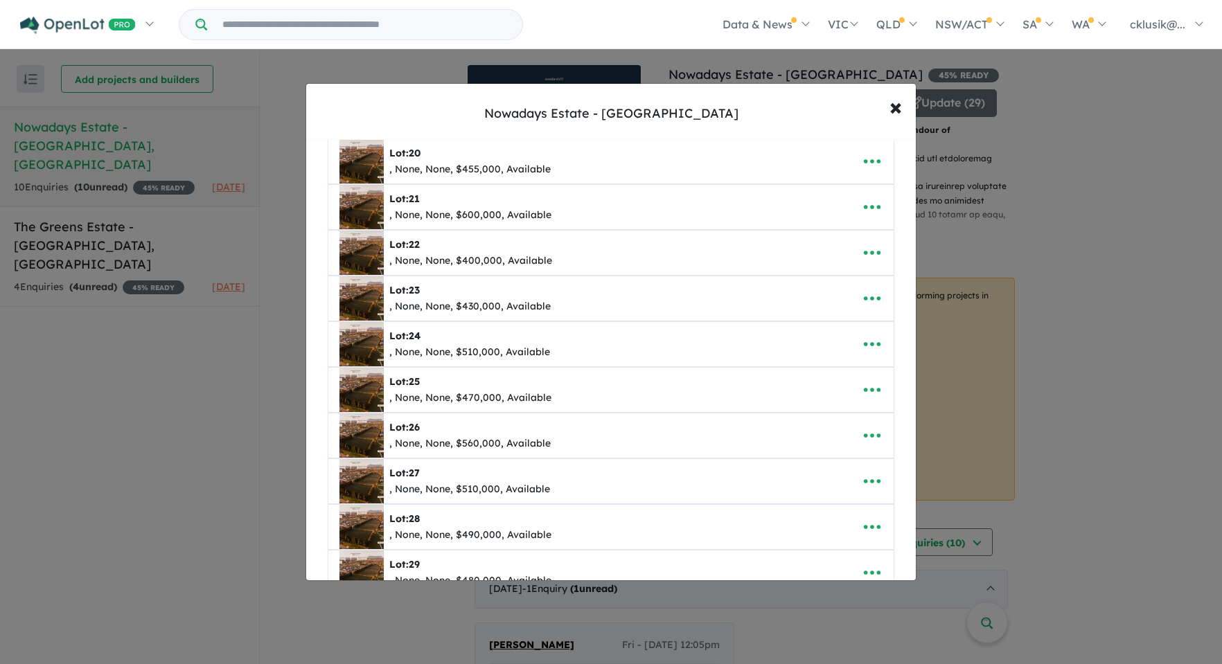
scroll to position [965, 0]
click at [862, 254] on icon "button" at bounding box center [872, 251] width 21 height 21
click at [855, 278] on link "Edit" at bounding box center [841, 285] width 103 height 32
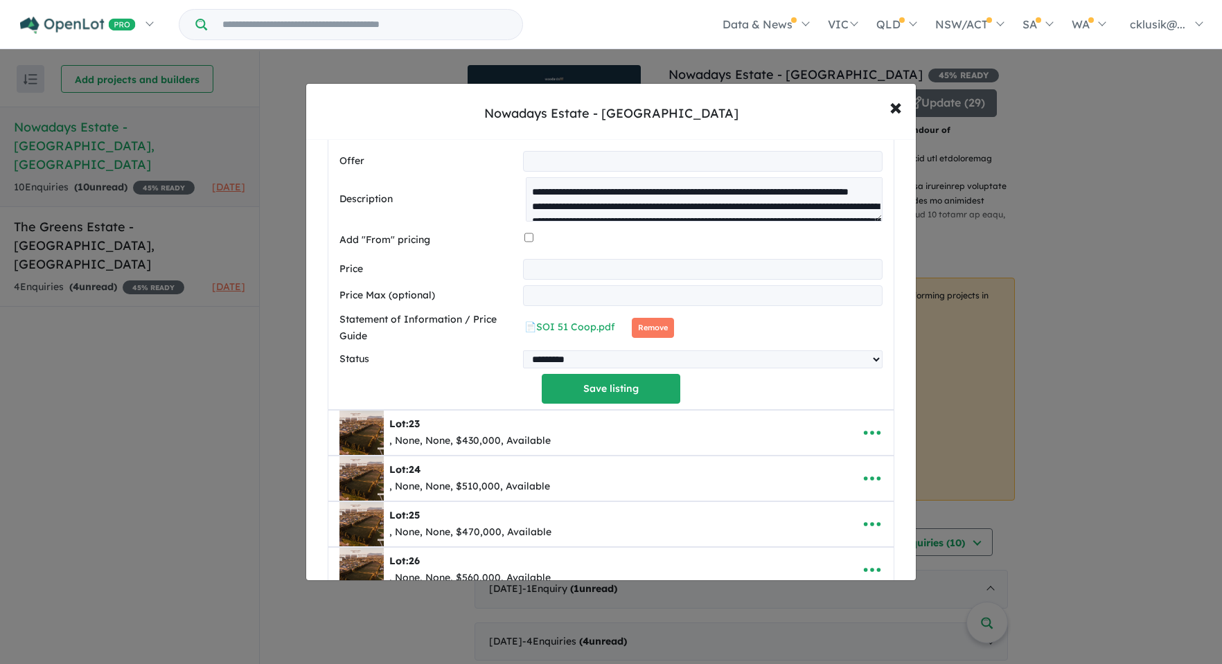
scroll to position [1542, 0]
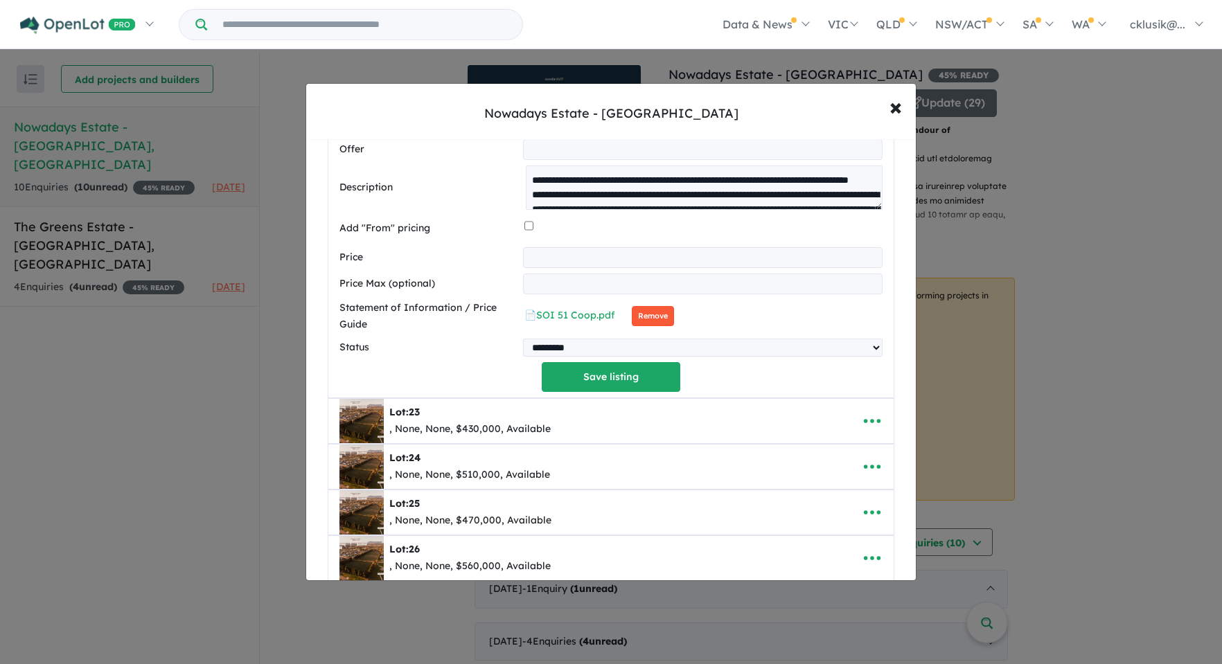
click at [633, 319] on button "Remove" at bounding box center [653, 316] width 42 height 20
click at [589, 377] on button "Save listing" at bounding box center [611, 377] width 139 height 30
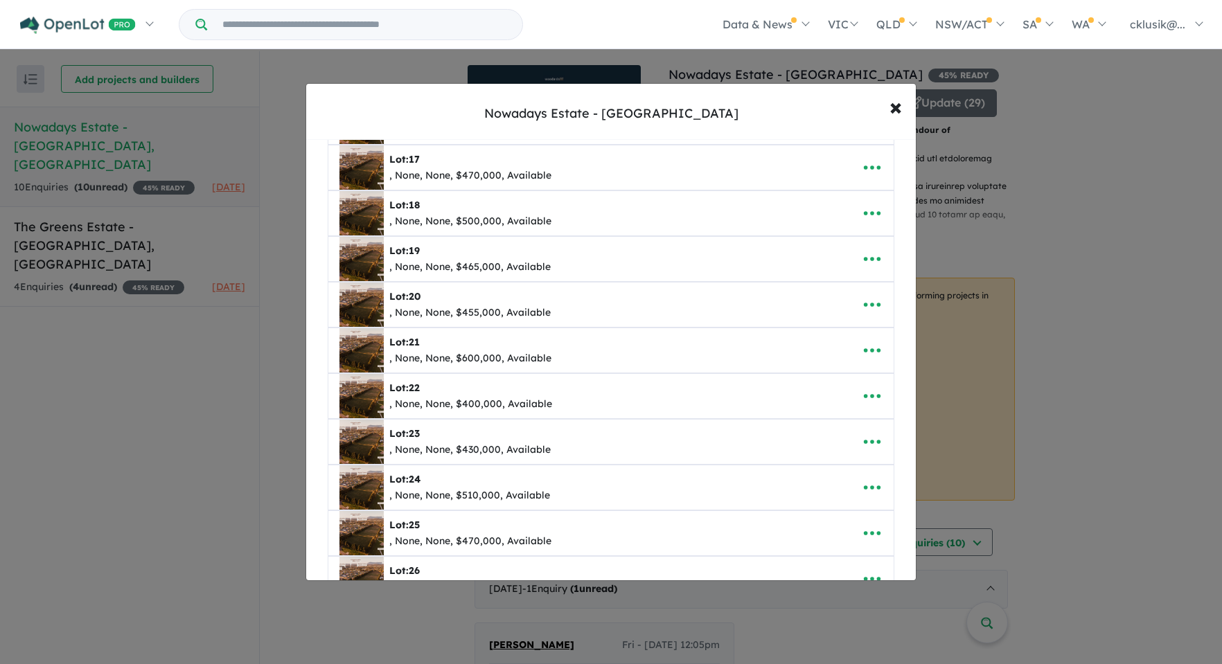
scroll to position [862, 0]
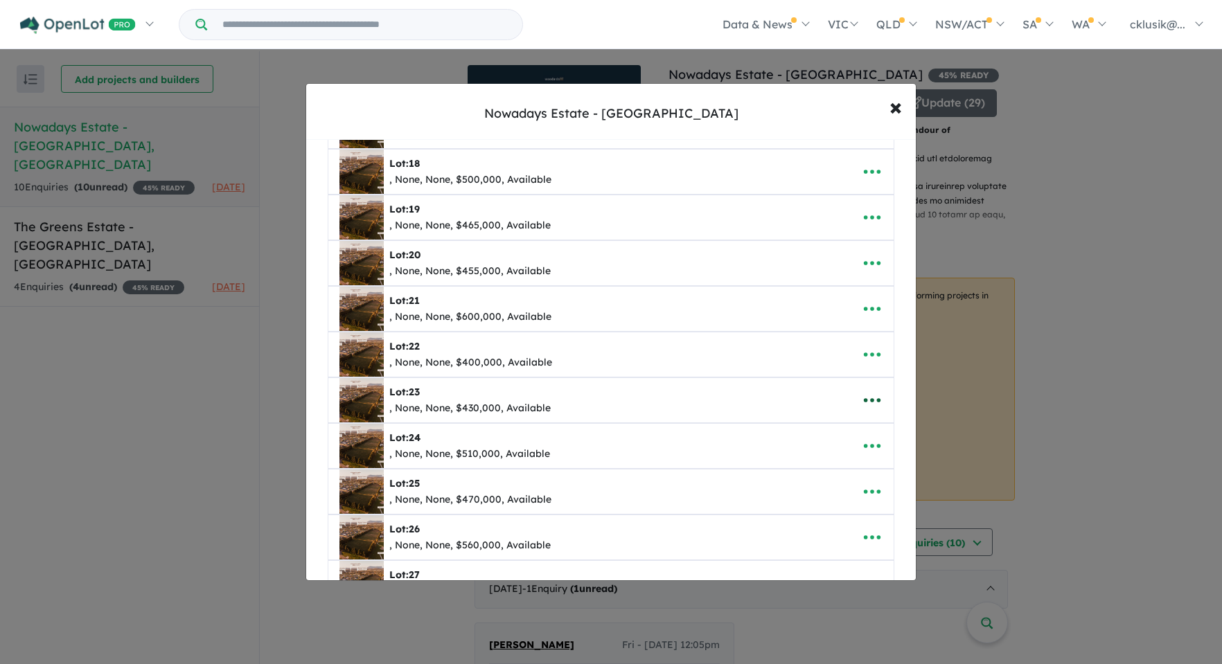
click at [879, 397] on button "button" at bounding box center [872, 400] width 43 height 32
click at [848, 427] on link "Edit" at bounding box center [841, 434] width 103 height 32
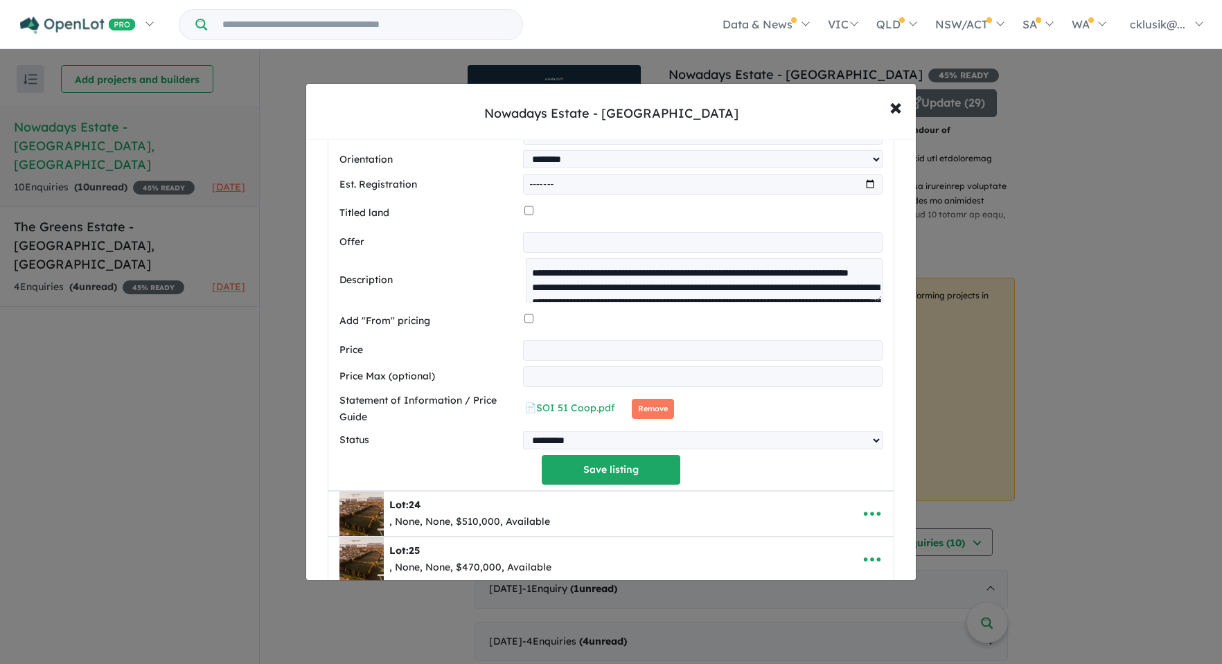
scroll to position [1505, 0]
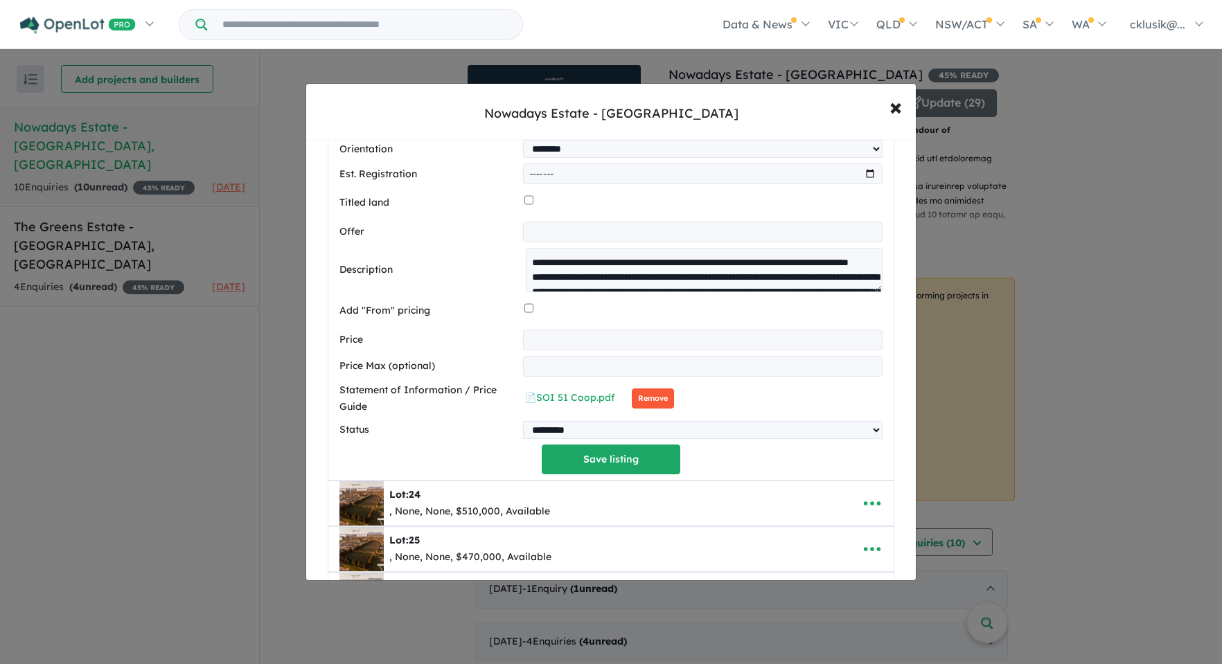
click at [639, 405] on button "Remove" at bounding box center [653, 399] width 42 height 20
click at [582, 470] on button "Save listing" at bounding box center [611, 460] width 139 height 30
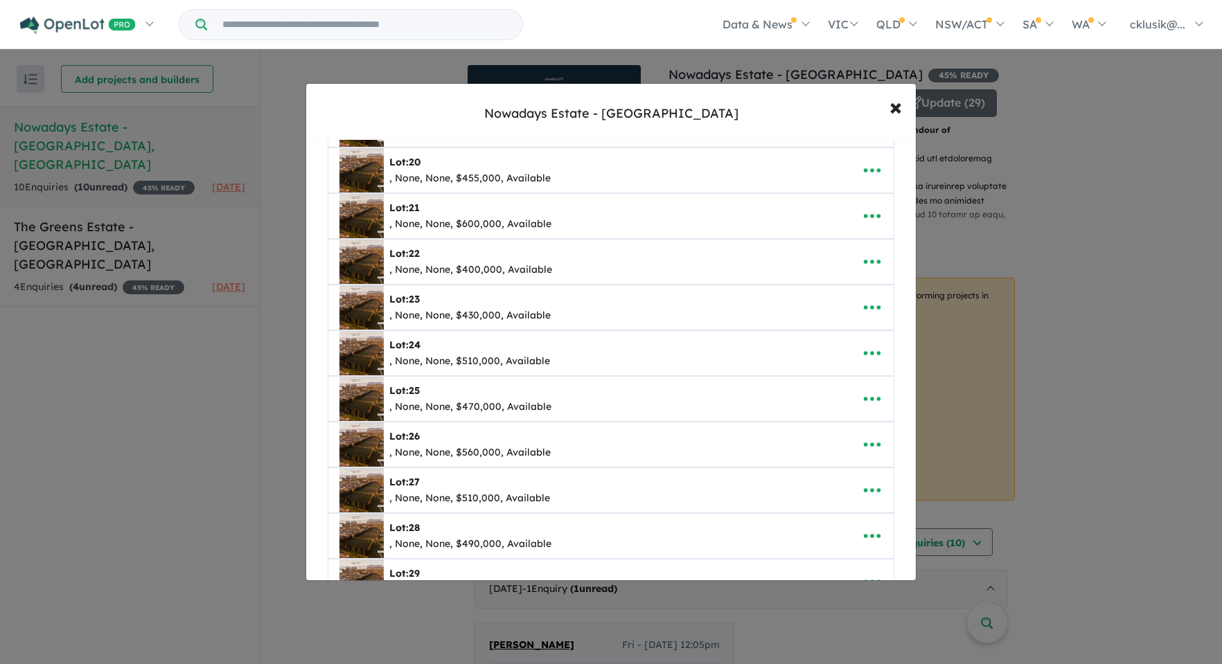
scroll to position [960, 0]
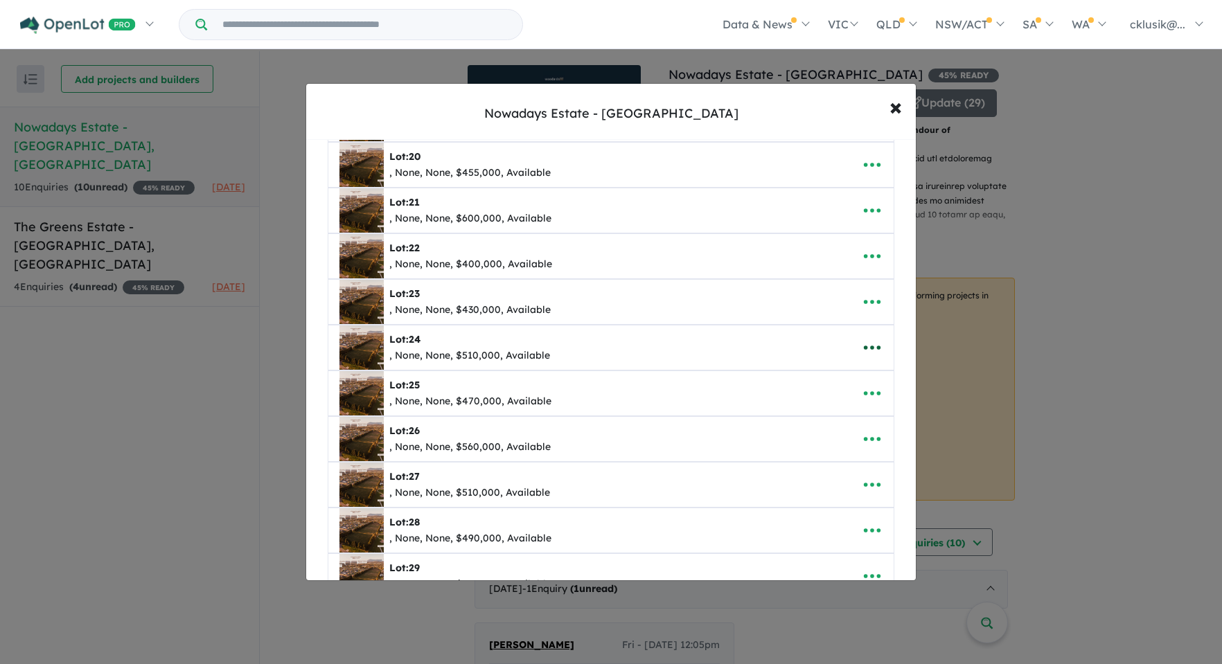
drag, startPoint x: 867, startPoint y: 351, endPoint x: 862, endPoint y: 362, distance: 12.1
click at [867, 351] on icon "button" at bounding box center [872, 347] width 21 height 21
click at [851, 378] on link "Edit" at bounding box center [841, 382] width 103 height 32
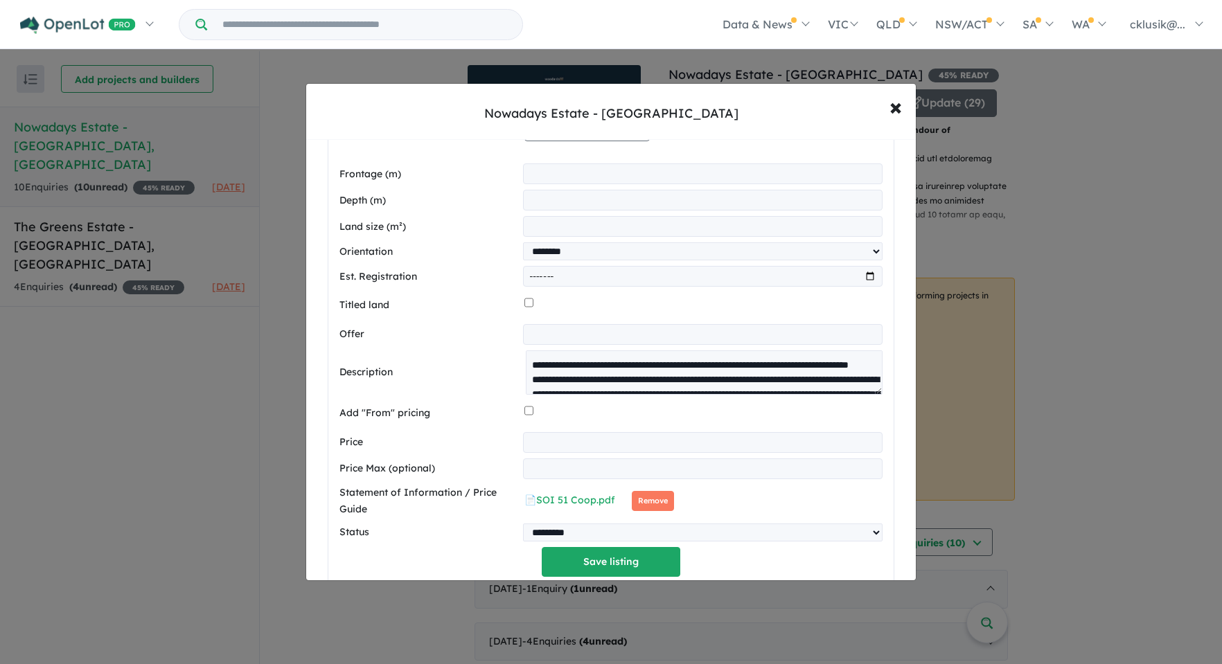
scroll to position [1451, 0]
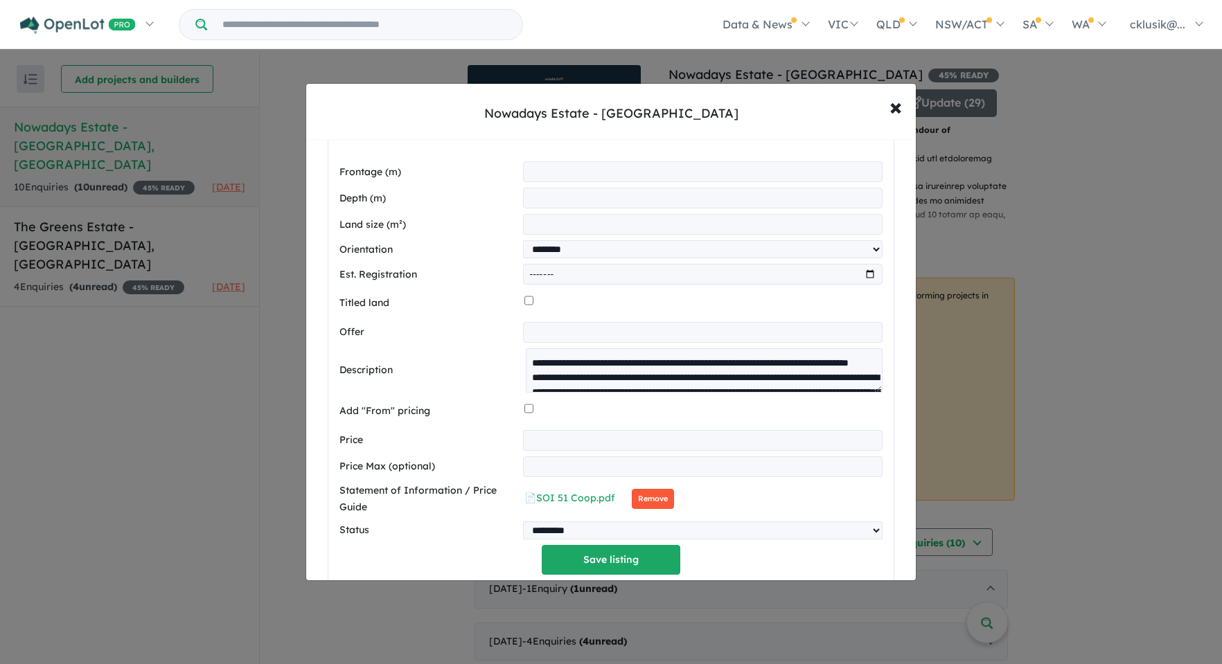
click at [646, 504] on button "Remove" at bounding box center [653, 499] width 42 height 20
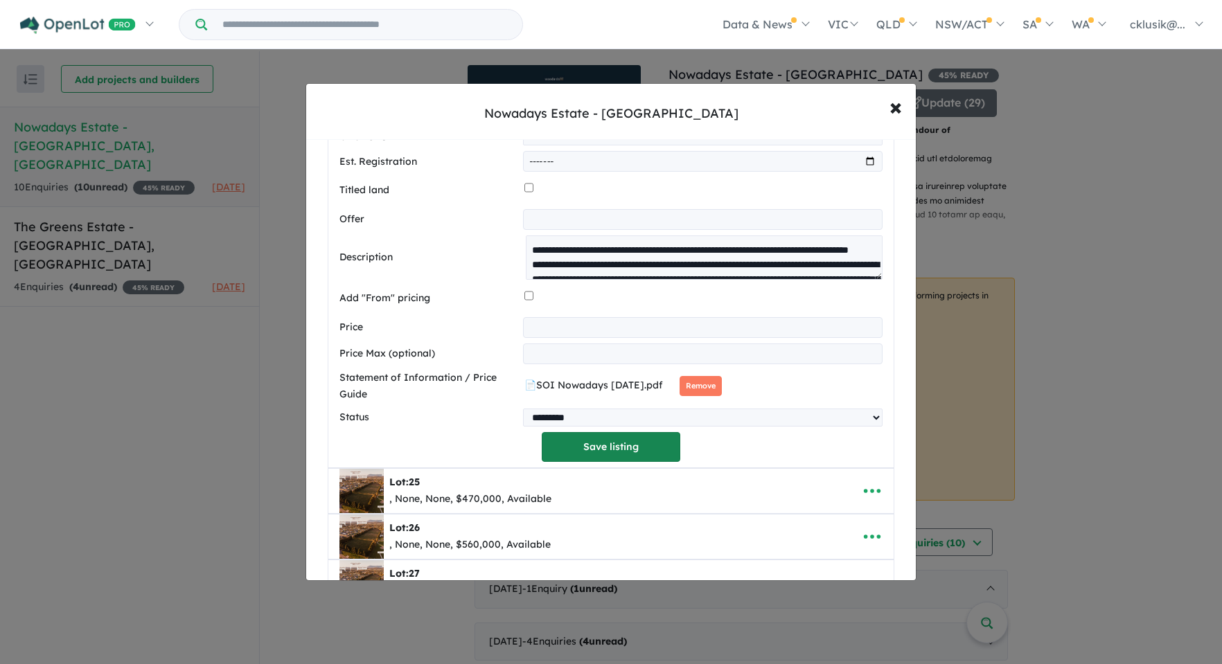
click at [577, 456] on button "Save listing" at bounding box center [611, 447] width 139 height 30
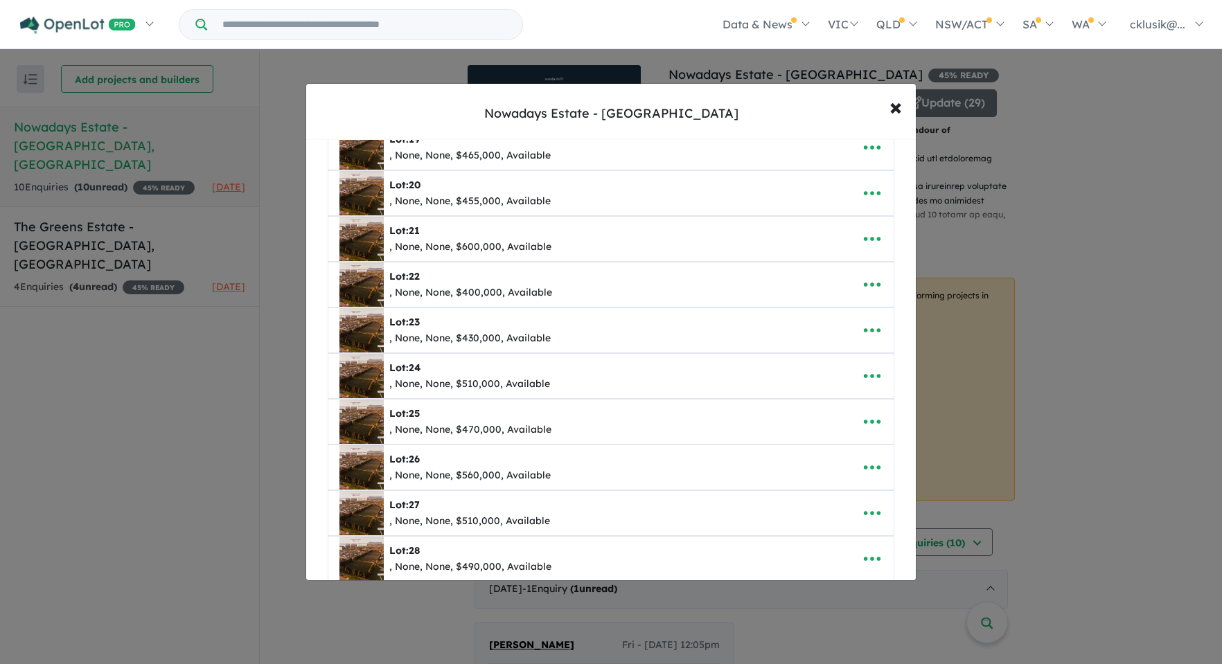
scroll to position [941, 0]
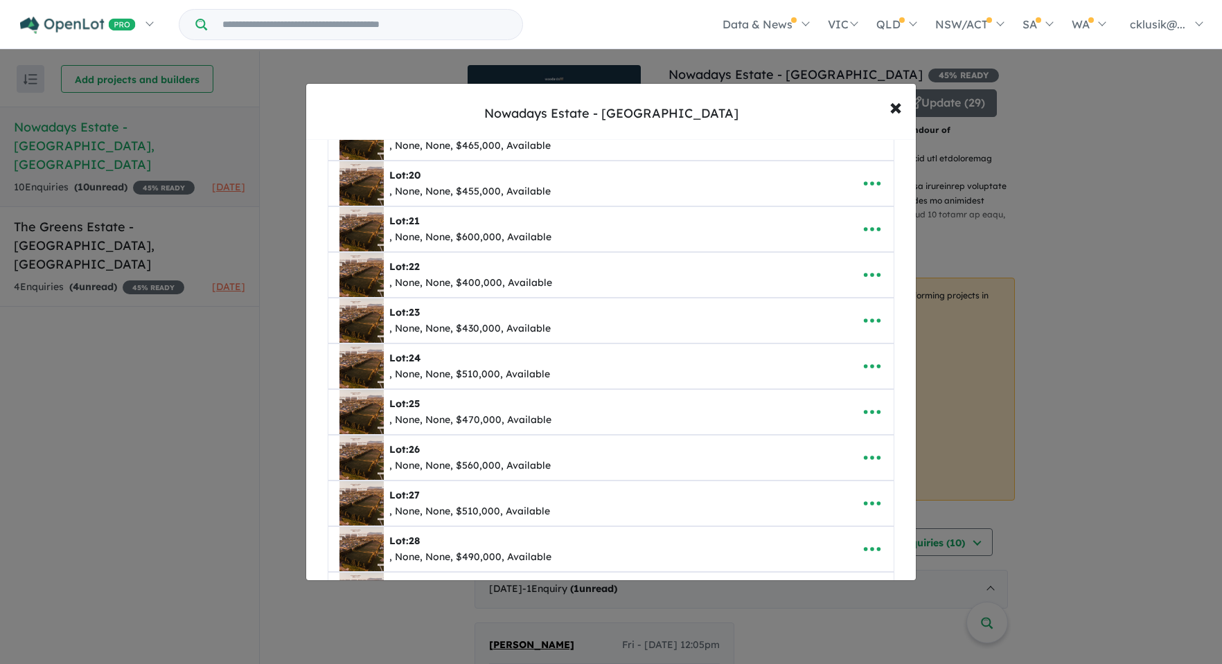
drag, startPoint x: 873, startPoint y: 407, endPoint x: 845, endPoint y: 418, distance: 30.1
click at [872, 407] on icon "button" at bounding box center [872, 412] width 21 height 21
click at [826, 444] on link "Edit" at bounding box center [841, 446] width 103 height 32
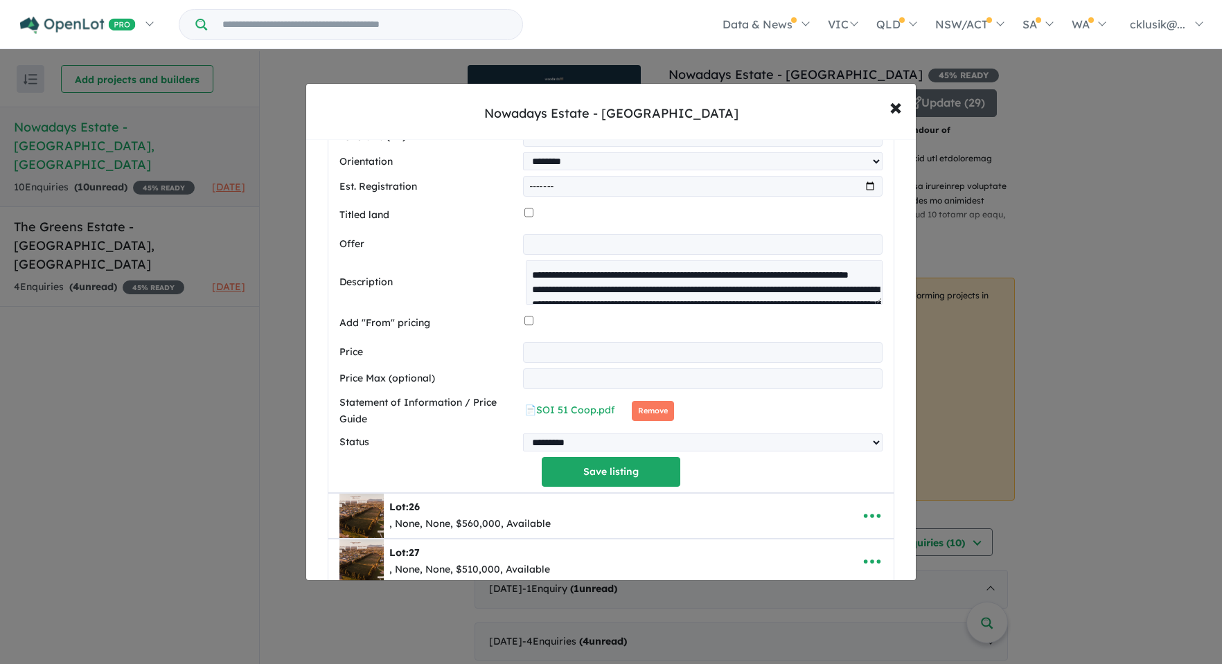
scroll to position [1595, 0]
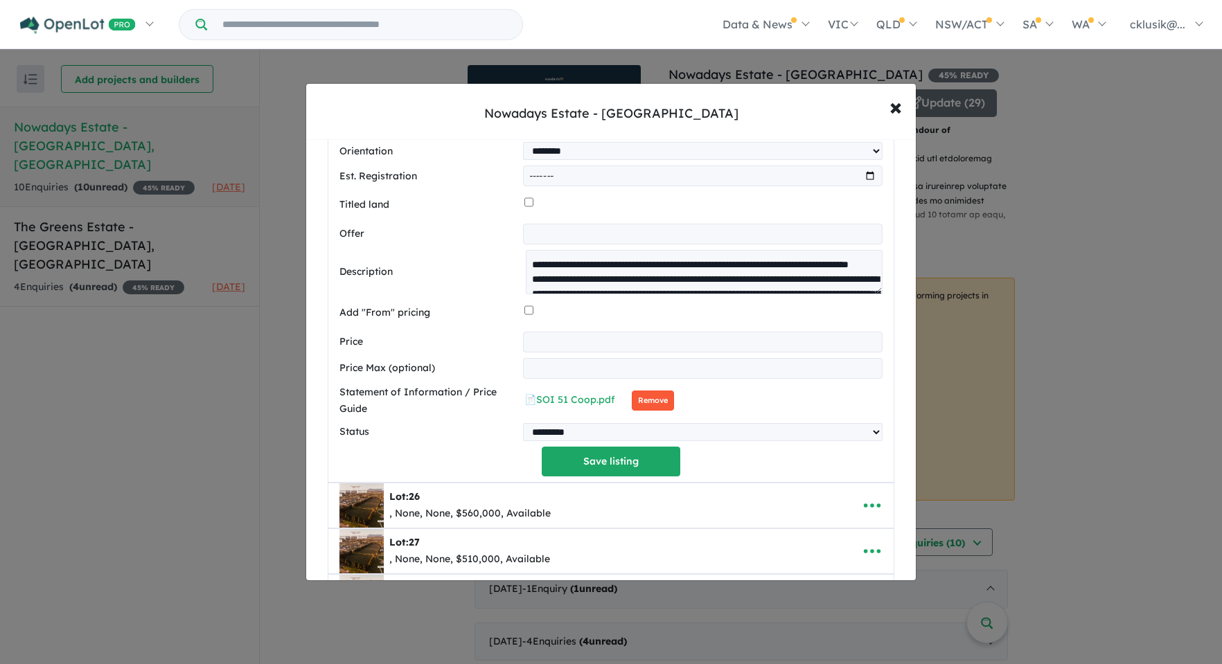
click at [637, 407] on button "Remove" at bounding box center [653, 401] width 42 height 20
click at [597, 456] on button "Save listing" at bounding box center [611, 462] width 139 height 30
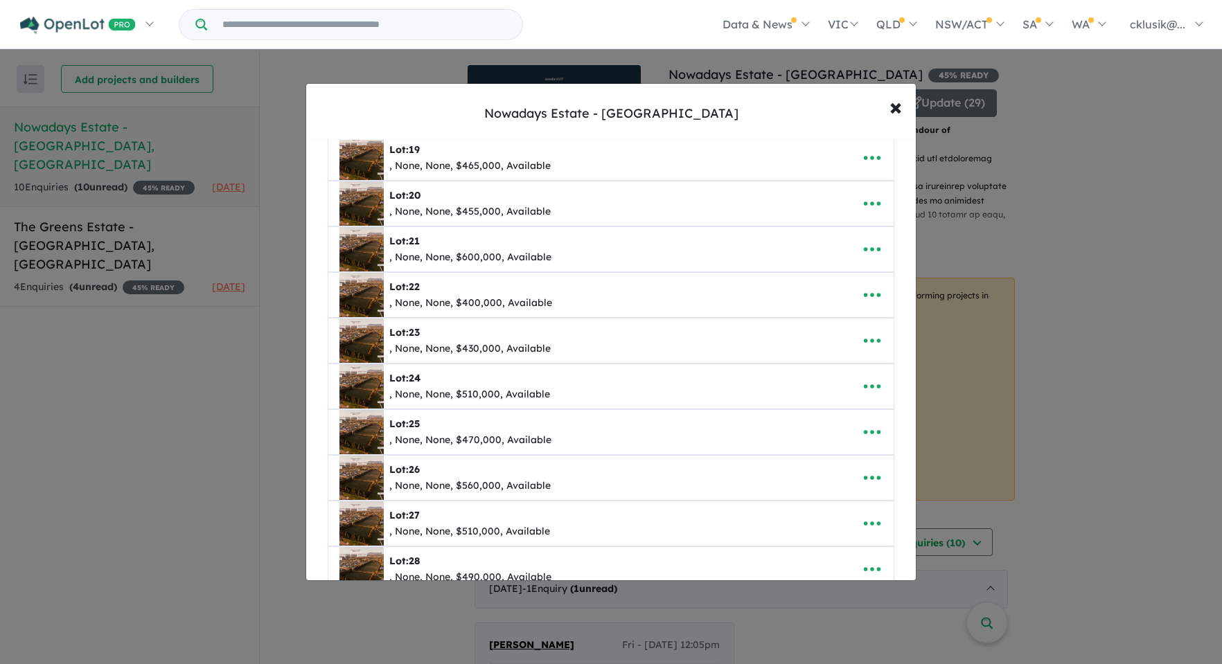
scroll to position [950, 0]
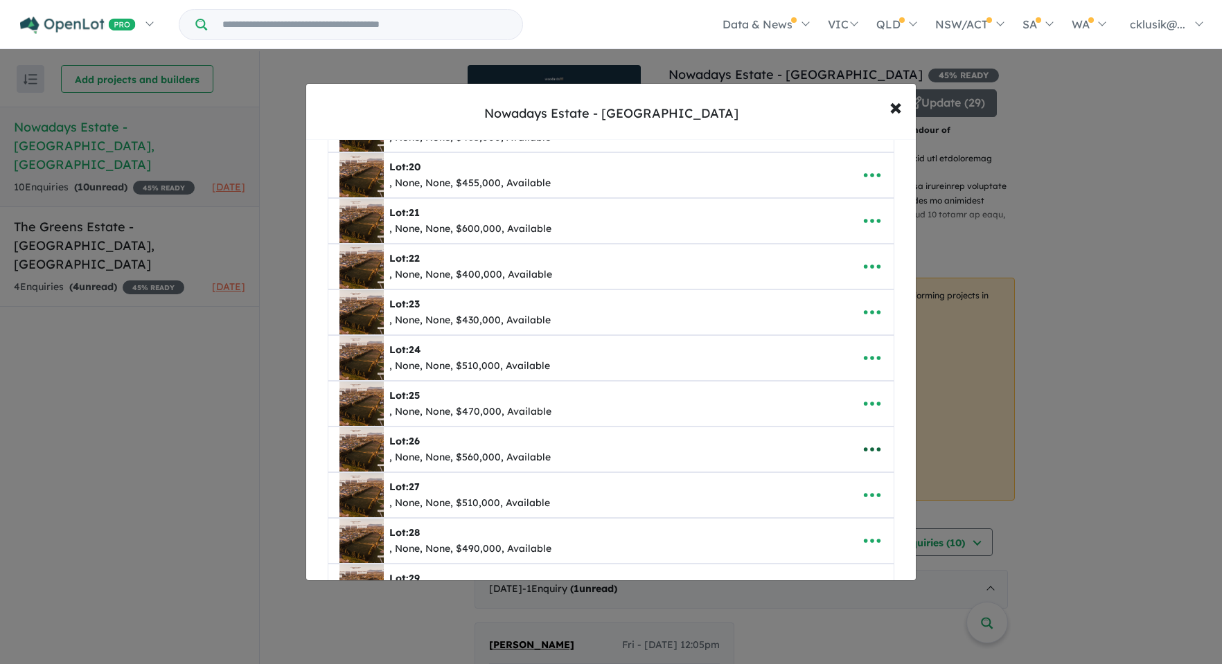
click at [883, 451] on button "button" at bounding box center [872, 450] width 43 height 32
click at [851, 479] on link "Edit" at bounding box center [841, 484] width 103 height 32
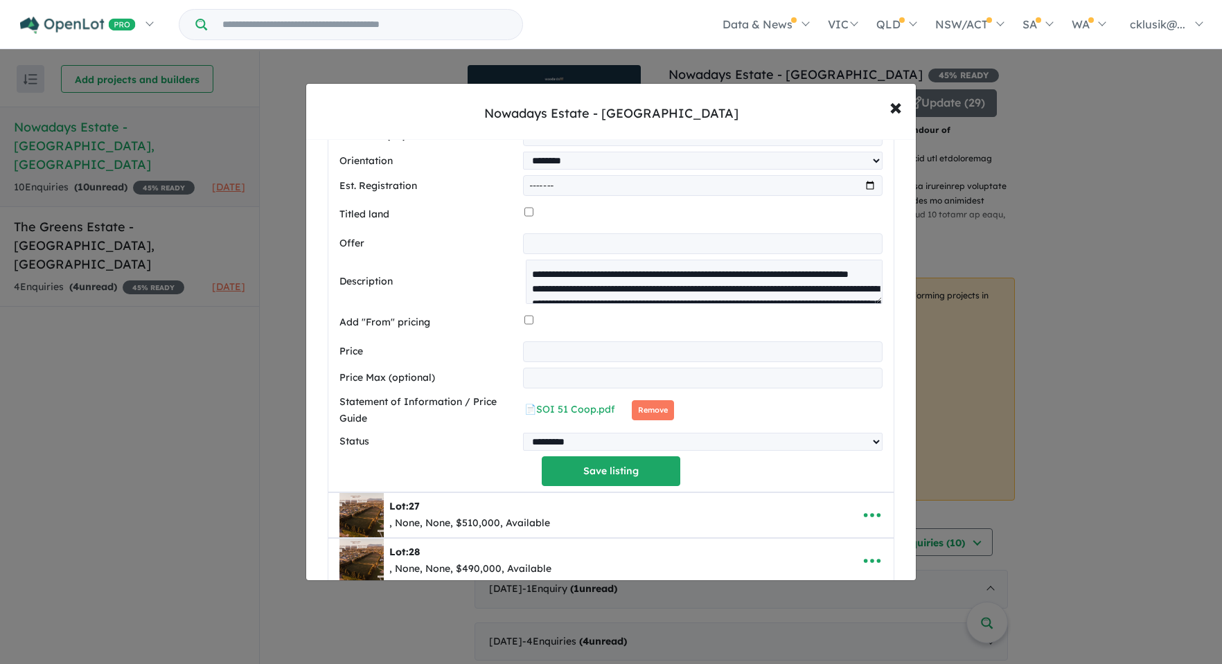
scroll to position [1645, 0]
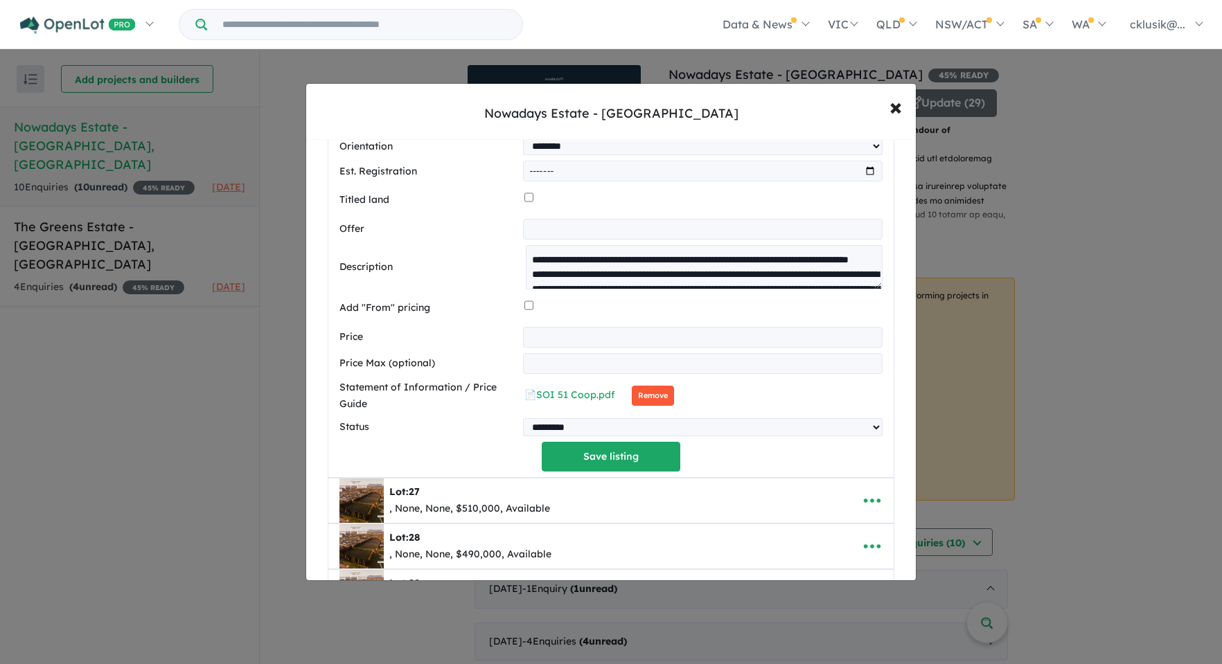
click at [650, 399] on button "Remove" at bounding box center [653, 396] width 42 height 20
click at [579, 466] on button "Save listing" at bounding box center [611, 457] width 139 height 30
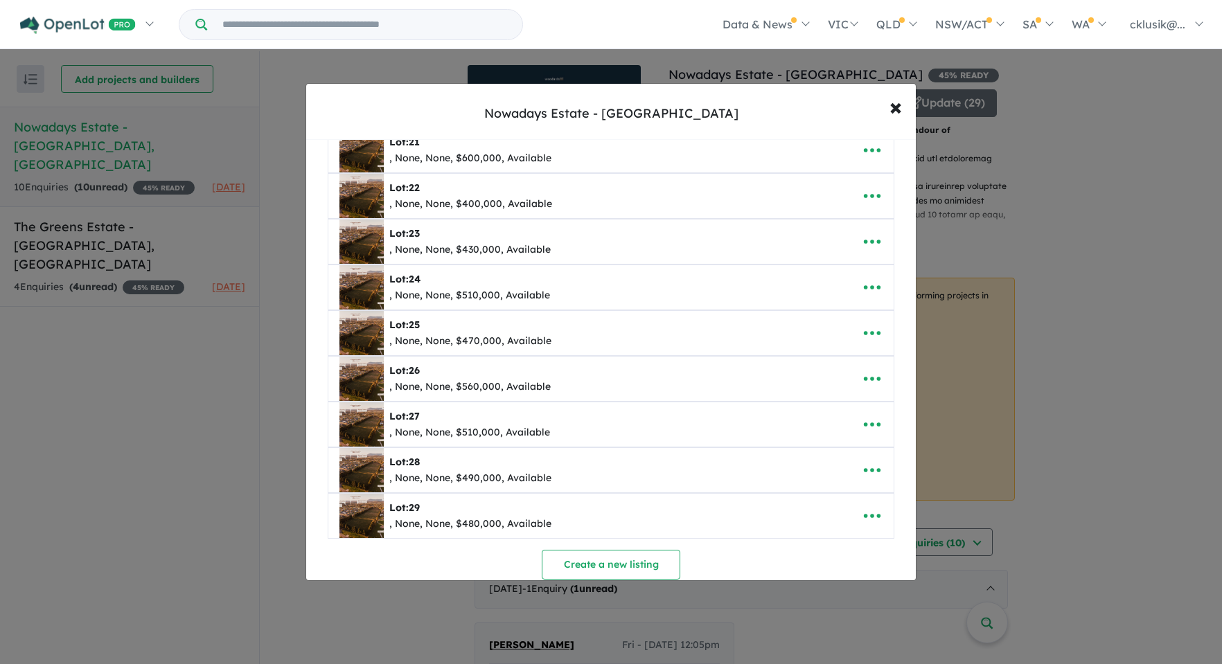
scroll to position [1038, 0]
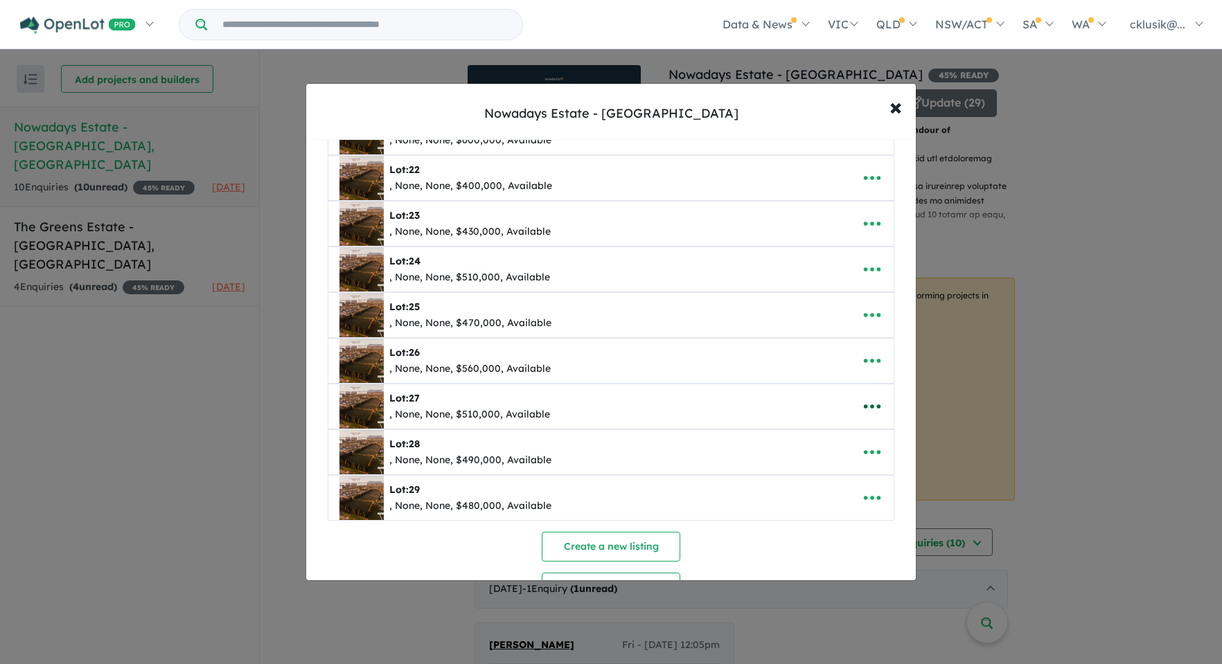
click at [867, 406] on icon "button" at bounding box center [872, 407] width 17 height 4
click at [850, 439] on link "Edit" at bounding box center [841, 441] width 103 height 32
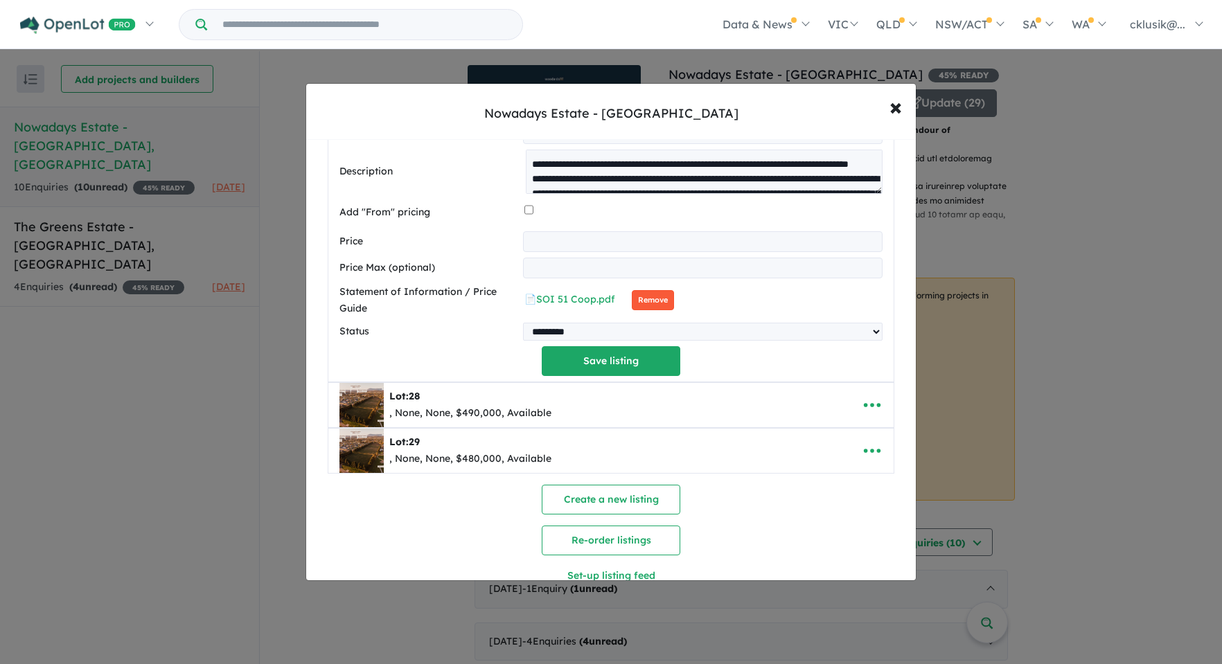
scroll to position [1789, 0]
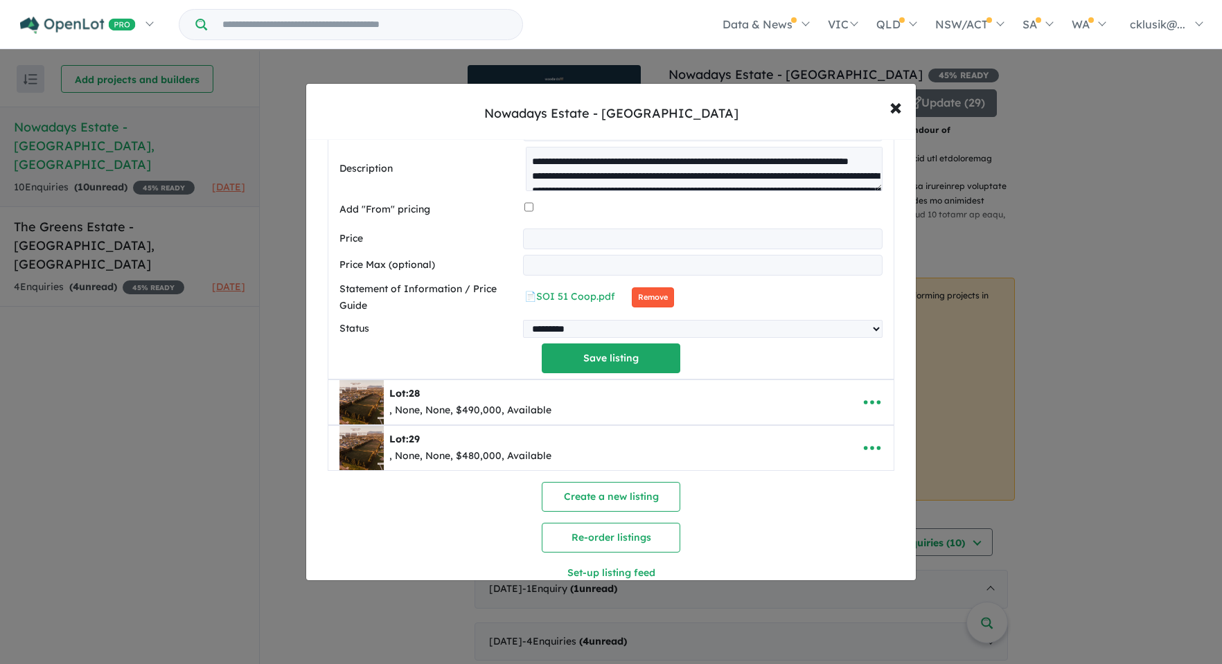
click at [648, 303] on button "Remove" at bounding box center [653, 297] width 42 height 20
click at [632, 355] on button "Save listing" at bounding box center [611, 359] width 139 height 30
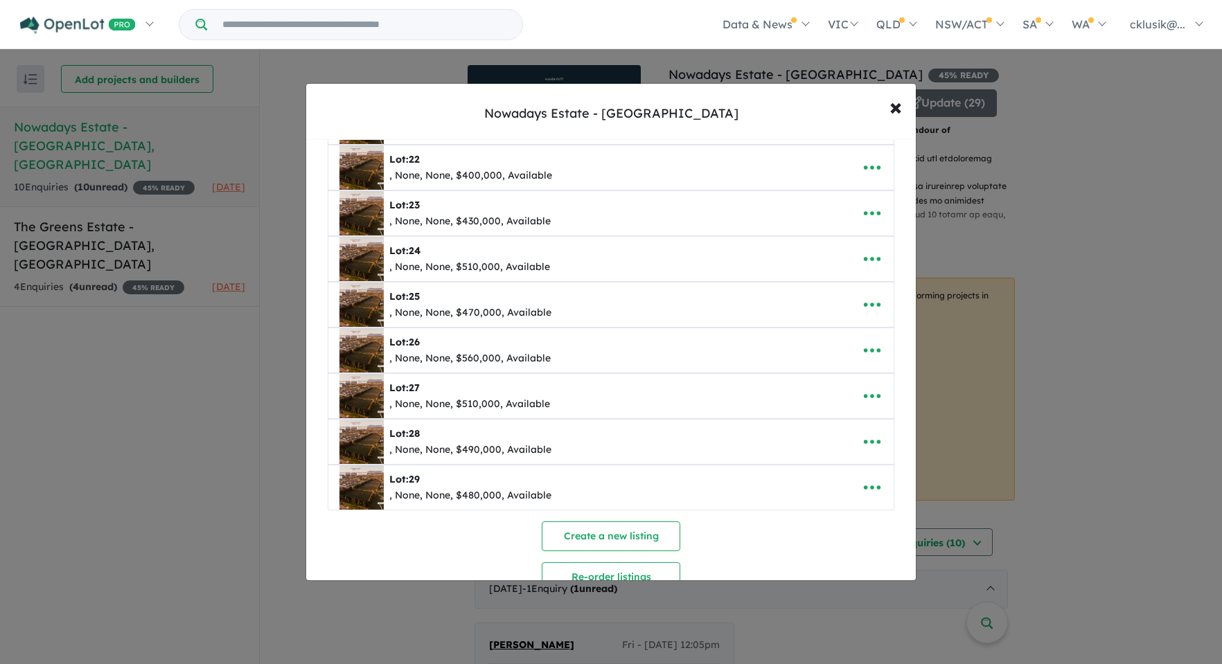
scroll to position [1050, 0]
click at [862, 444] on icon "button" at bounding box center [872, 440] width 21 height 21
click at [841, 474] on link "Edit" at bounding box center [841, 475] width 103 height 32
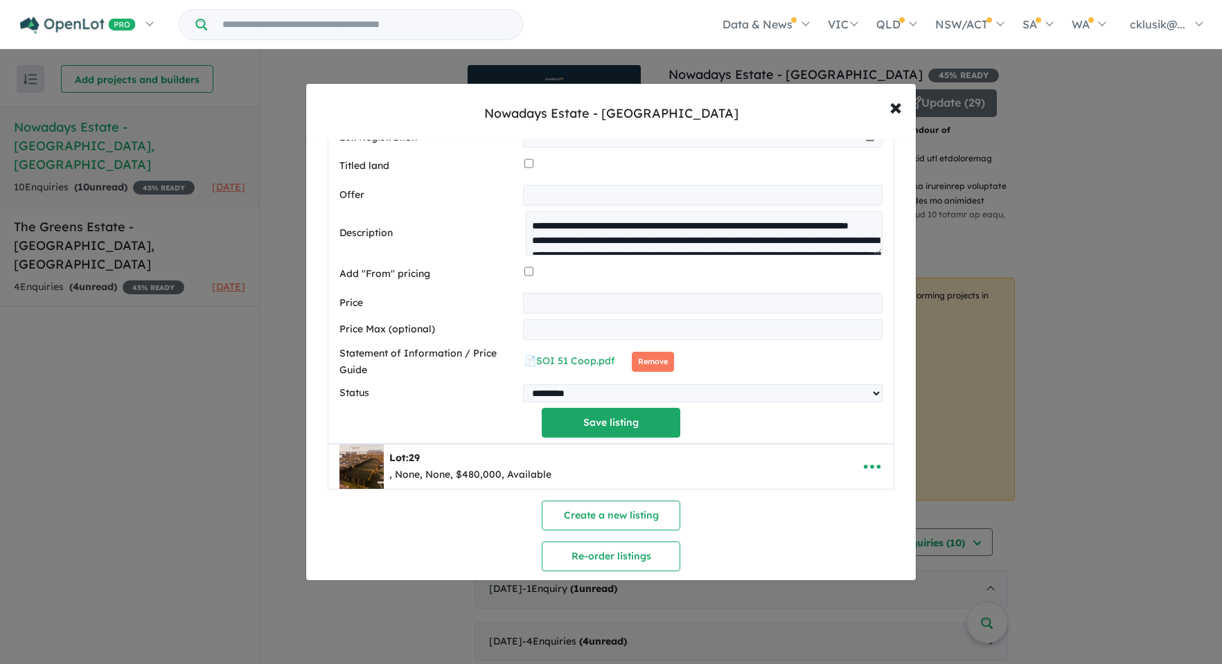
scroll to position [1828, 0]
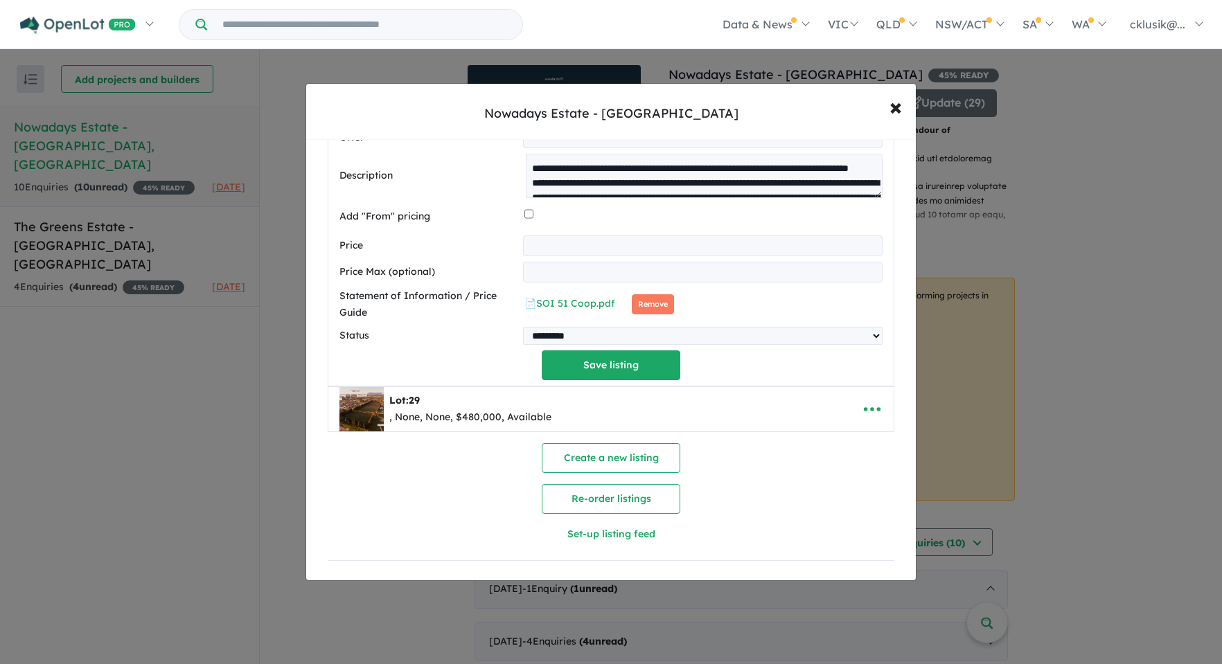
drag, startPoint x: 649, startPoint y: 308, endPoint x: 505, endPoint y: 297, distance: 144.5
click at [648, 308] on button "Remove" at bounding box center [653, 304] width 42 height 20
click at [573, 362] on button "Save listing" at bounding box center [611, 366] width 139 height 30
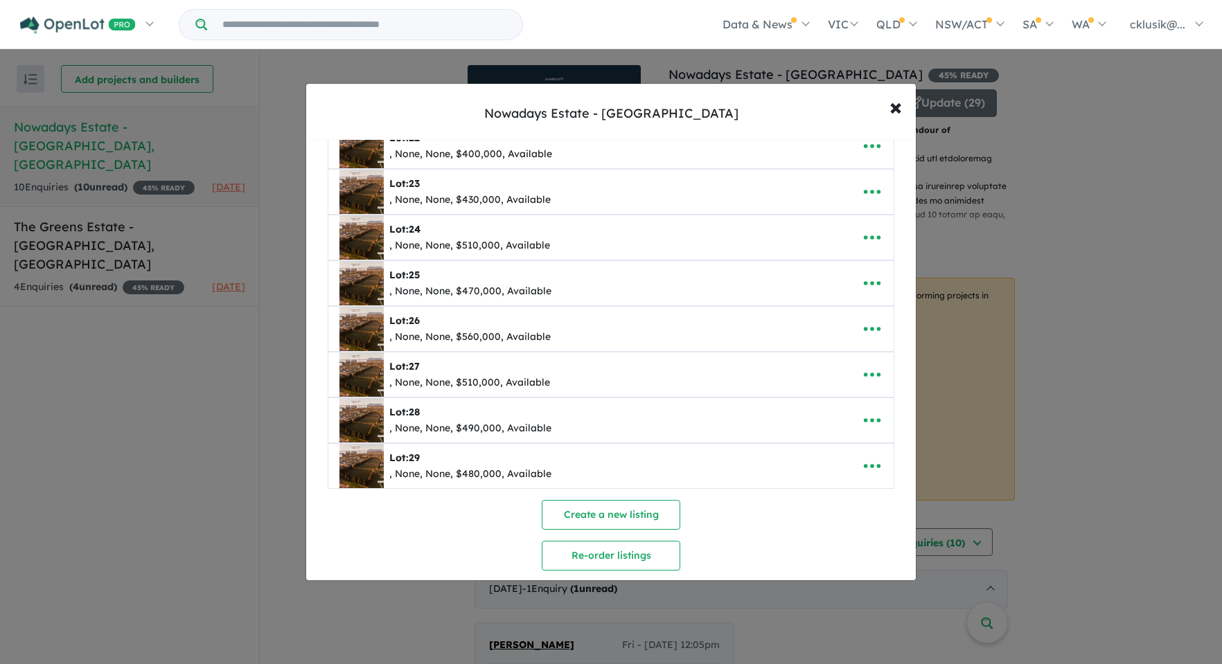
scroll to position [1135, 0]
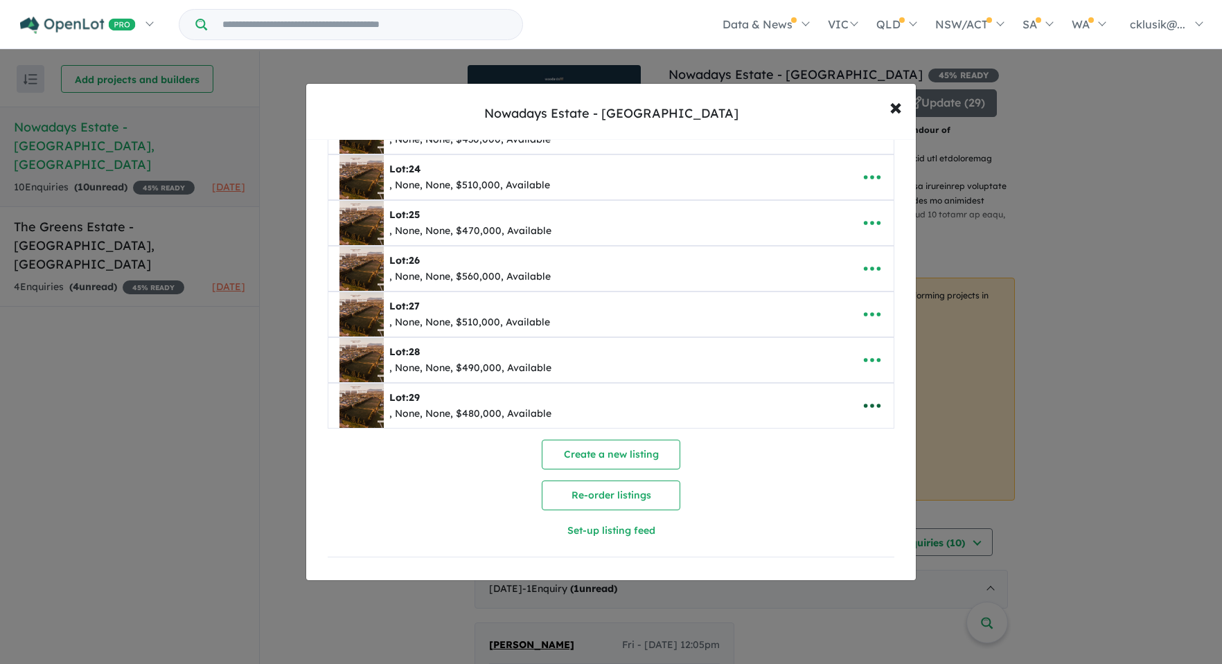
click at [864, 402] on icon "button" at bounding box center [872, 406] width 21 height 21
click at [855, 429] on link "Edit" at bounding box center [841, 440] width 103 height 32
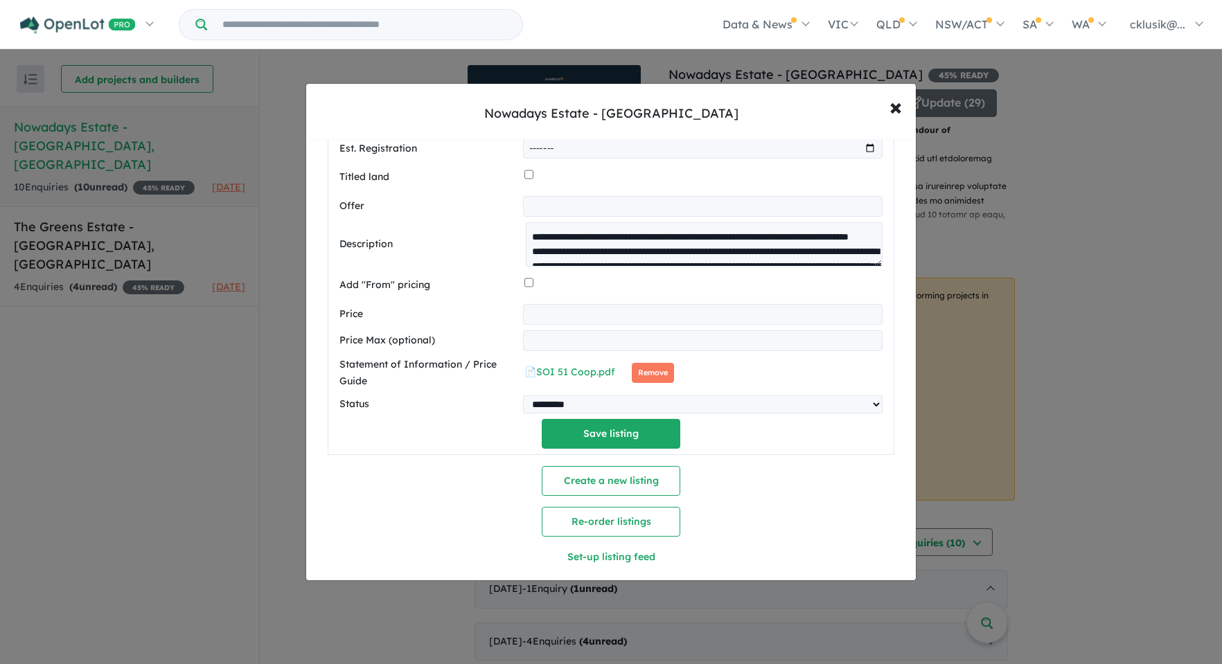
scroll to position [1841, 0]
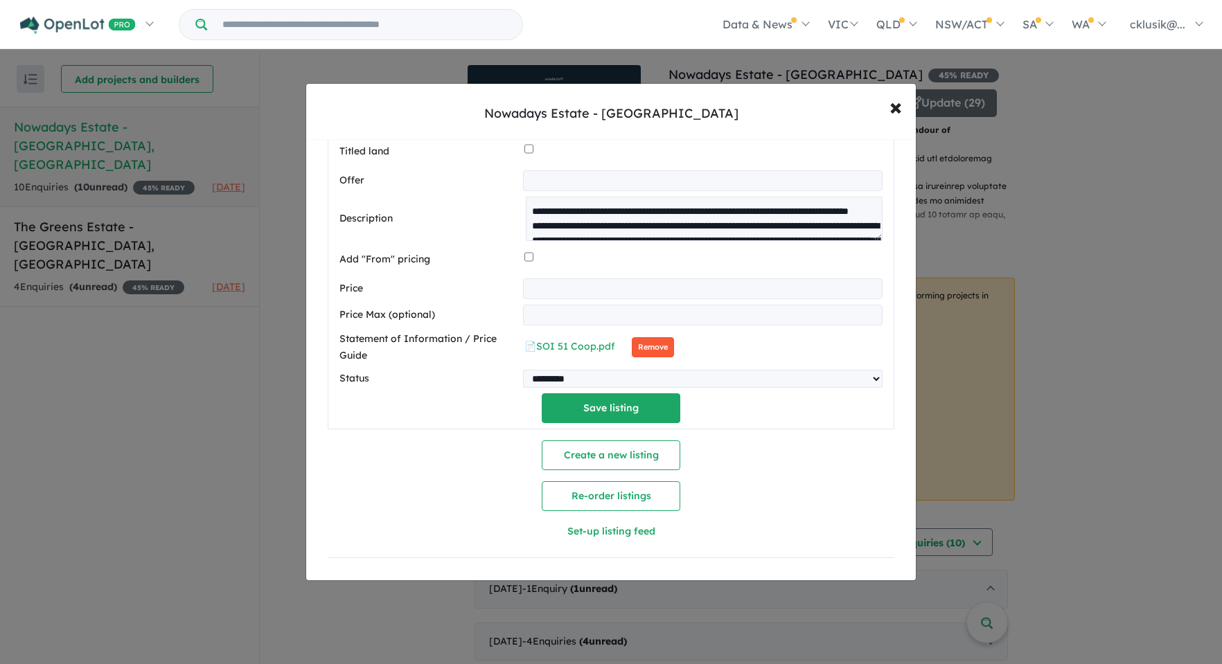
click at [651, 339] on button "Remove" at bounding box center [653, 347] width 42 height 20
click at [622, 403] on button "Save listing" at bounding box center [611, 408] width 139 height 30
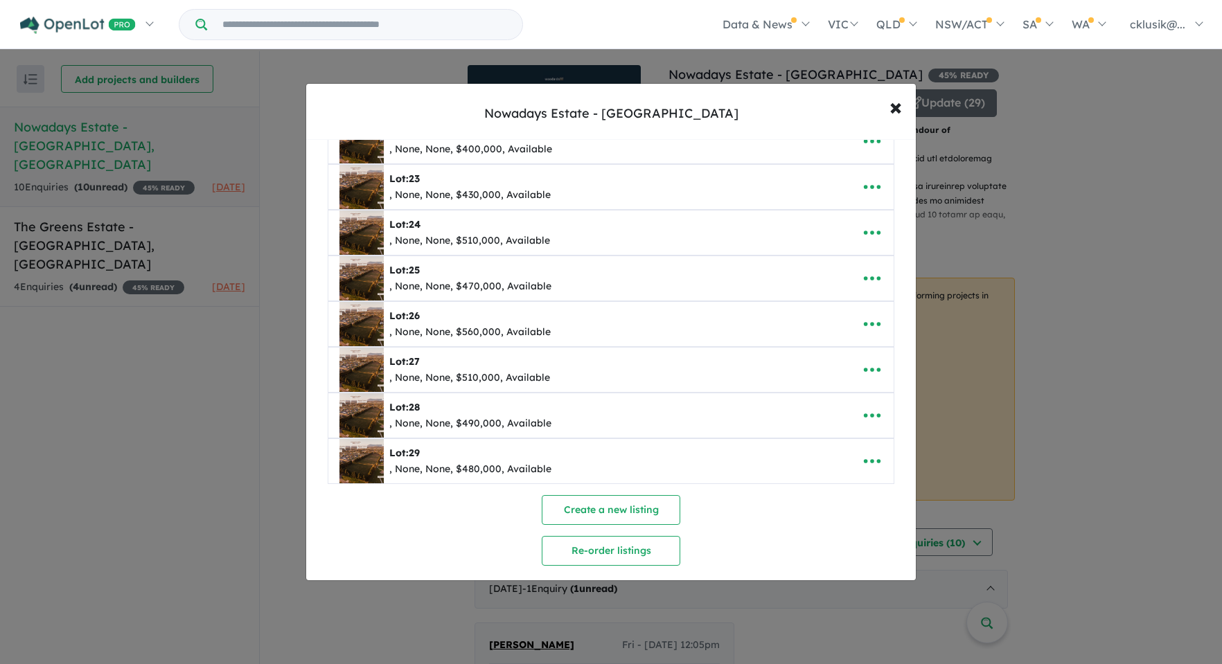
scroll to position [1135, 0]
